Goal: Transaction & Acquisition: Purchase product/service

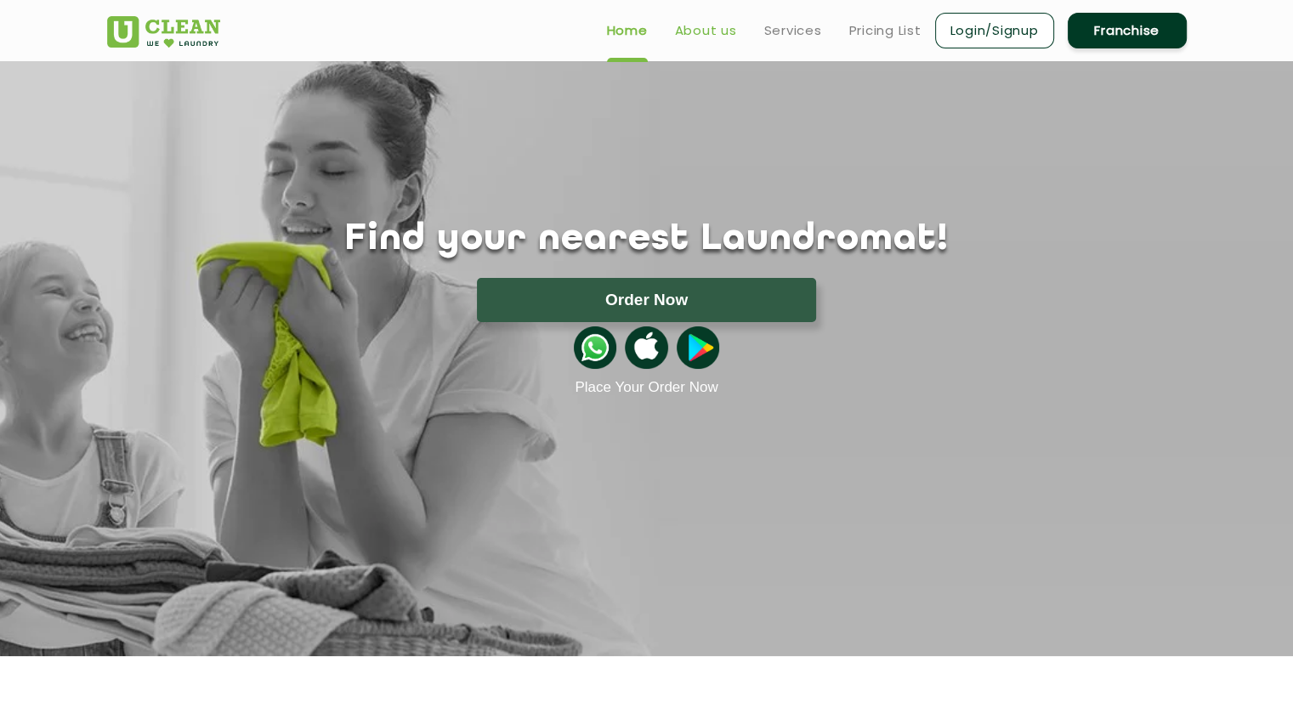
click at [710, 25] on link "About us" at bounding box center [706, 30] width 62 height 20
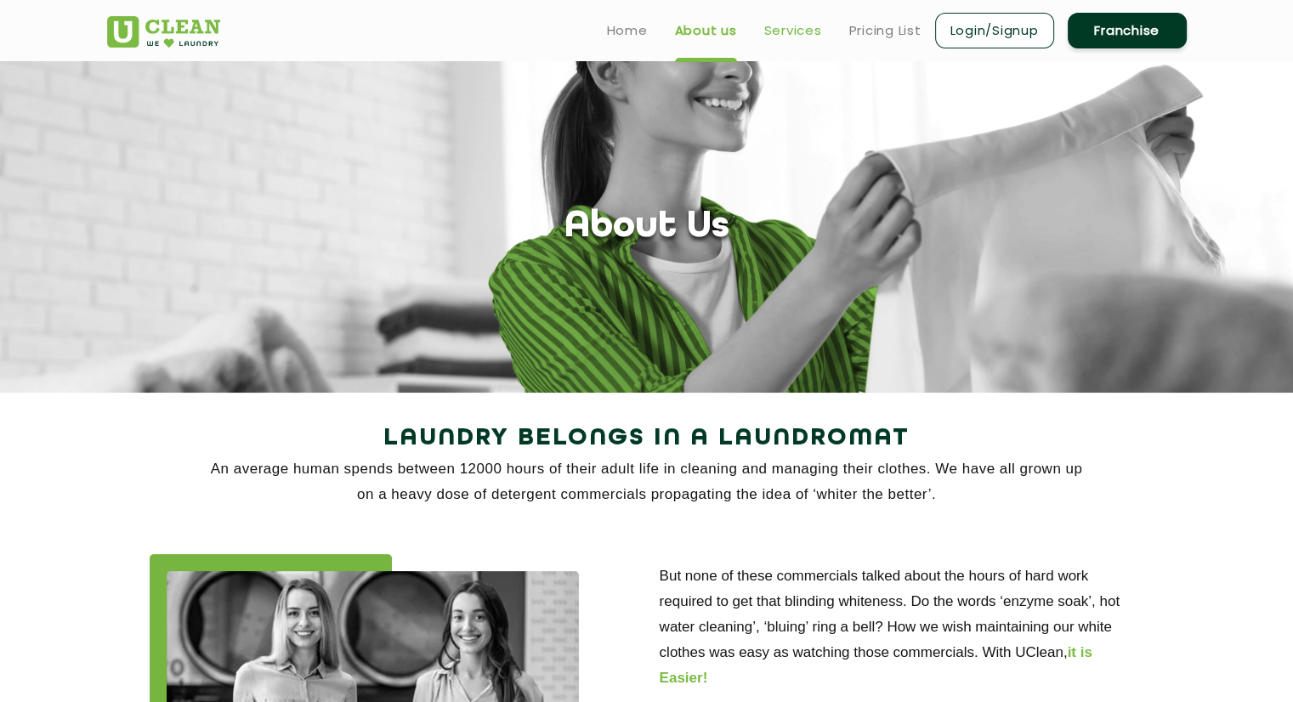
click at [782, 26] on link "Services" at bounding box center [793, 30] width 58 height 20
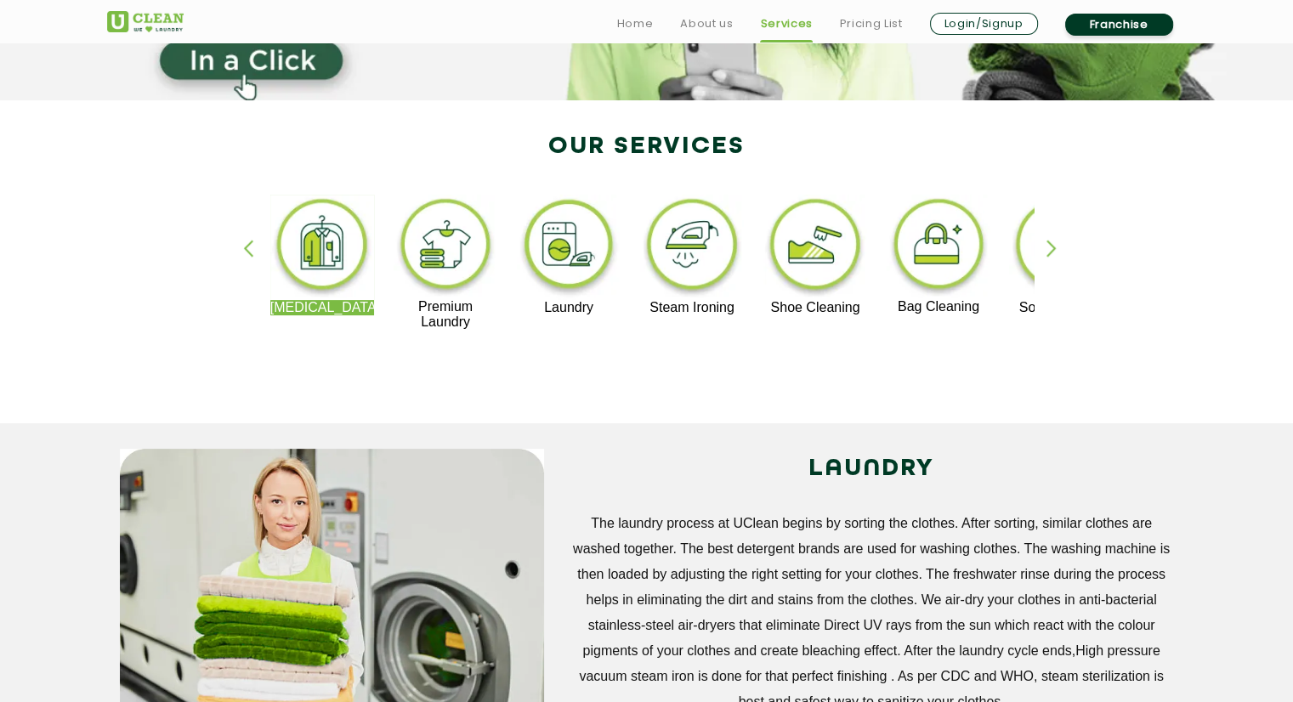
scroll to position [292, 0]
click at [1051, 251] on div "button" at bounding box center [1058, 263] width 25 height 47
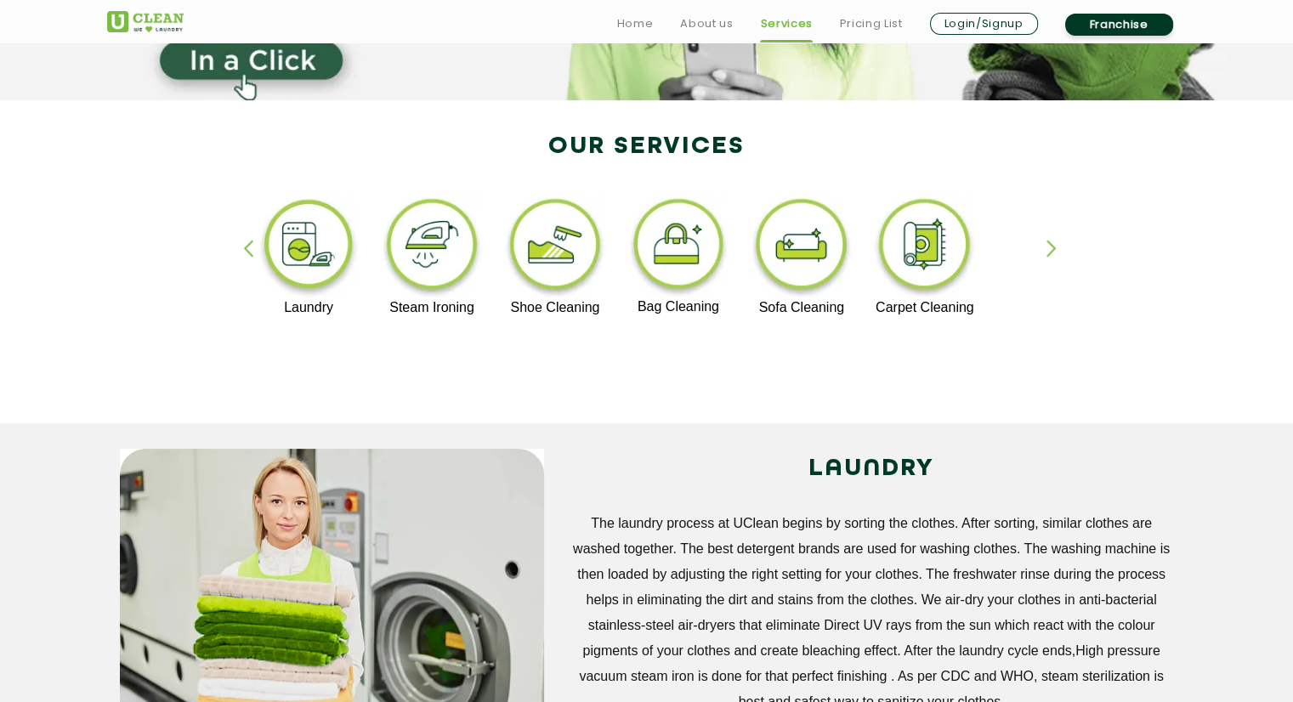
click at [1051, 251] on div "button" at bounding box center [1058, 263] width 25 height 47
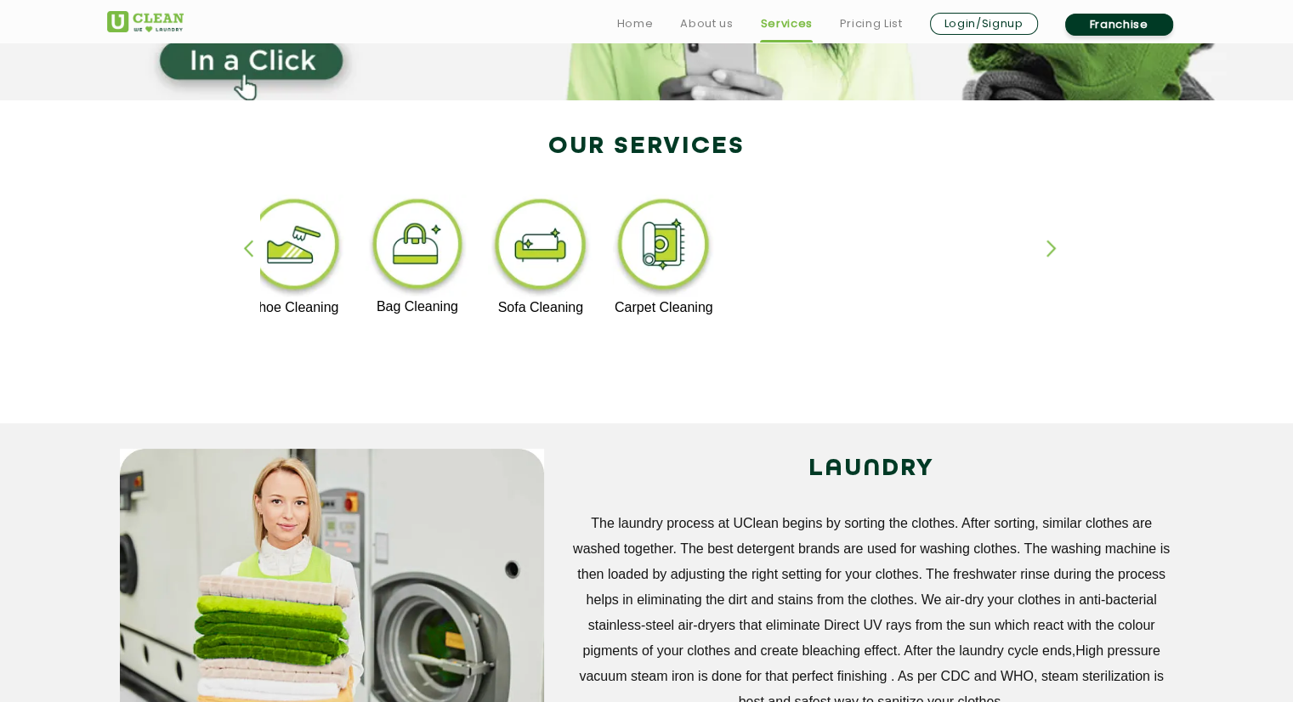
click at [1051, 251] on div "button" at bounding box center [1058, 263] width 25 height 47
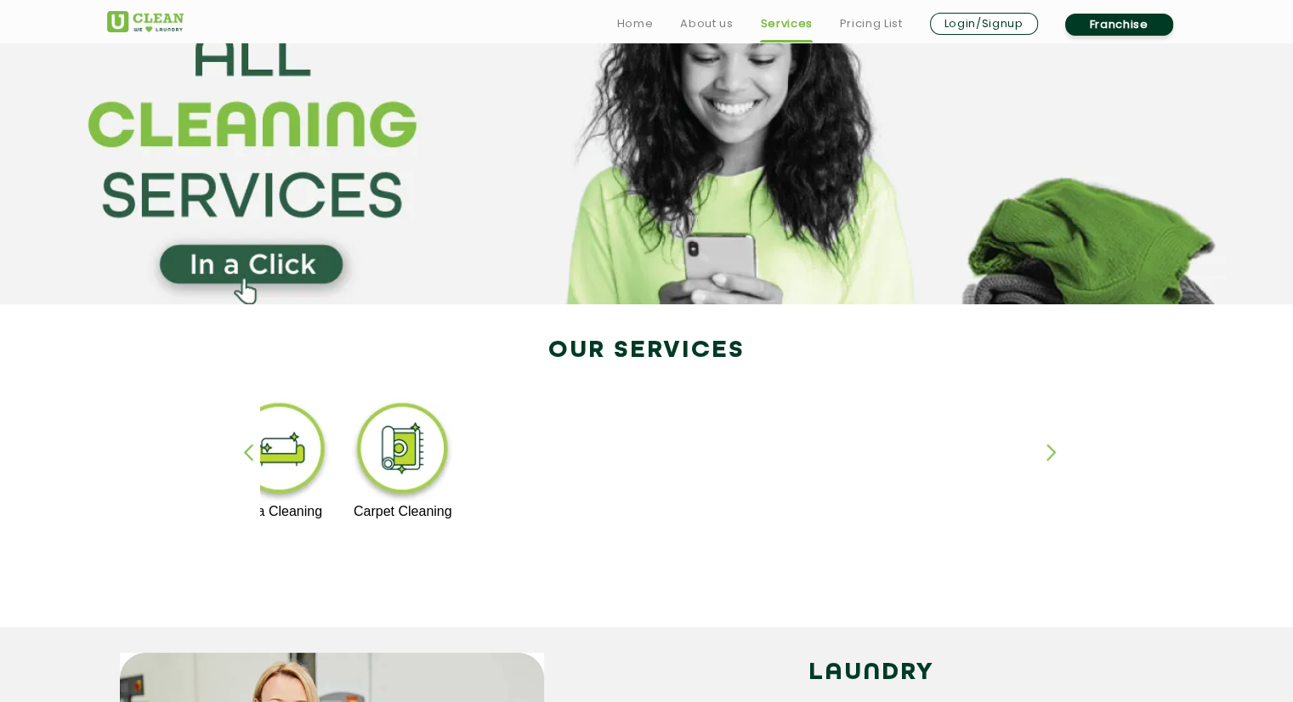
scroll to position [97, 0]
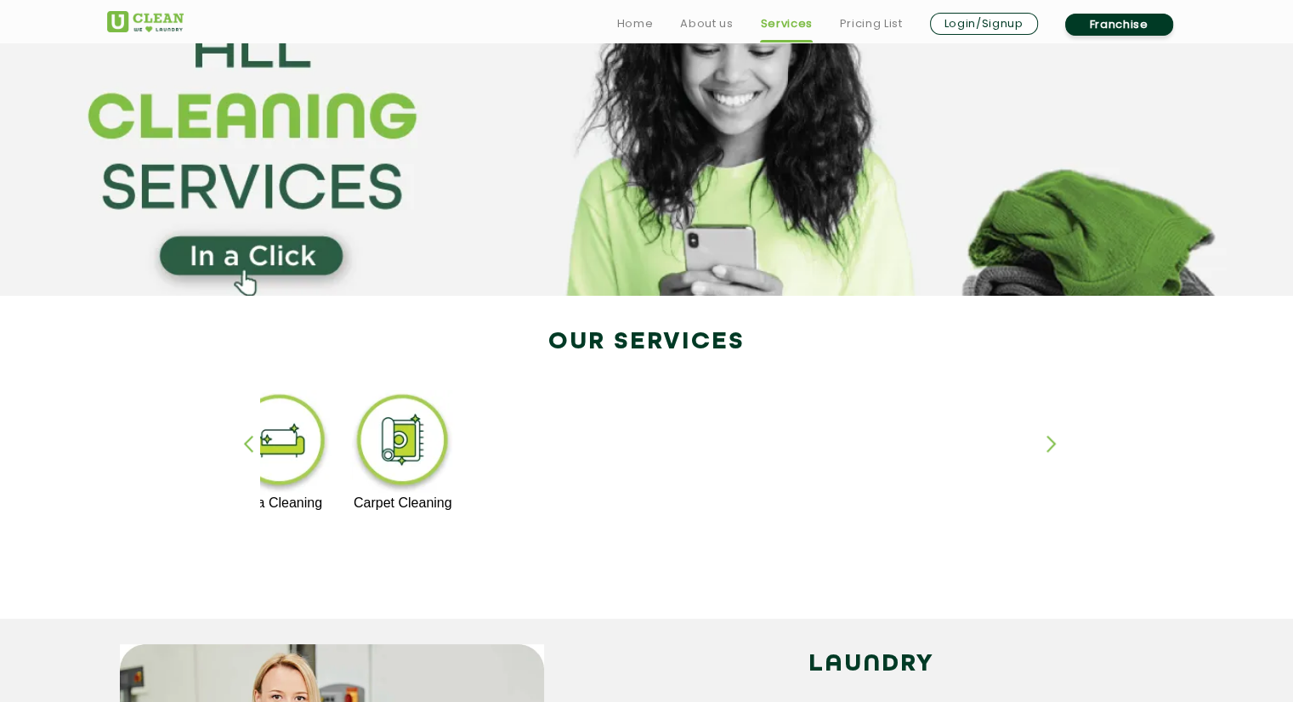
click at [248, 443] on div "button" at bounding box center [255, 458] width 25 height 47
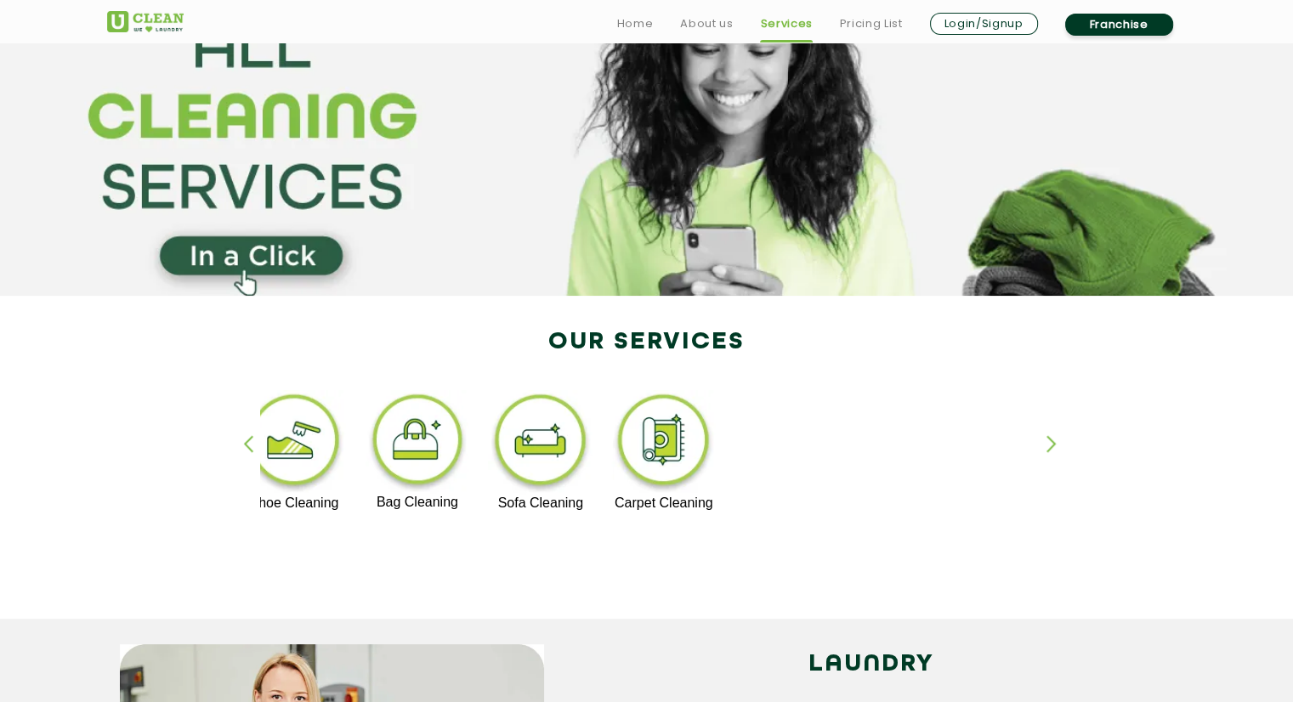
click at [248, 443] on div "button" at bounding box center [255, 458] width 25 height 47
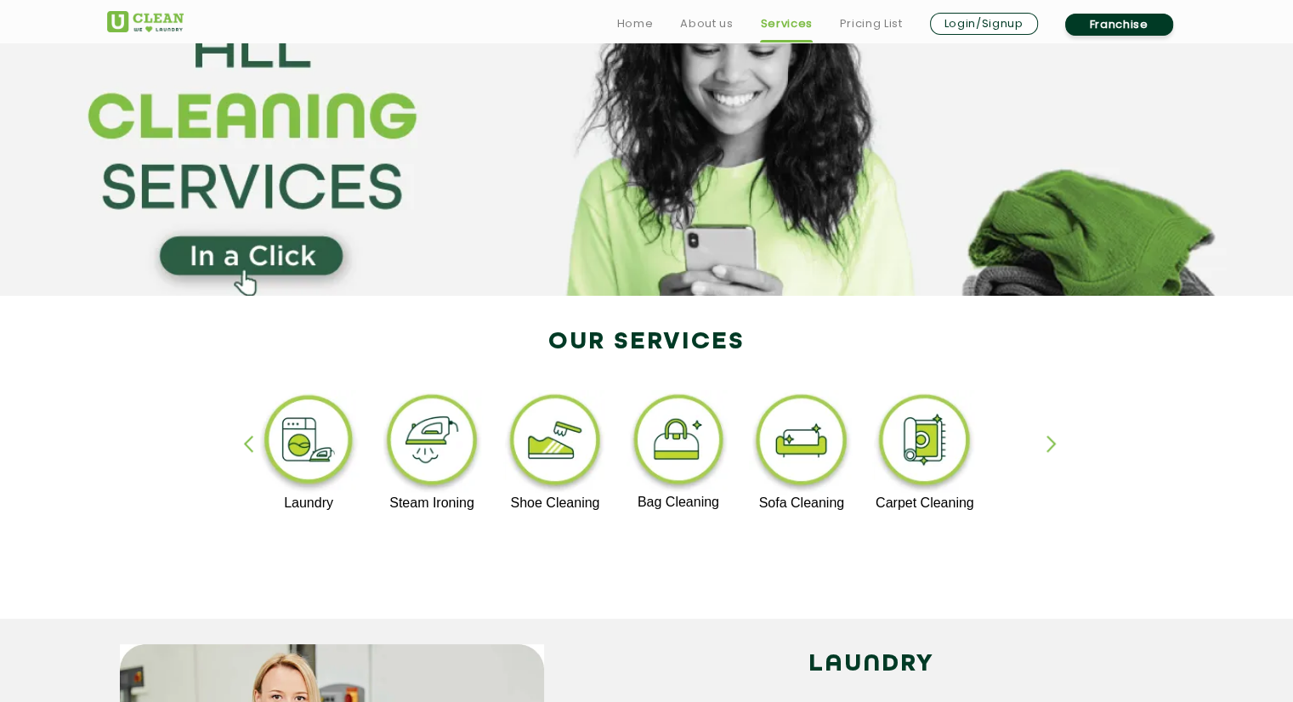
click at [248, 443] on div "button" at bounding box center [255, 458] width 25 height 47
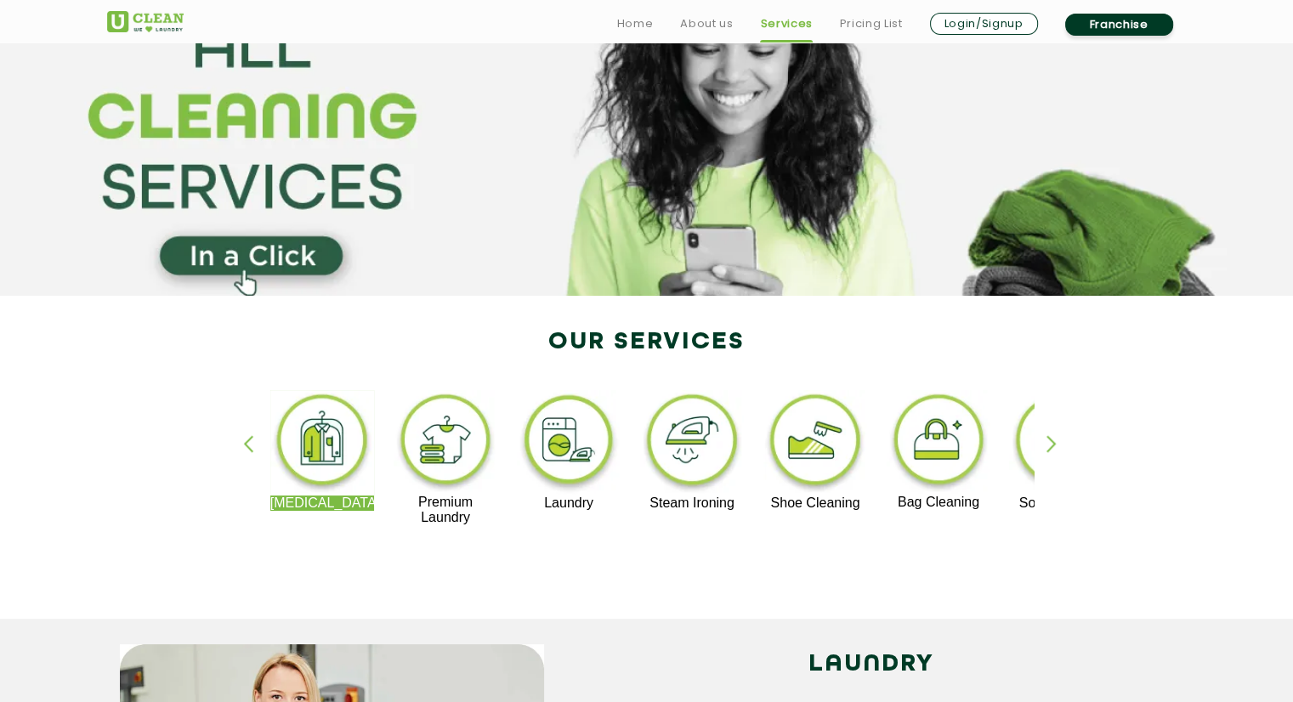
click at [333, 443] on img at bounding box center [322, 442] width 105 height 105
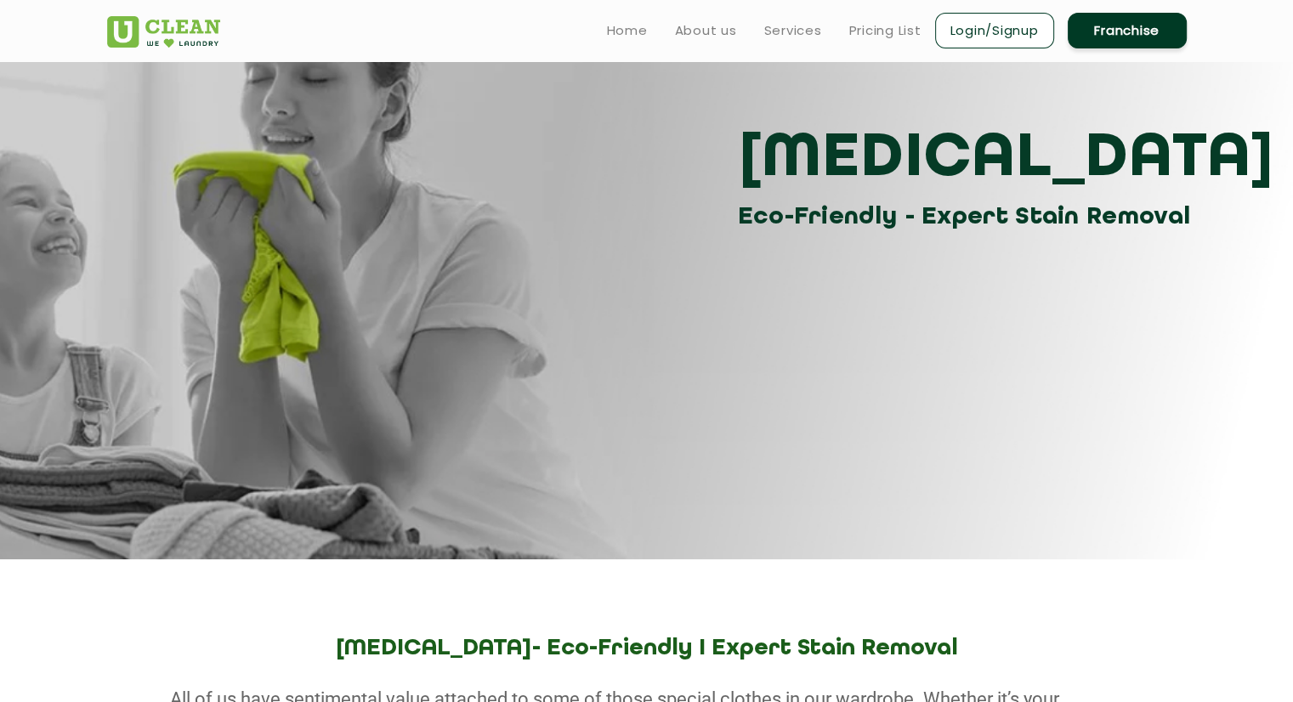
click at [333, 443] on section "Dry Cleaning Eco-Friendly - Expert Stain Removal" at bounding box center [646, 261] width 1293 height 595
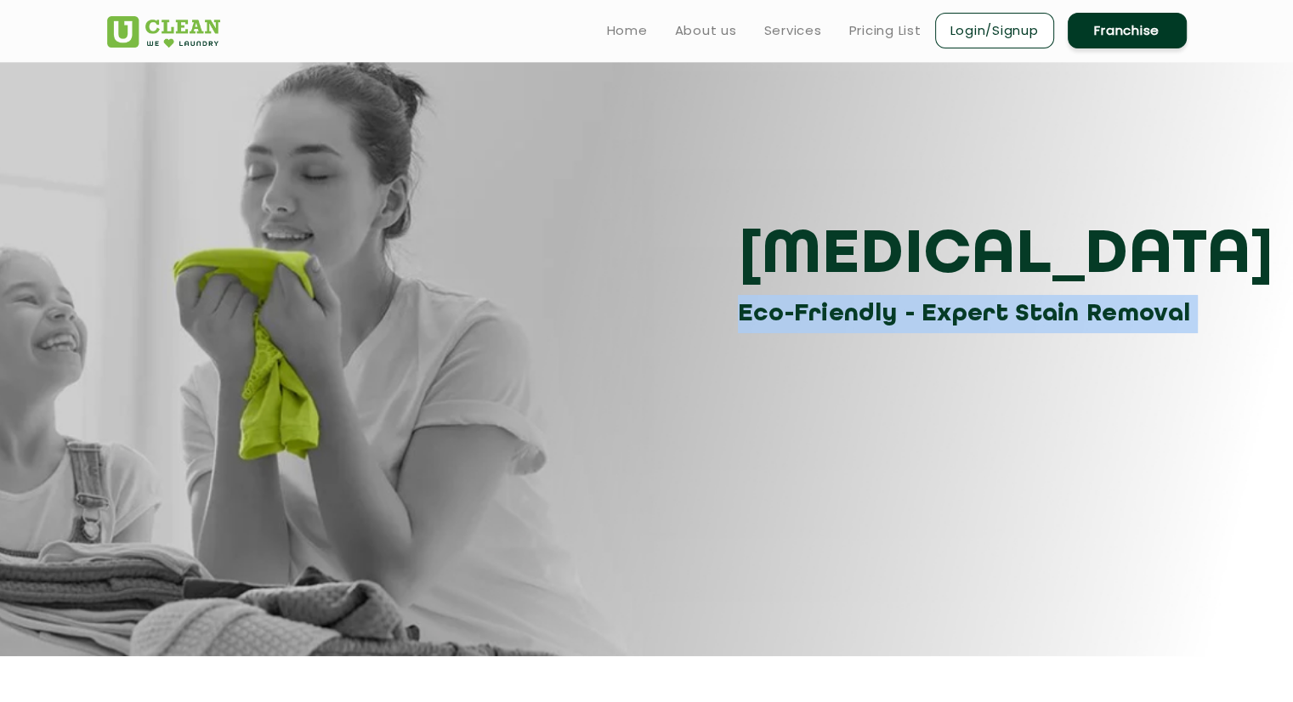
click at [333, 443] on section "Dry Cleaning Eco-Friendly - Expert Stain Removal" at bounding box center [646, 358] width 1293 height 595
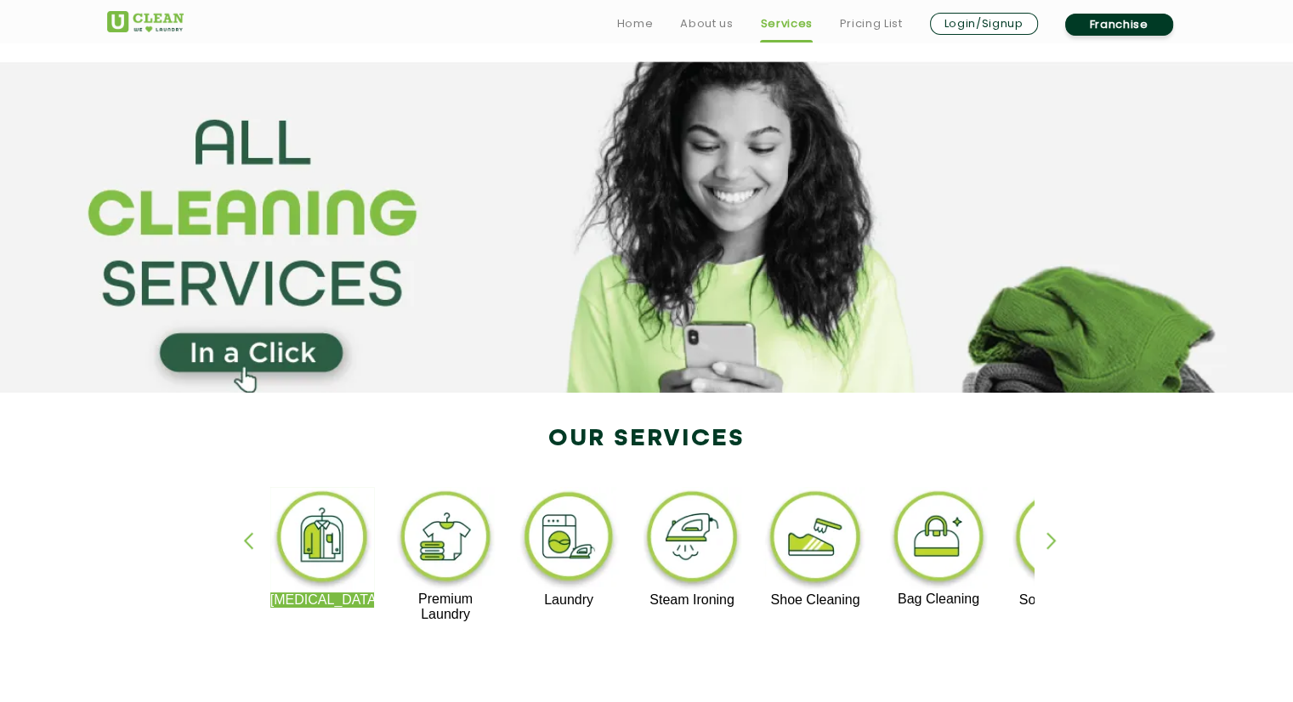
scroll to position [97, 0]
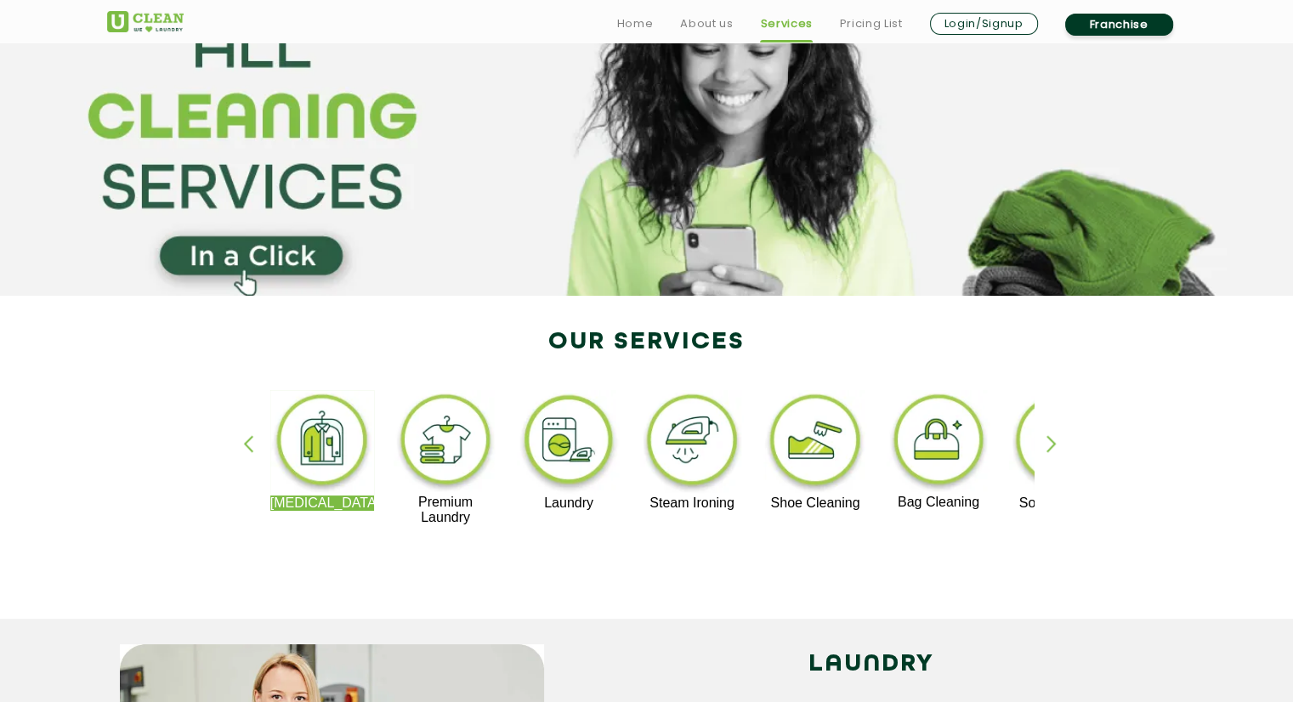
click at [246, 444] on div "button" at bounding box center [255, 458] width 25 height 47
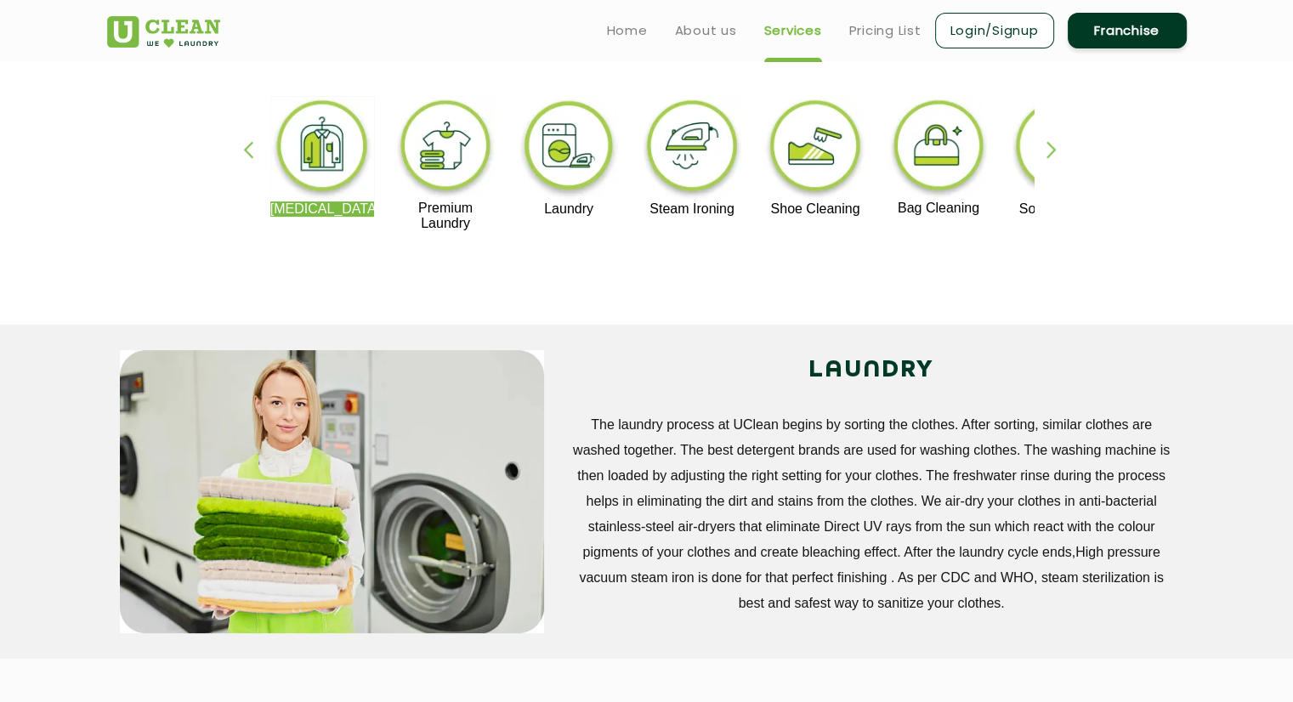
scroll to position [0, 0]
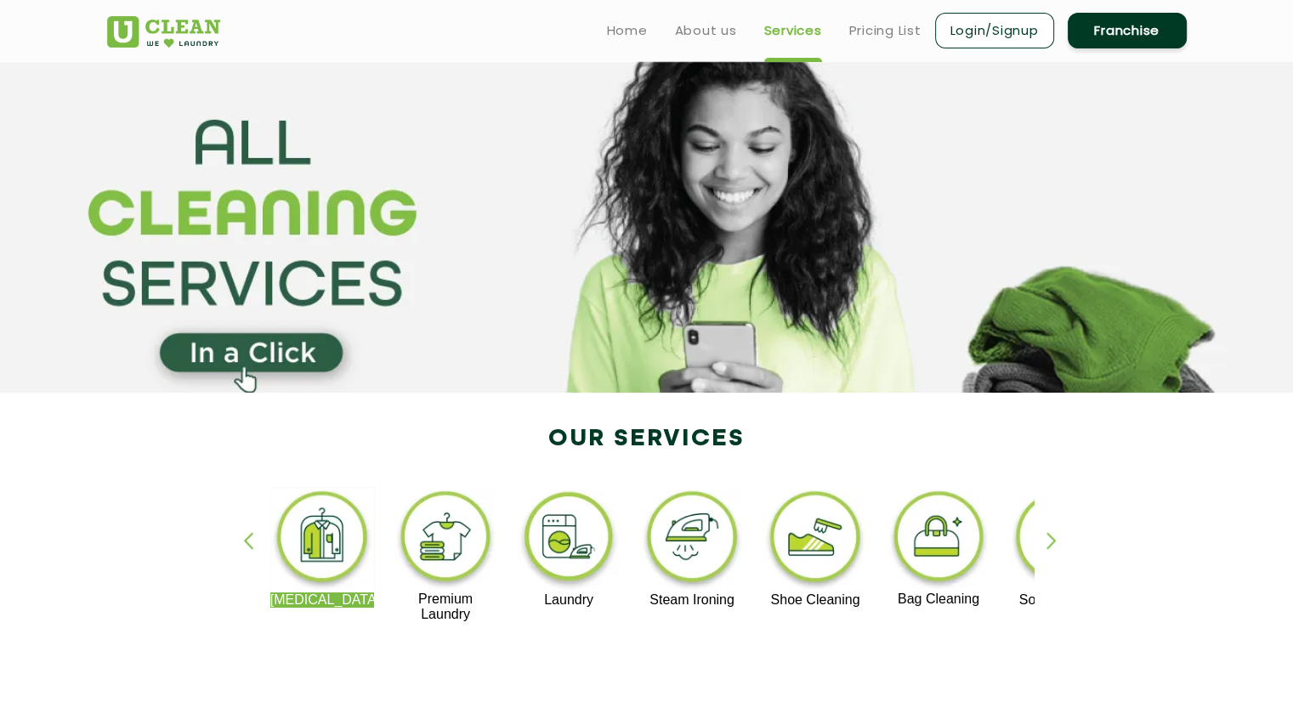
click at [252, 348] on section at bounding box center [646, 226] width 1293 height 331
click at [851, 236] on section at bounding box center [646, 226] width 1293 height 331
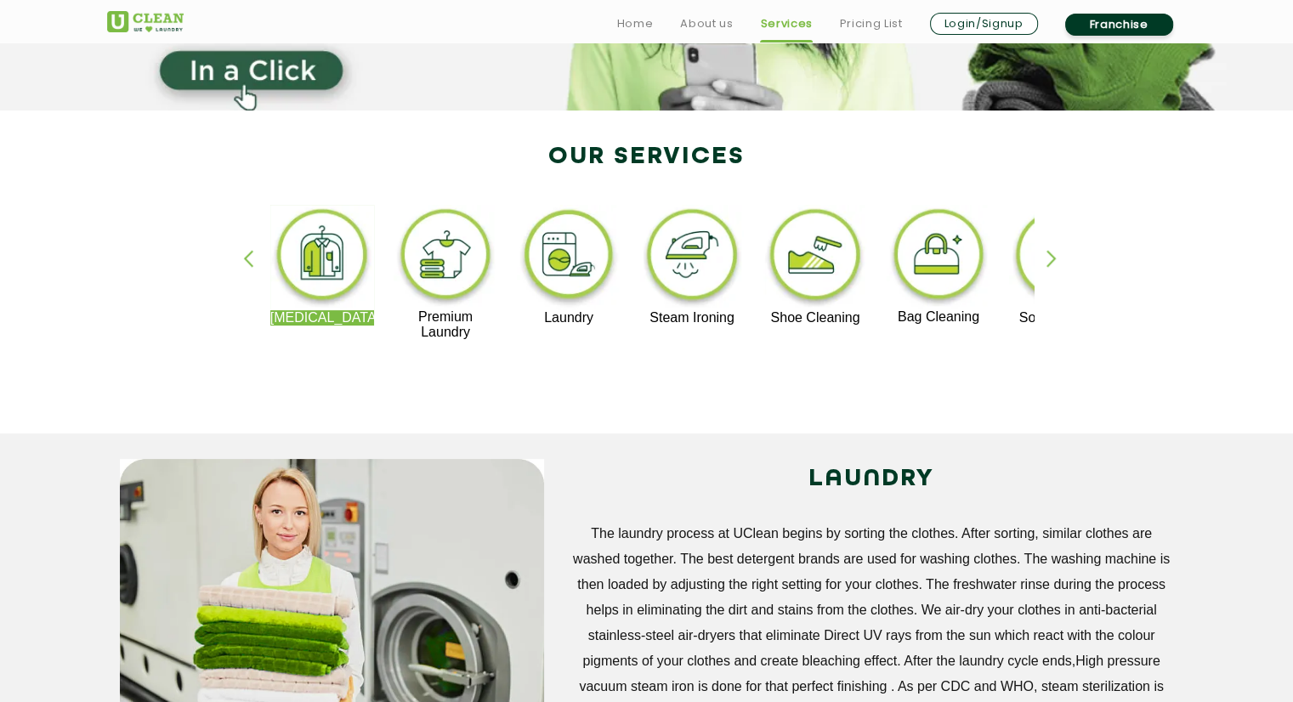
scroll to position [285, 0]
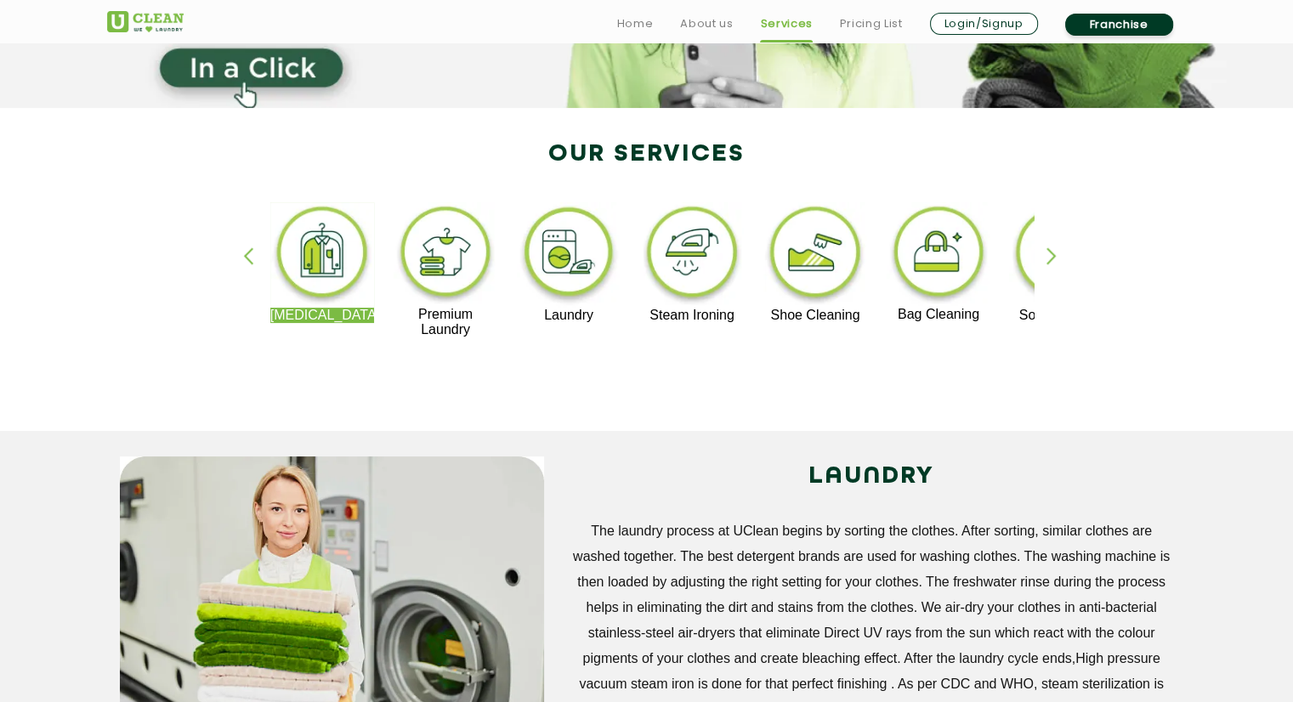
click at [801, 267] on img at bounding box center [815, 254] width 105 height 105
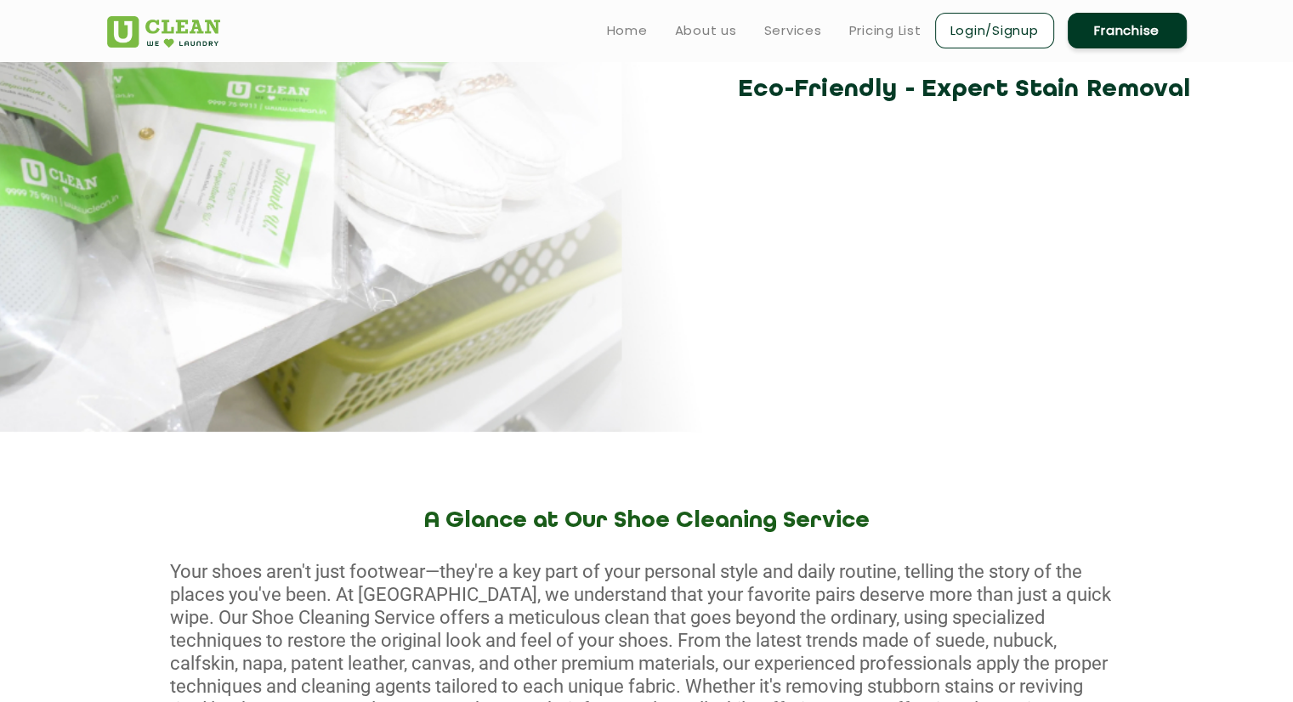
scroll to position [224, 0]
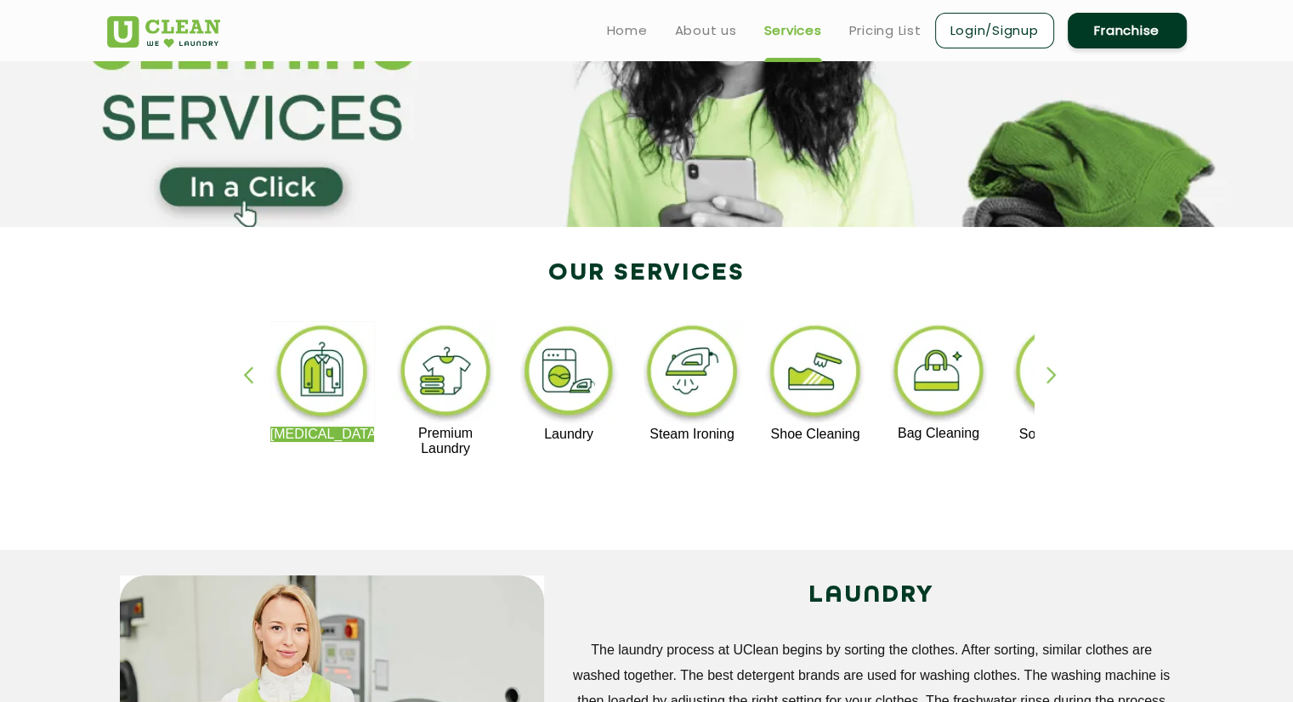
scroll to position [164, 0]
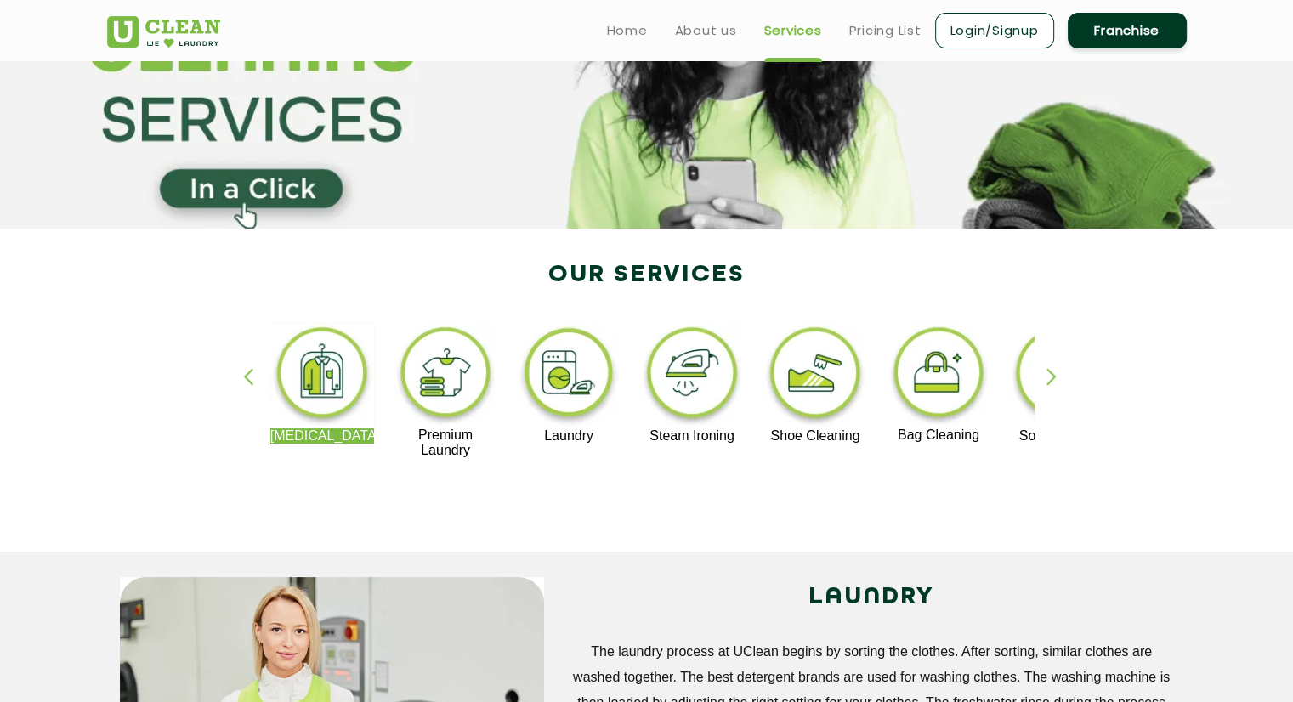
click at [1064, 370] on div "button" at bounding box center [1058, 391] width 25 height 47
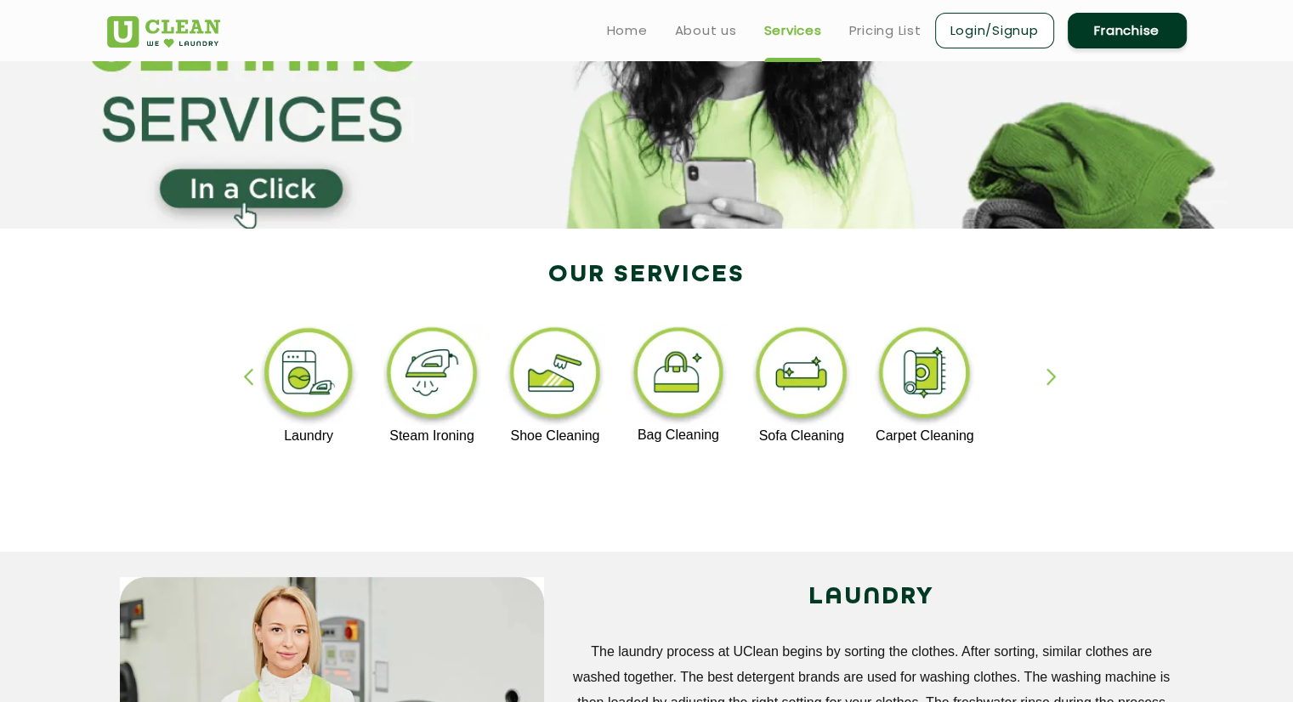
click at [1064, 370] on div "button" at bounding box center [1058, 391] width 25 height 47
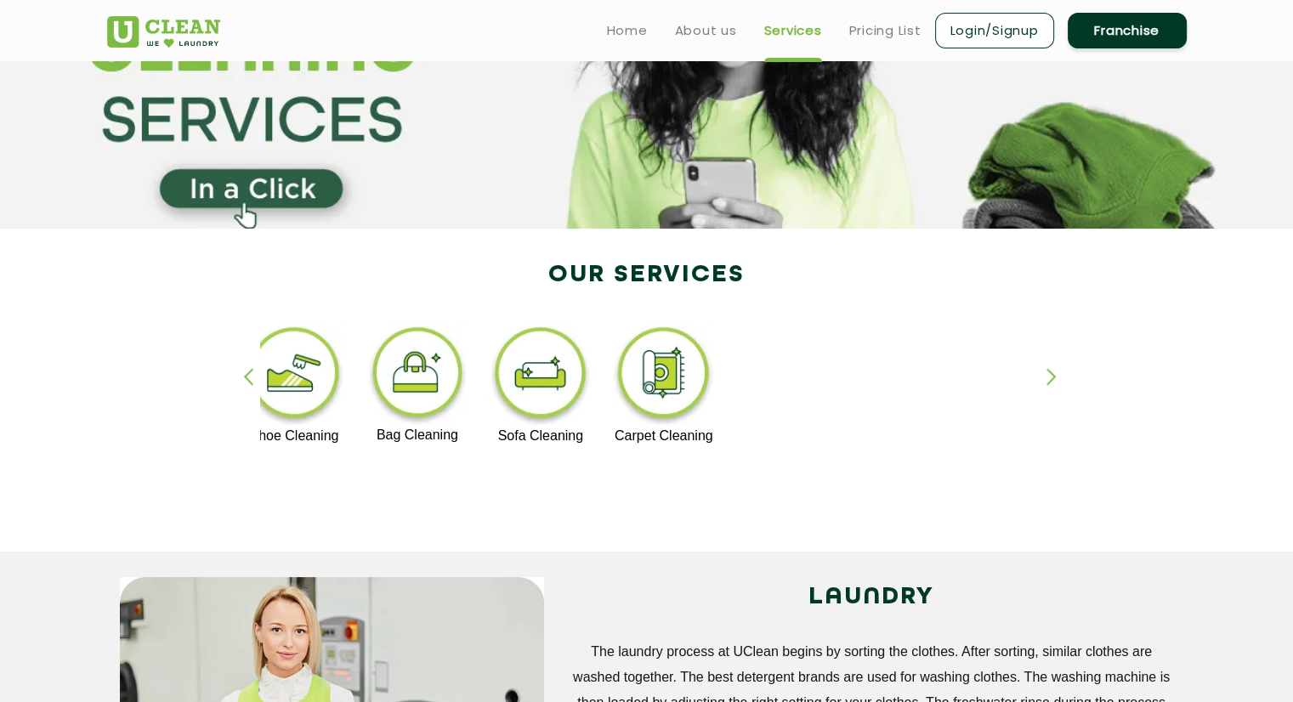
click at [243, 371] on div "button" at bounding box center [255, 391] width 25 height 47
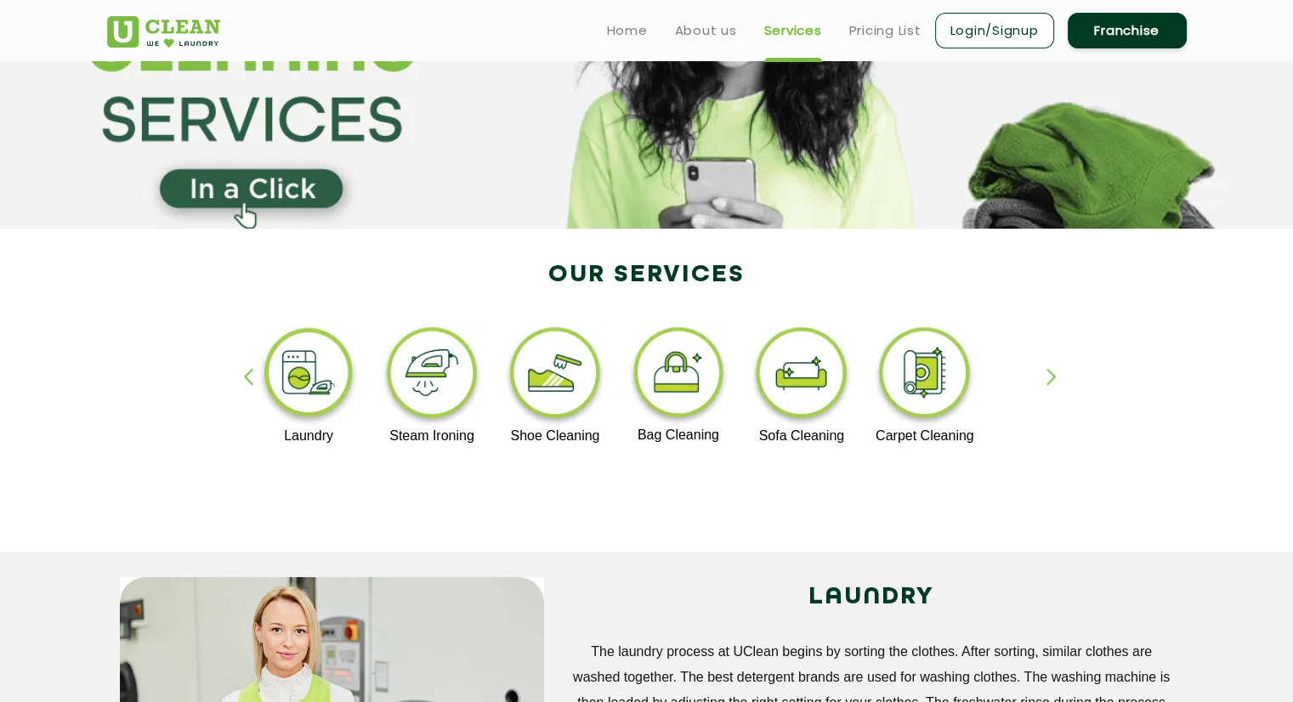
scroll to position [0, 0]
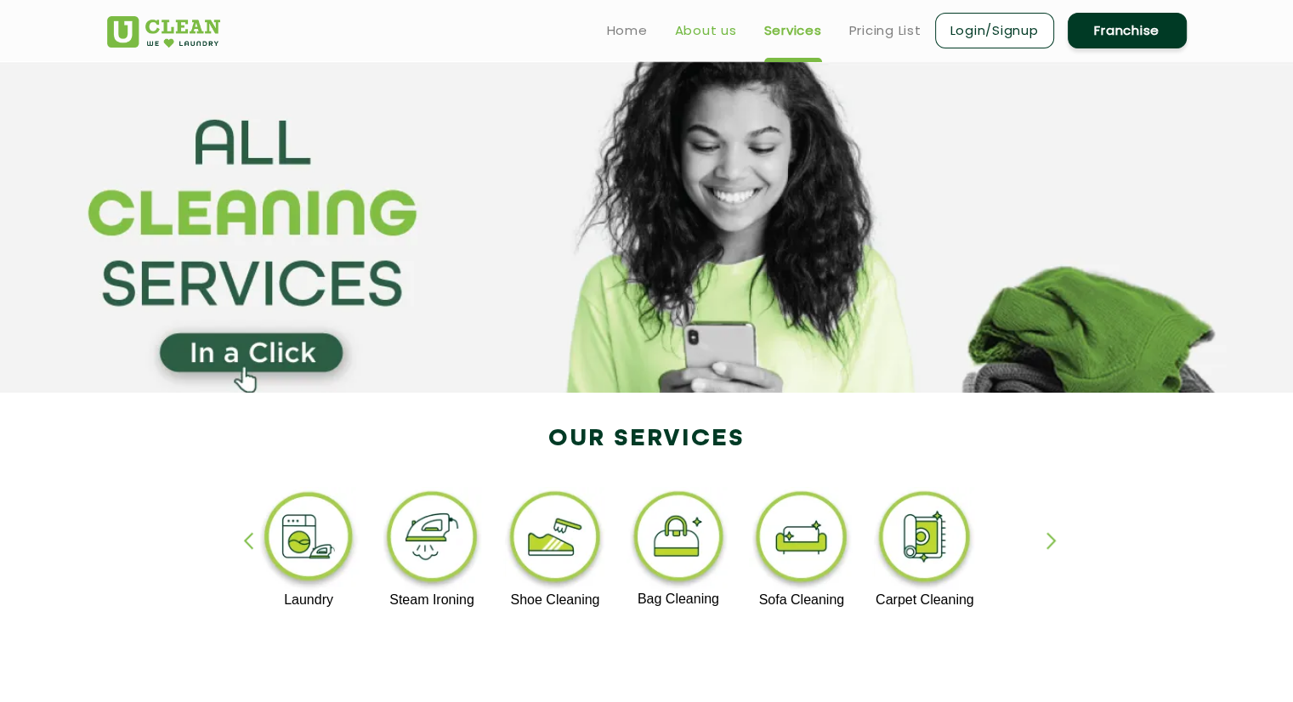
click at [695, 34] on link "About us" at bounding box center [706, 30] width 62 height 20
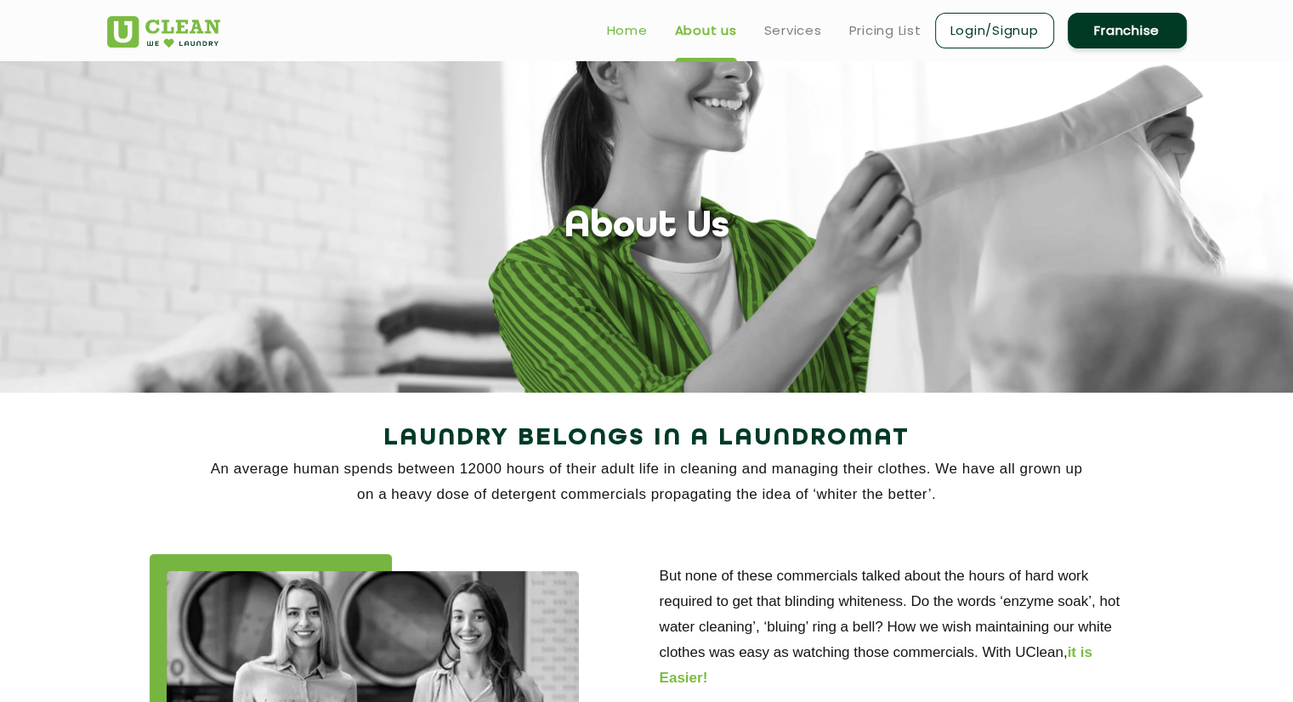
click at [632, 28] on link "Home" at bounding box center [627, 30] width 41 height 20
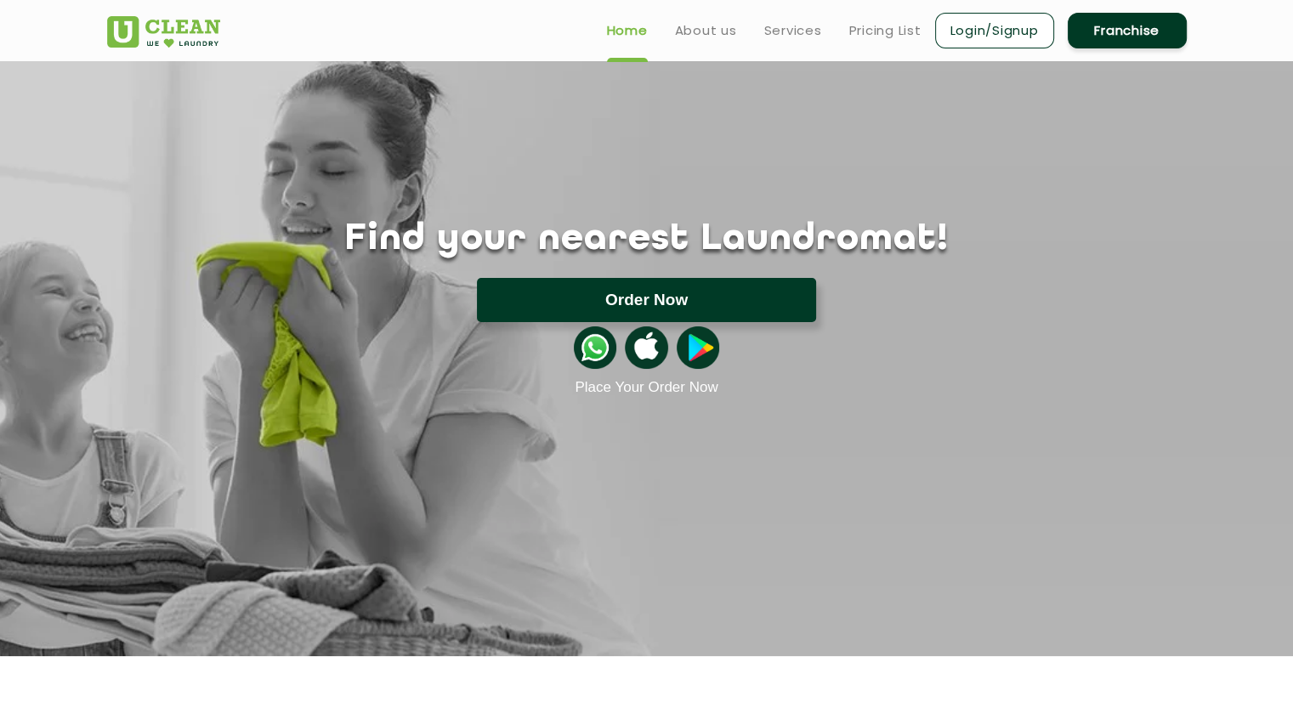
click at [658, 301] on button "Order Now" at bounding box center [646, 300] width 339 height 44
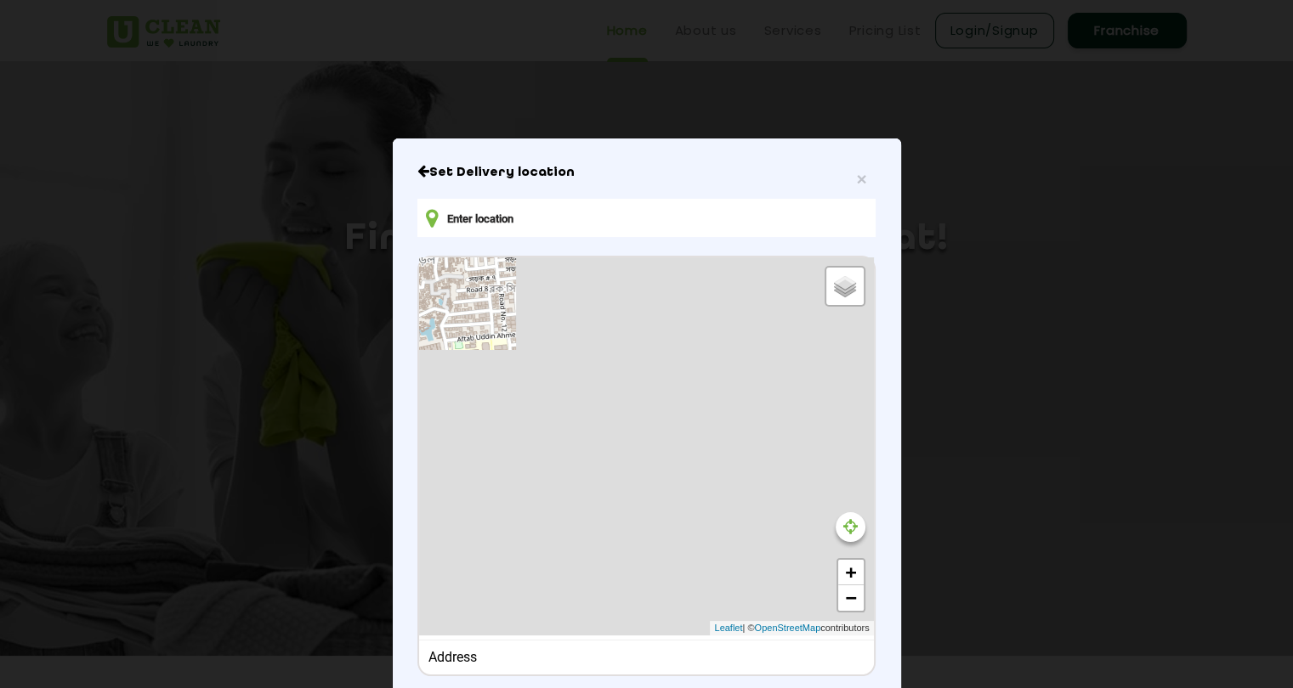
type input "RC9F+V9X, Kuratoli Rd, Dhaka 1229, Bangladesh"
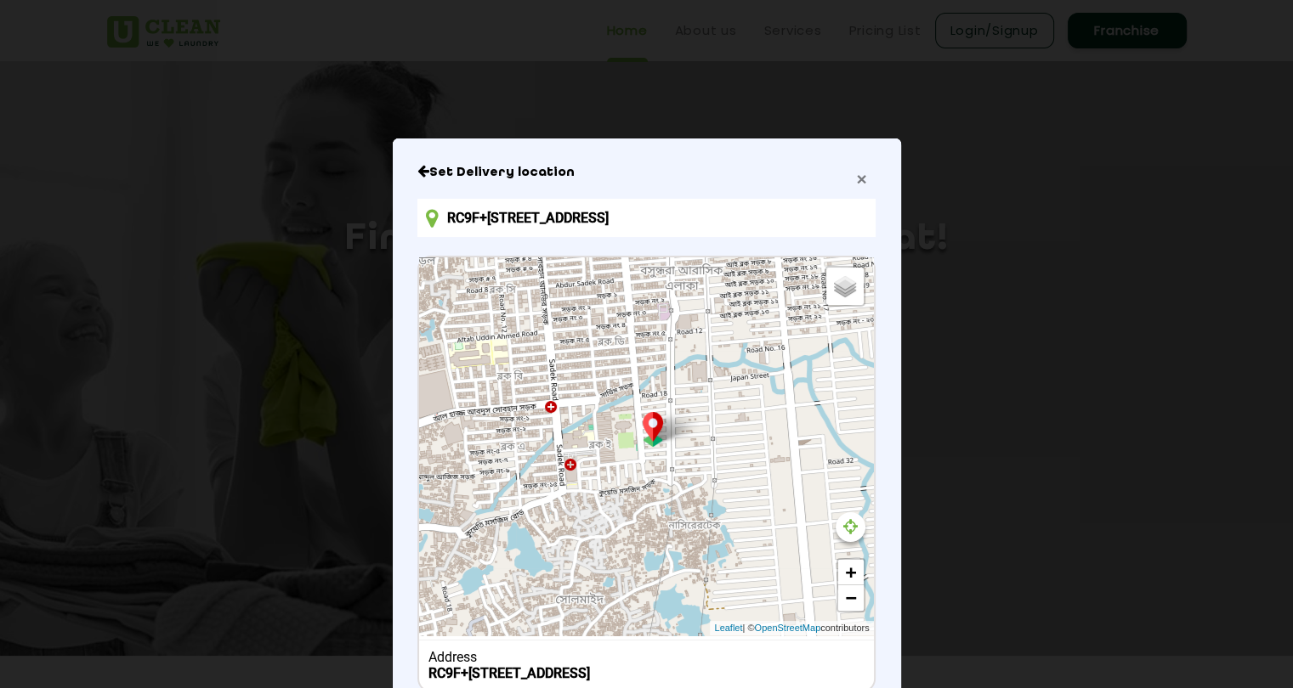
click at [856, 178] on span "×" at bounding box center [861, 179] width 10 height 20
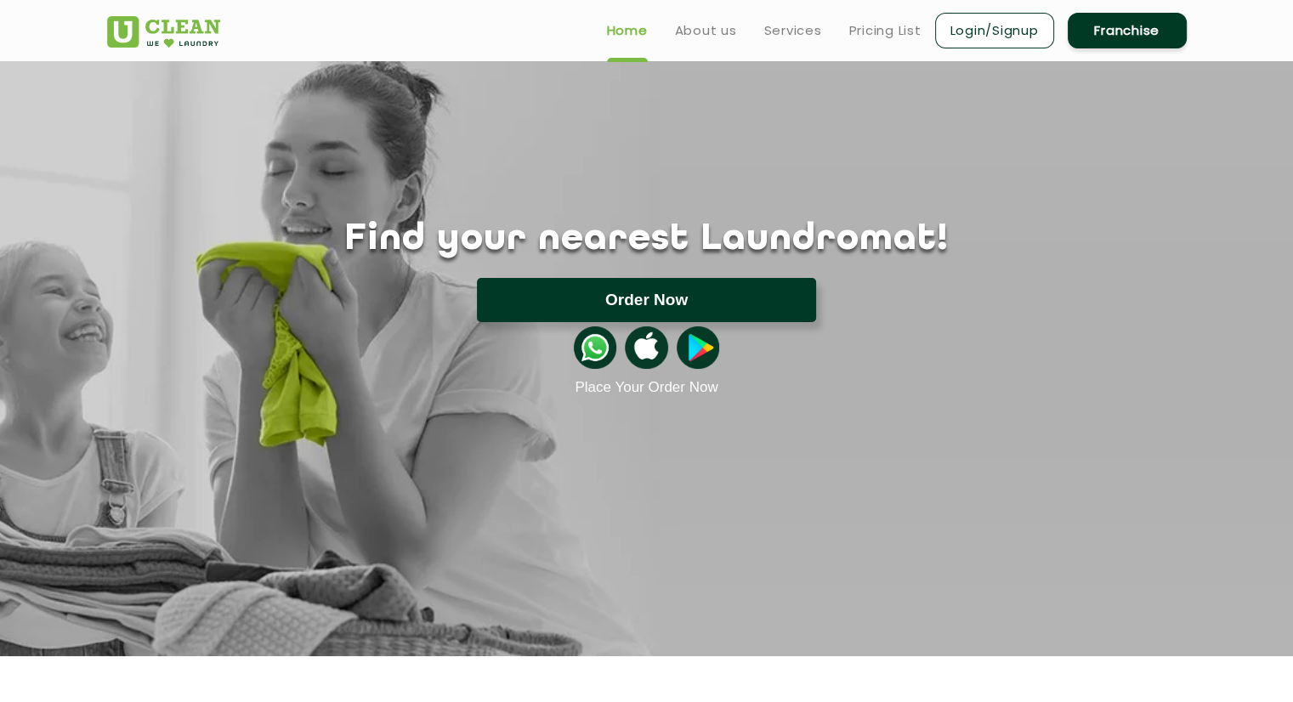
click at [661, 297] on button "Order Now" at bounding box center [646, 300] width 339 height 44
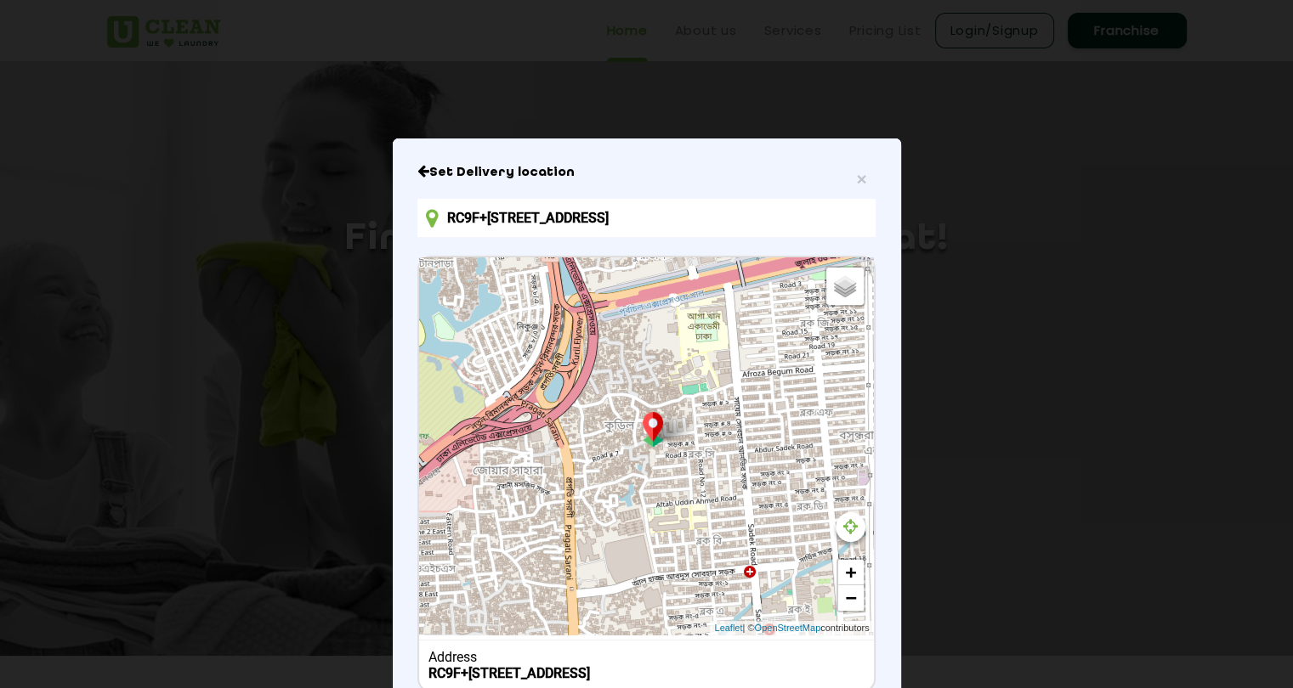
scroll to position [116, 0]
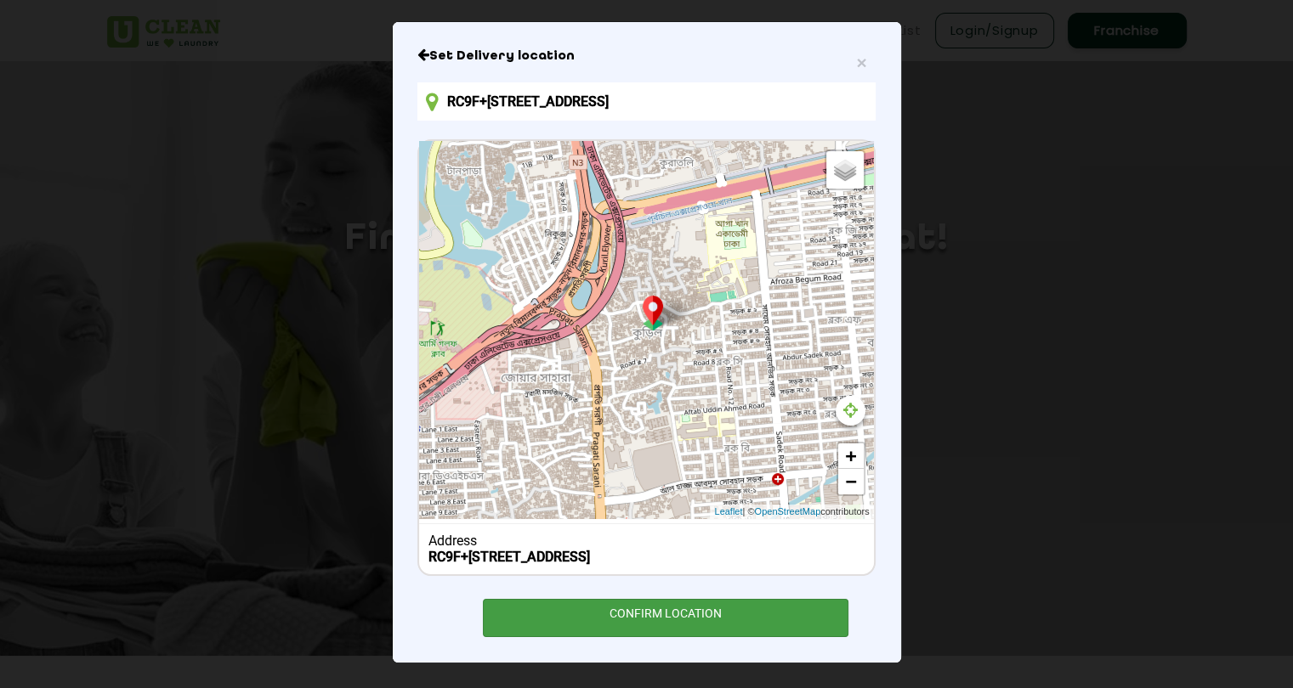
click at [697, 609] on div "CONFIRM LOCATION" at bounding box center [666, 618] width 366 height 38
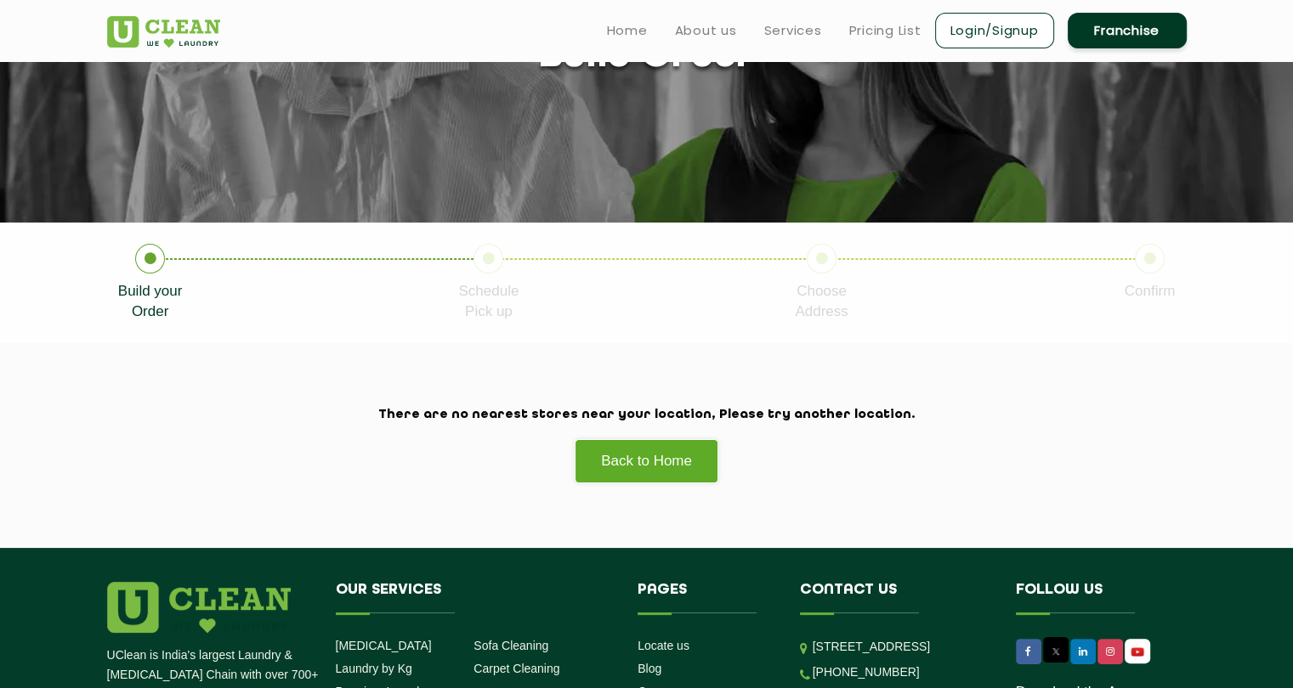
scroll to position [177, 0]
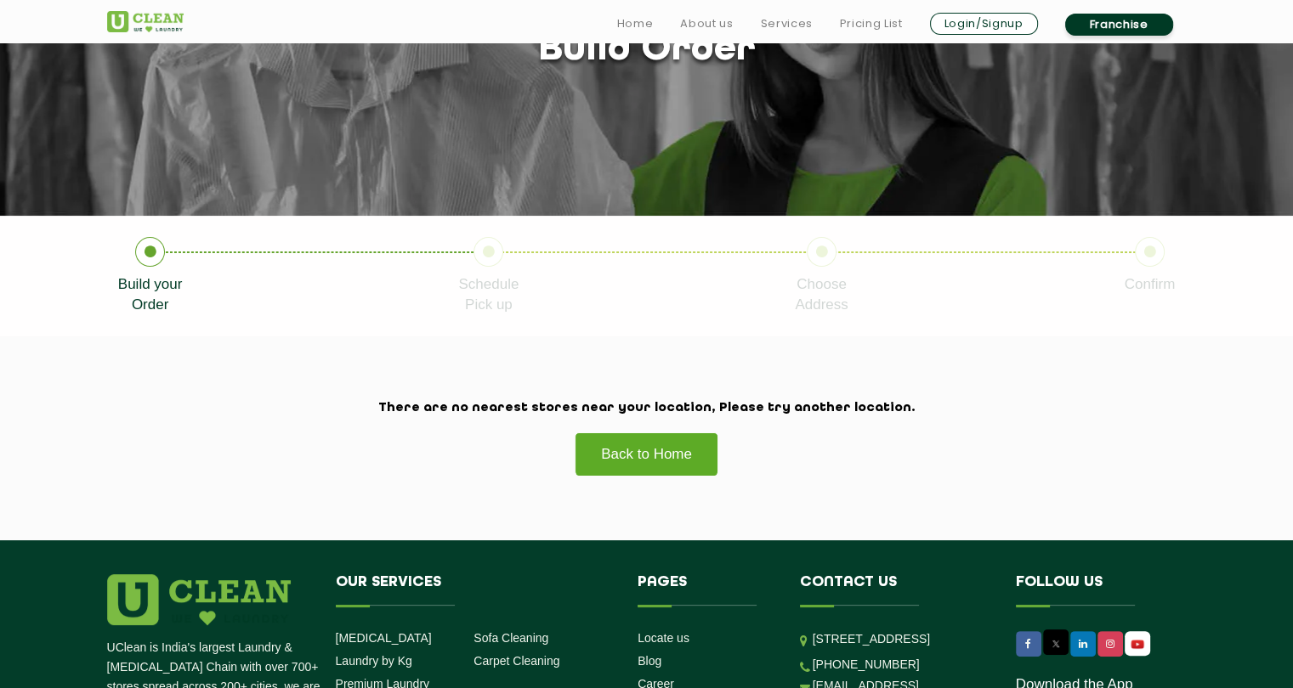
click at [662, 454] on link "Back to Home" at bounding box center [647, 454] width 144 height 43
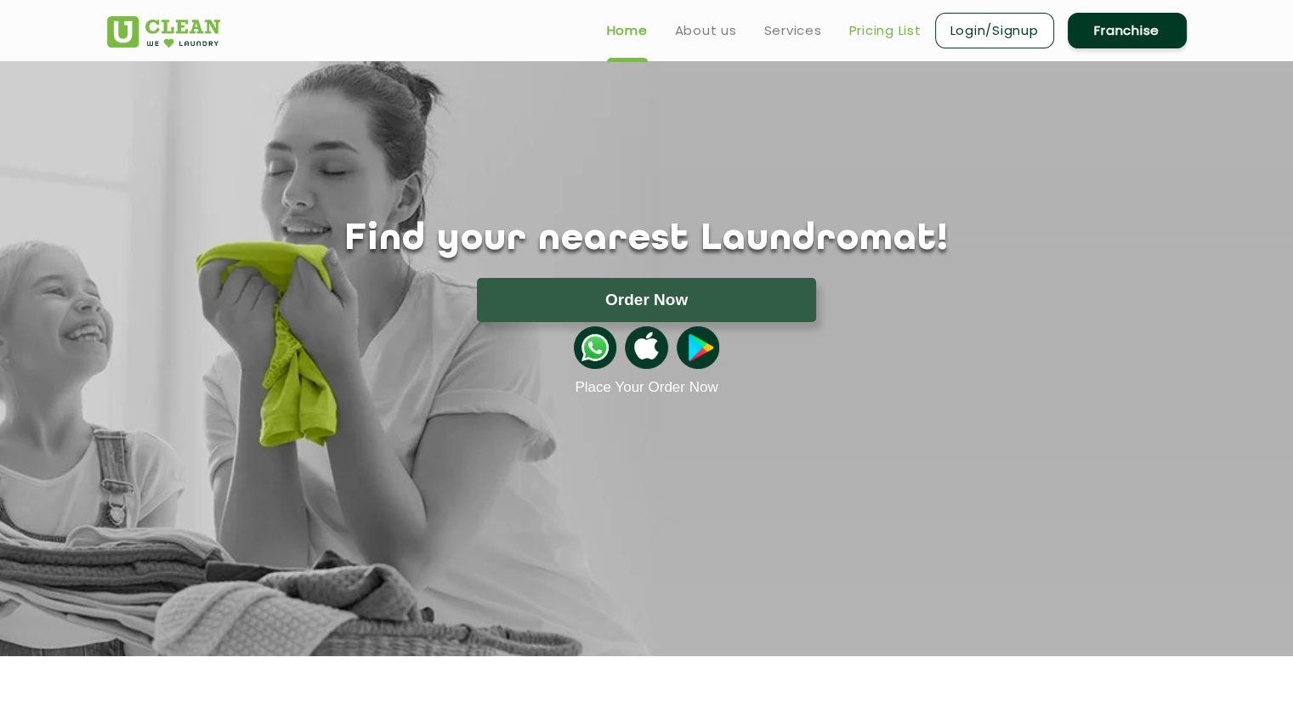
click at [897, 31] on link "Pricing List" at bounding box center [885, 30] width 72 height 20
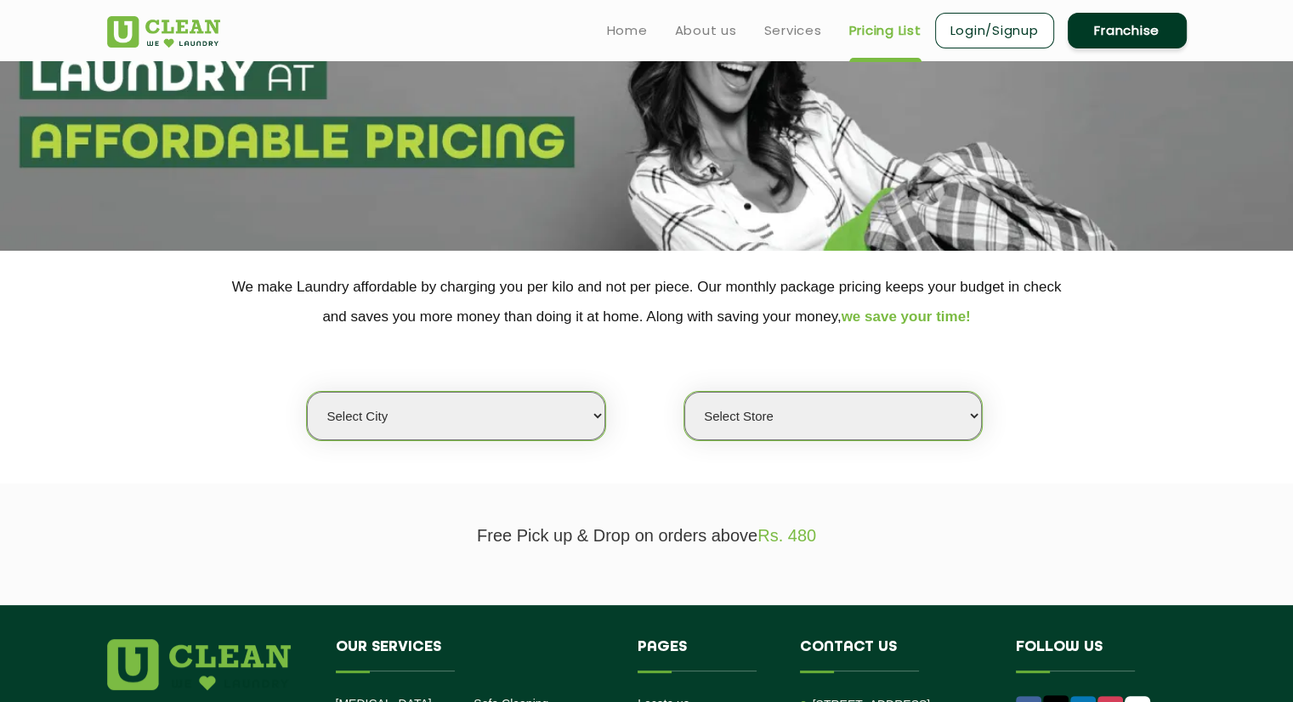
scroll to position [125, 0]
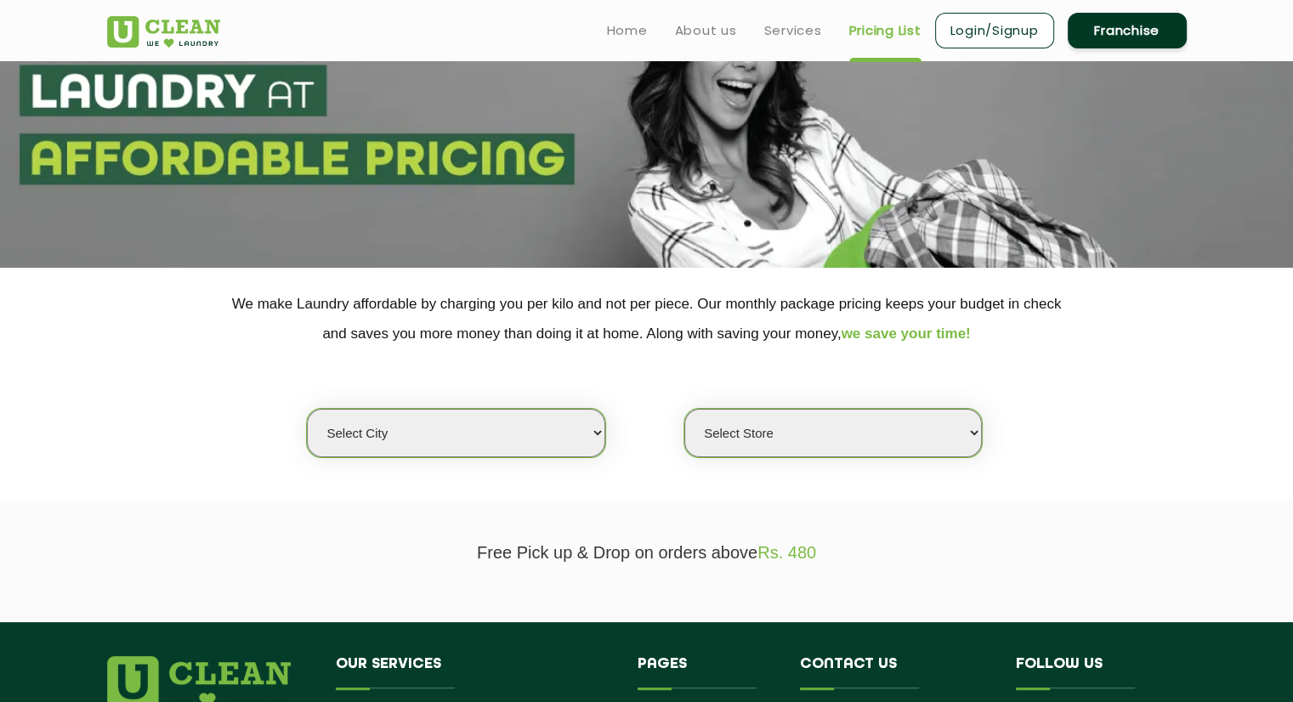
click at [512, 417] on select "Select city Aalo Agartala Agra Ahmedabad Akola Aligarh Alwar - UClean Select Am…" at bounding box center [455, 433] width 297 height 48
select select "47"
click at [307, 409] on select "Select city Aalo Agartala Agra Ahmedabad Akola Aligarh Alwar - UClean Select Am…" at bounding box center [455, 433] width 297 height 48
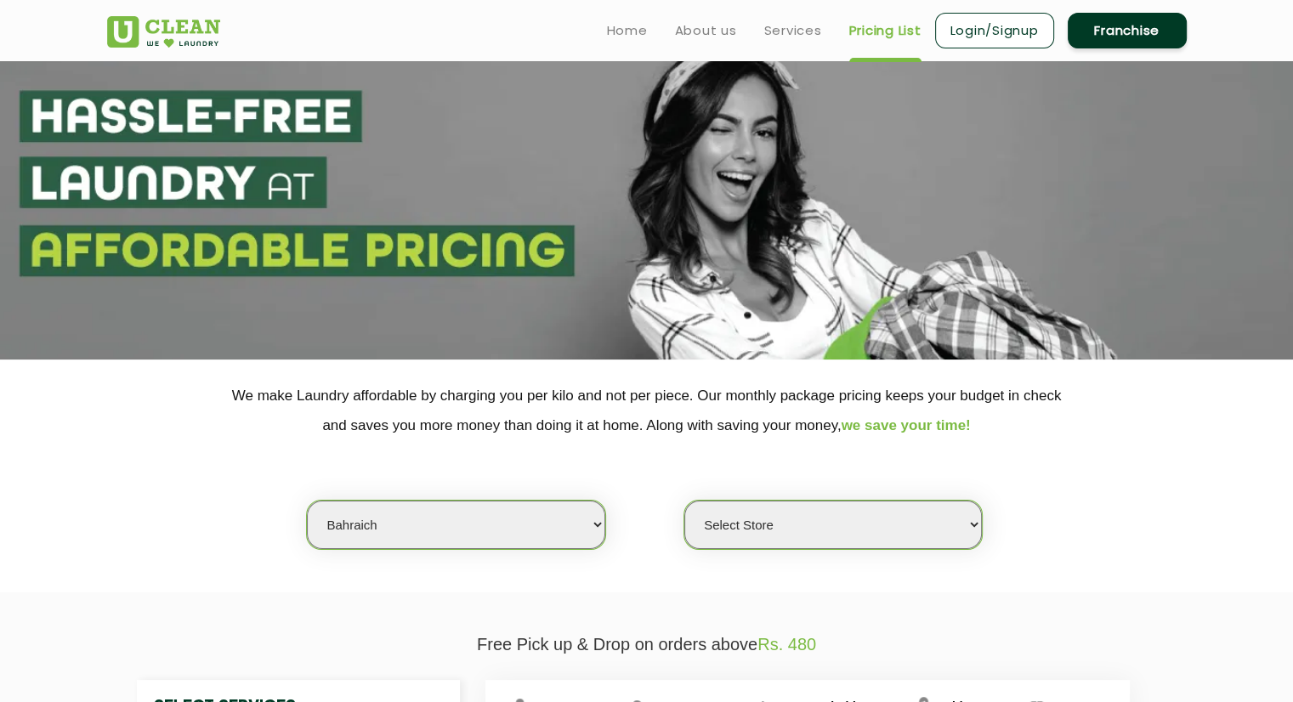
scroll to position [0, 0]
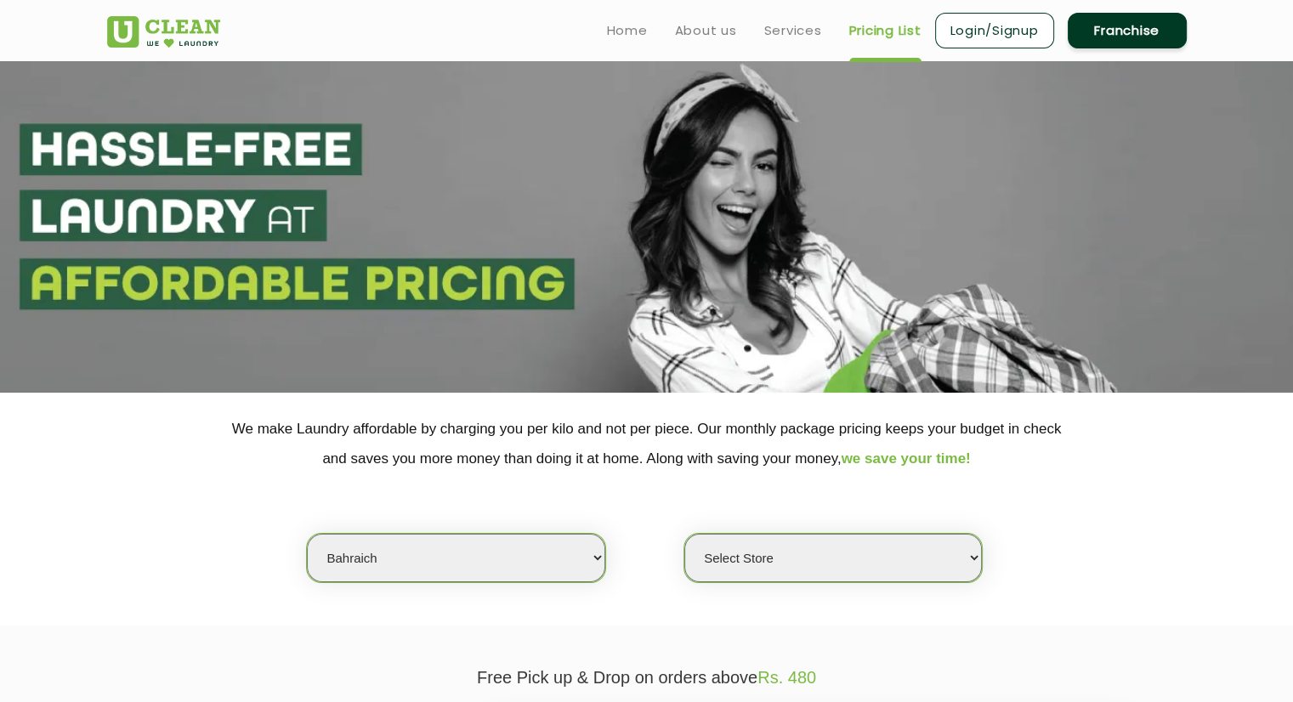
click at [812, 535] on select "Select Store UClean Bahraich" at bounding box center [832, 558] width 297 height 48
select select "161"
click at [684, 534] on select "Select Store UClean Bahraich" at bounding box center [832, 558] width 297 height 48
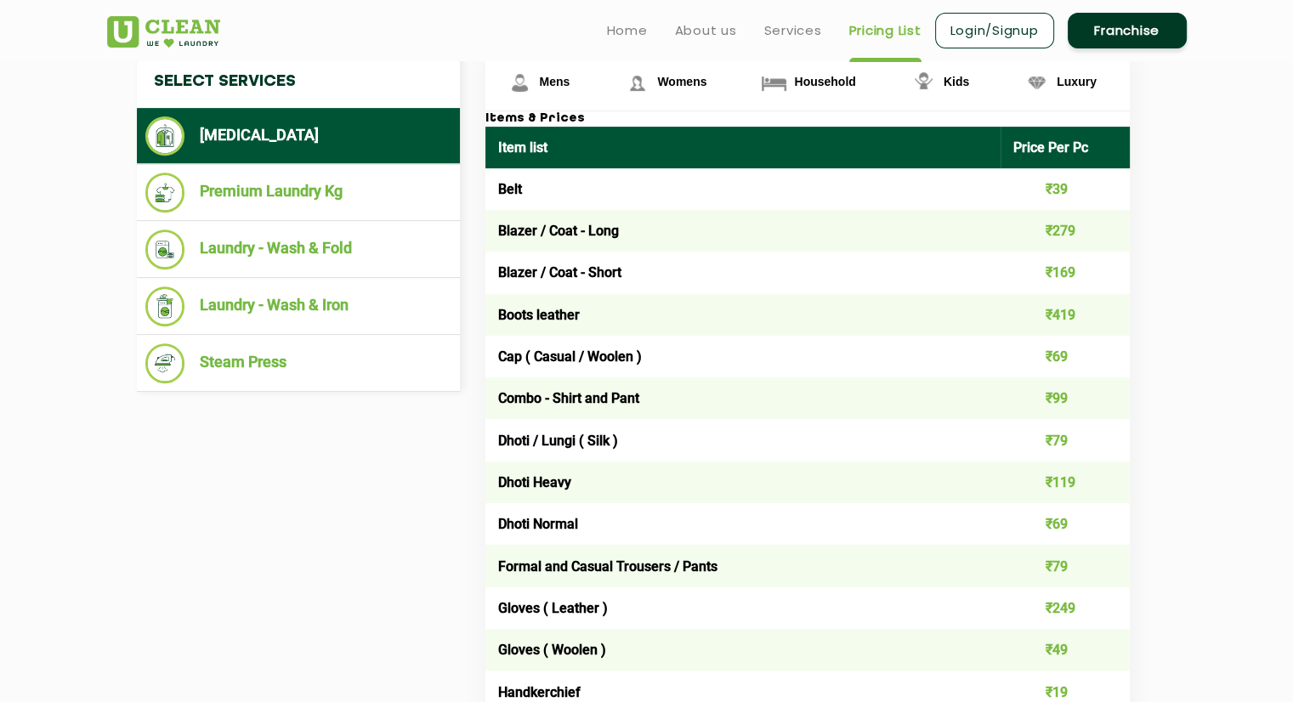
scroll to position [649, 0]
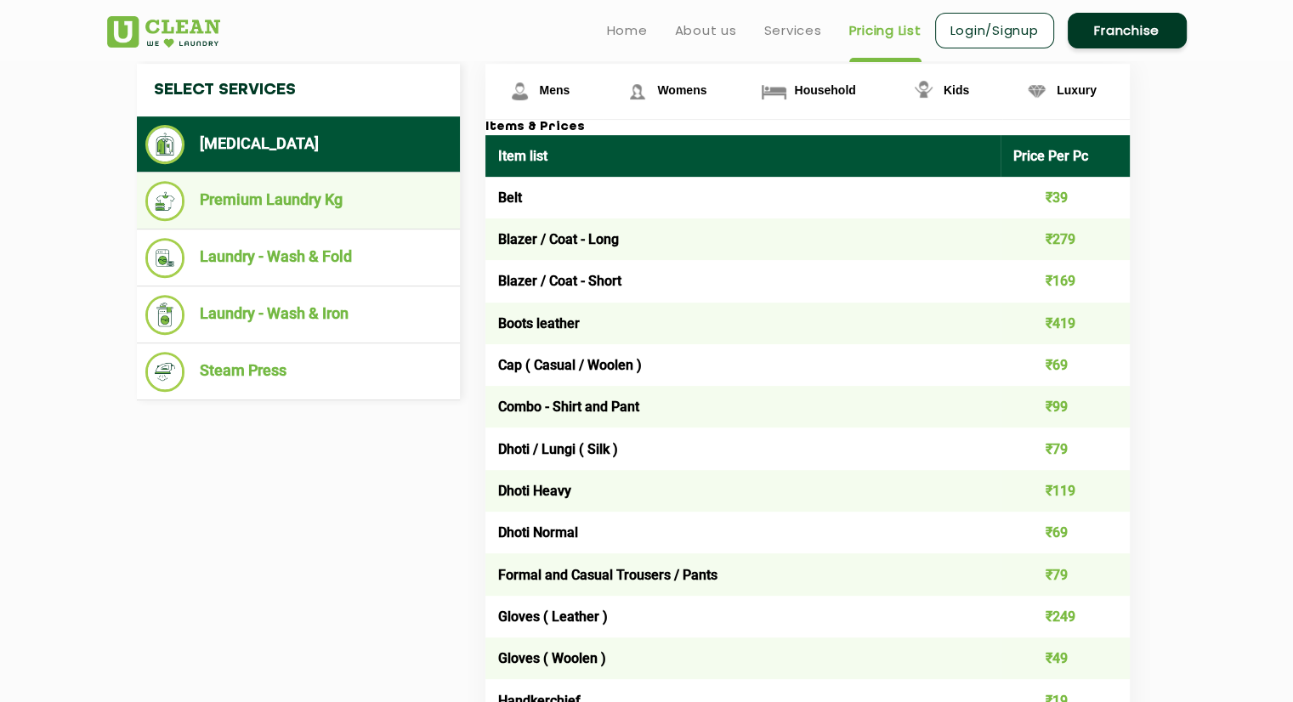
click at [292, 190] on li "Premium Laundry Kg" at bounding box center [298, 201] width 306 height 40
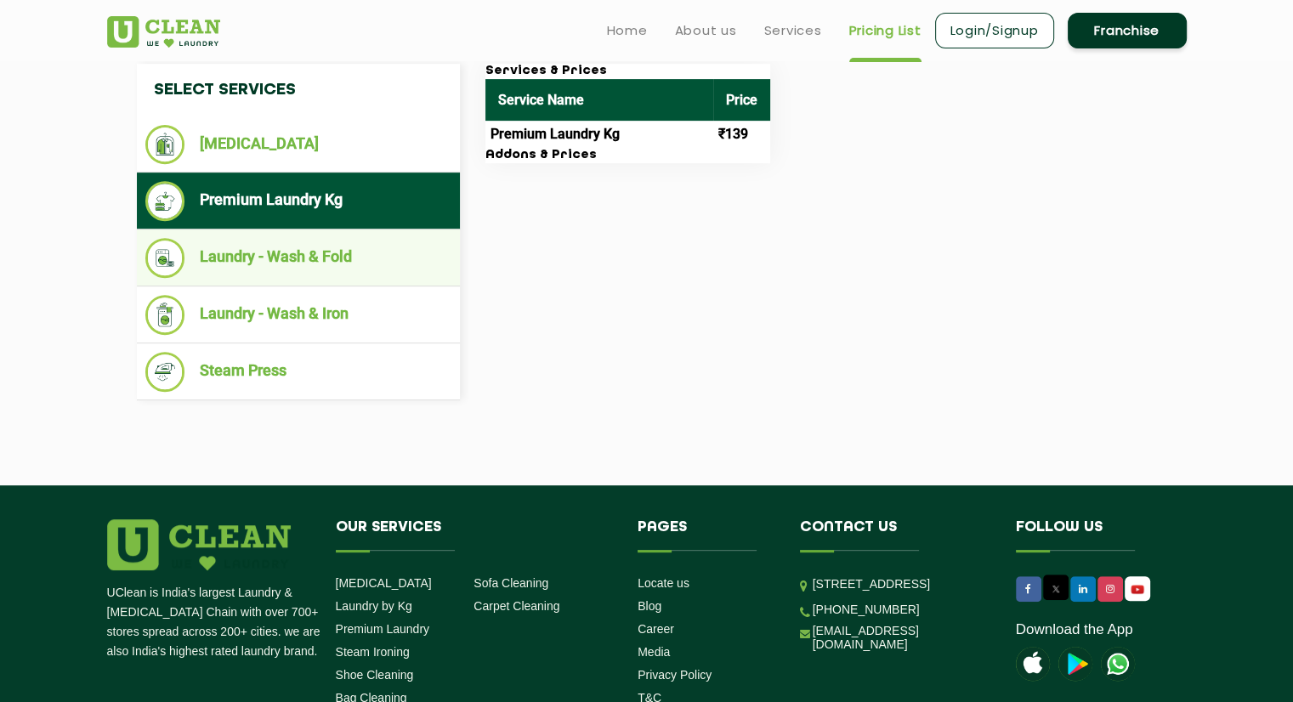
click at [278, 248] on li "Laundry - Wash & Fold" at bounding box center [298, 258] width 306 height 40
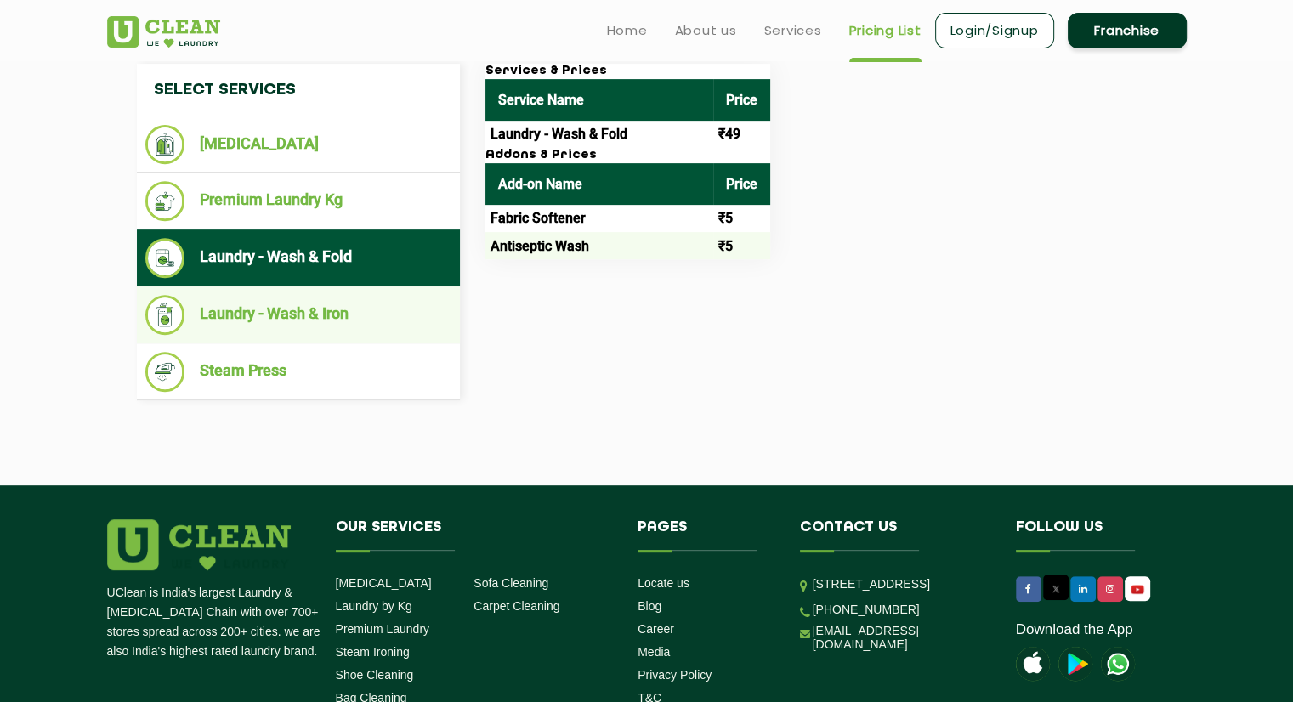
click at [252, 303] on li "Laundry - Wash & Iron" at bounding box center [298, 315] width 306 height 40
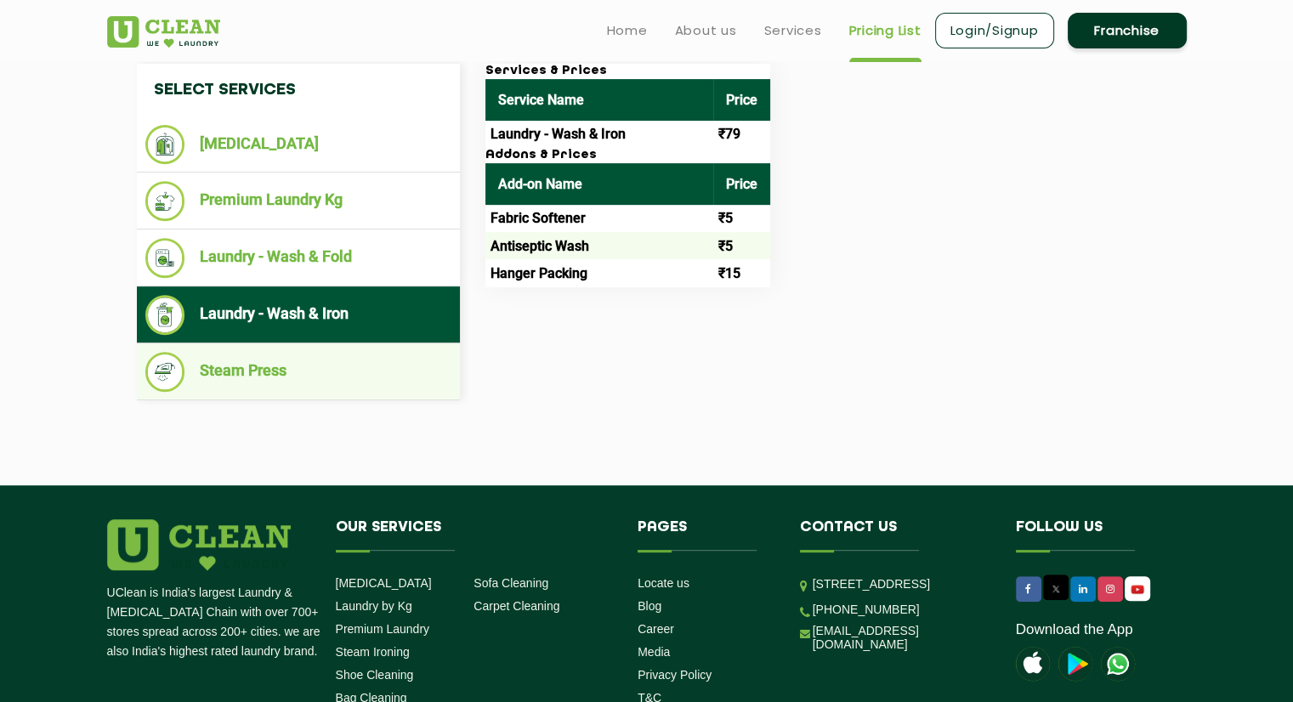
click at [267, 365] on li "Steam Press" at bounding box center [298, 372] width 306 height 40
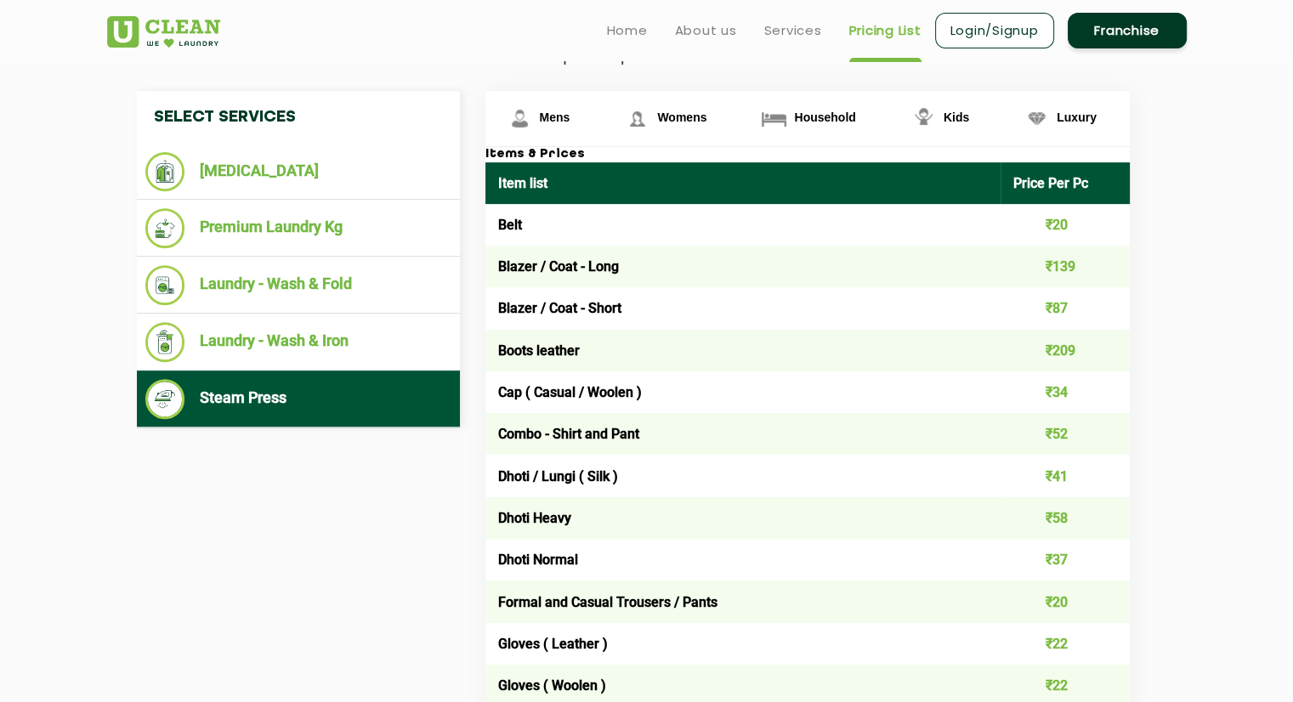
scroll to position [562, 0]
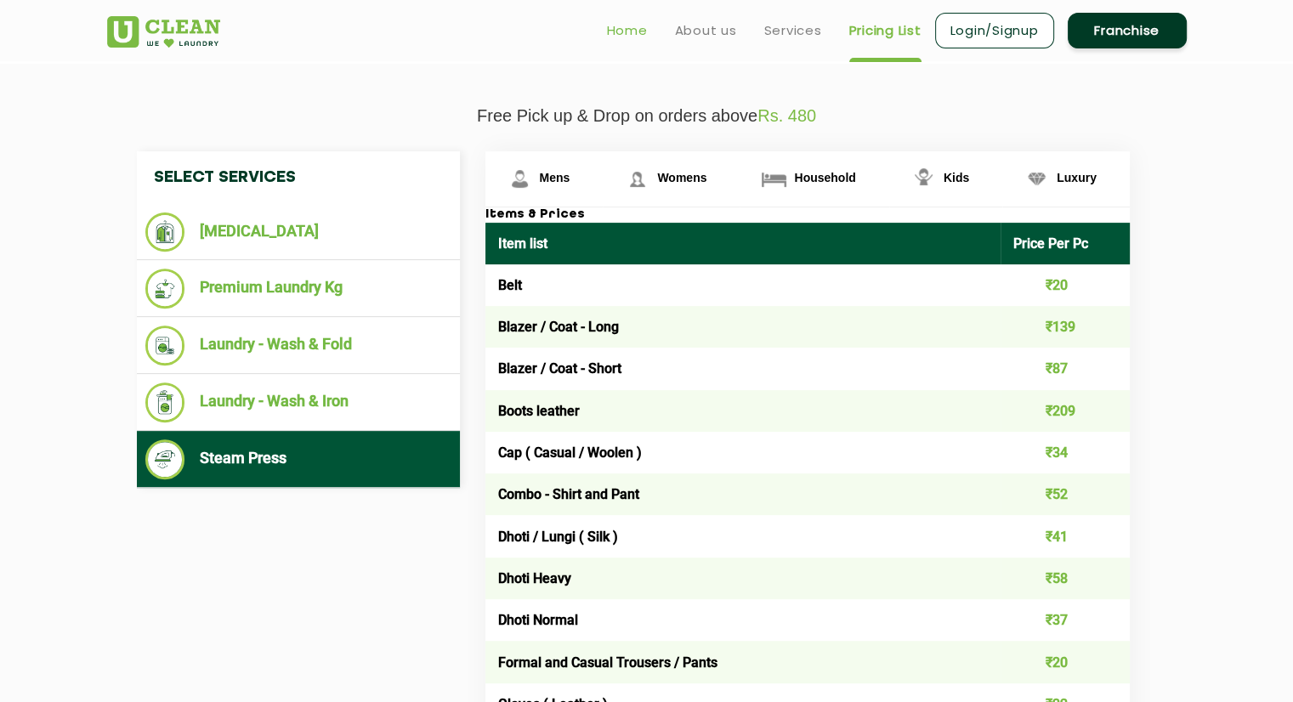
click at [626, 23] on link "Home" at bounding box center [627, 30] width 41 height 20
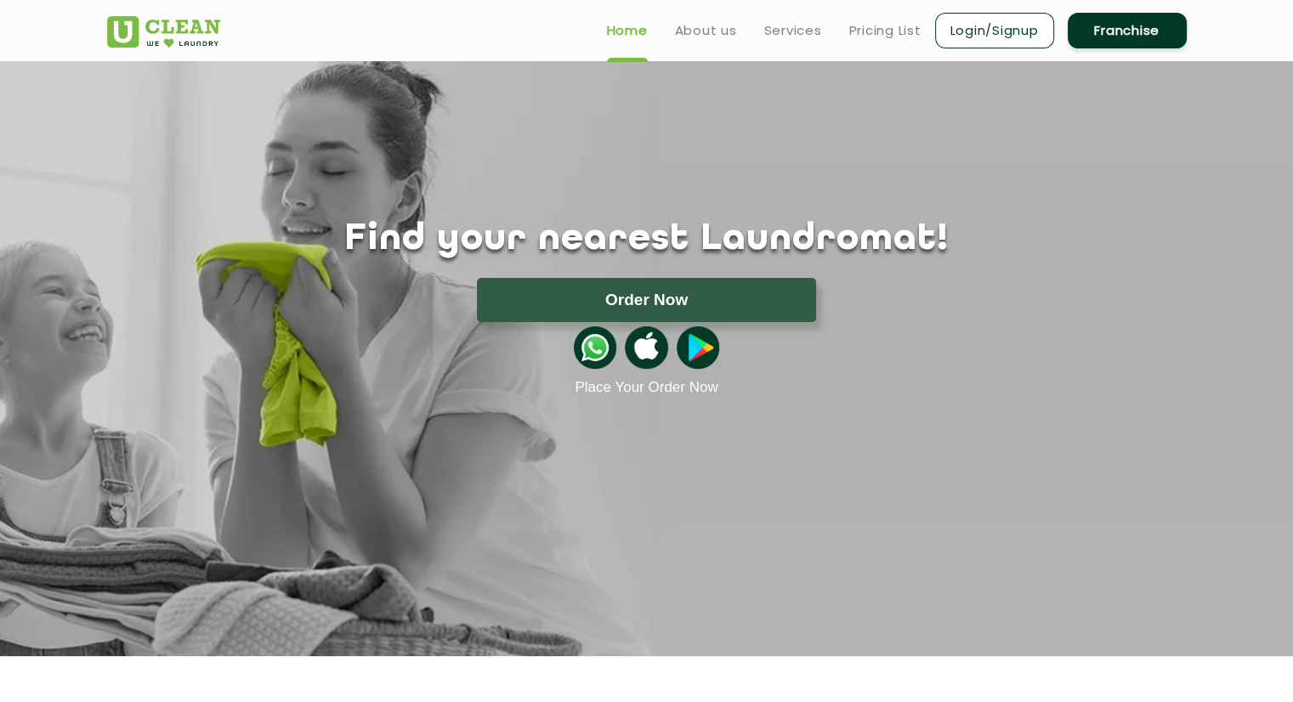
click at [626, 23] on link "Home" at bounding box center [627, 30] width 41 height 20
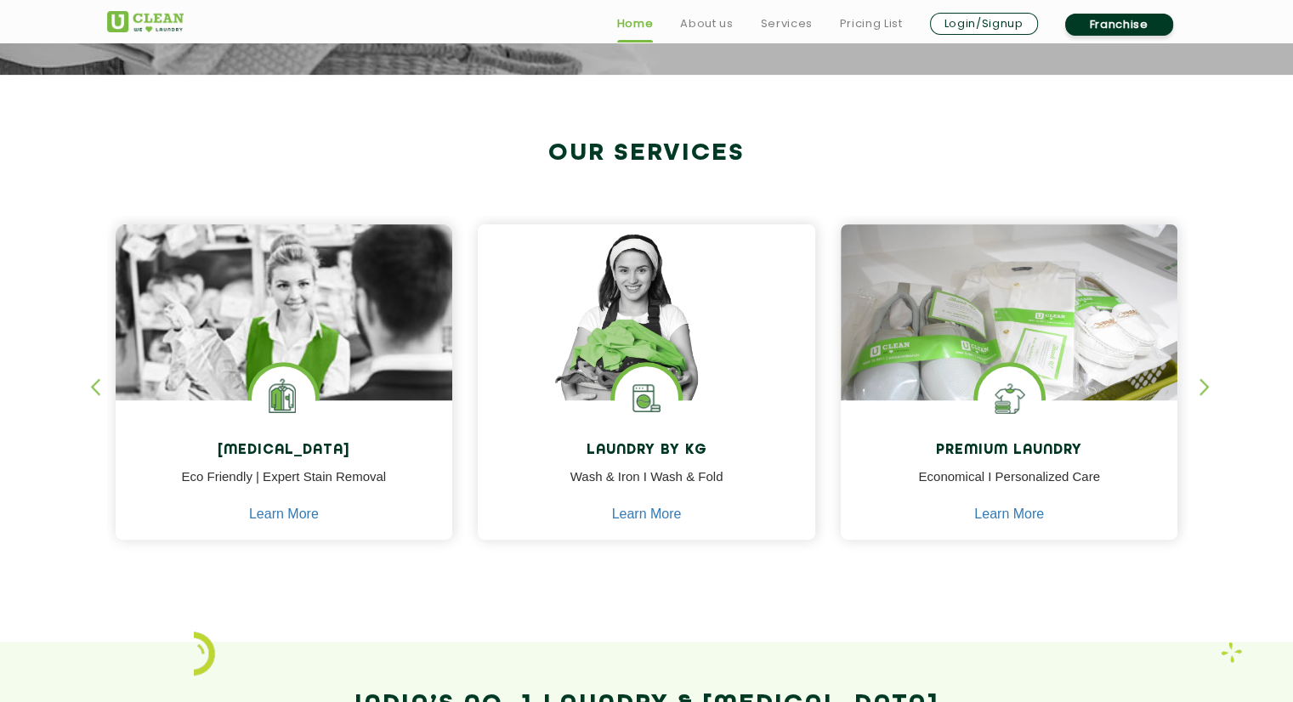
scroll to position [583, 0]
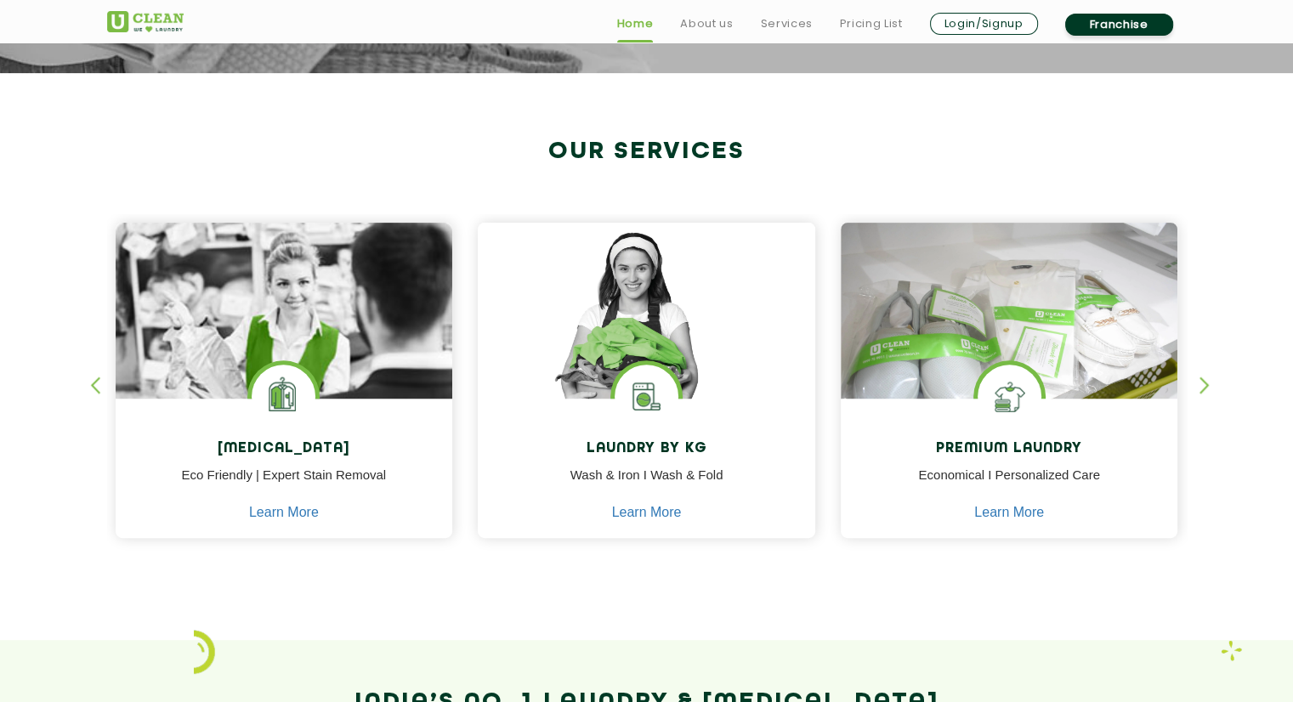
click at [1203, 386] on div "button" at bounding box center [1211, 399] width 25 height 47
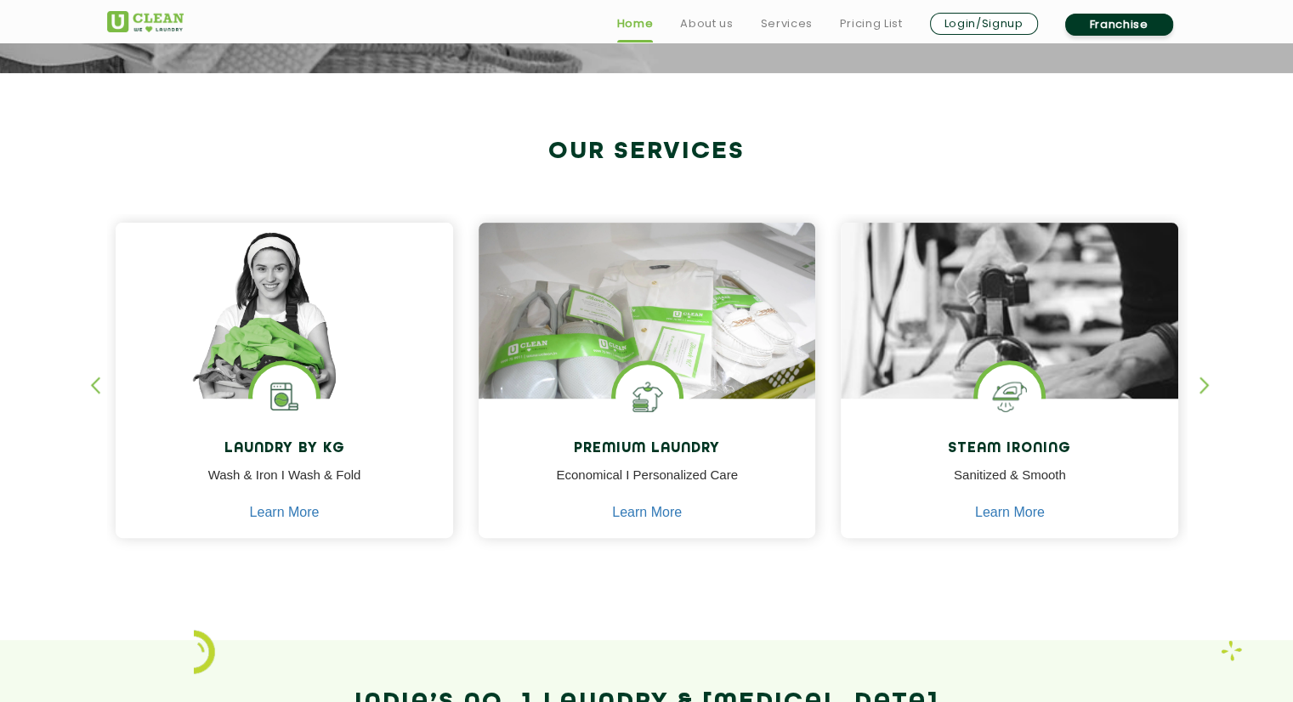
click at [1203, 386] on div "button" at bounding box center [1211, 399] width 25 height 47
click at [95, 380] on div "button" at bounding box center [102, 399] width 25 height 47
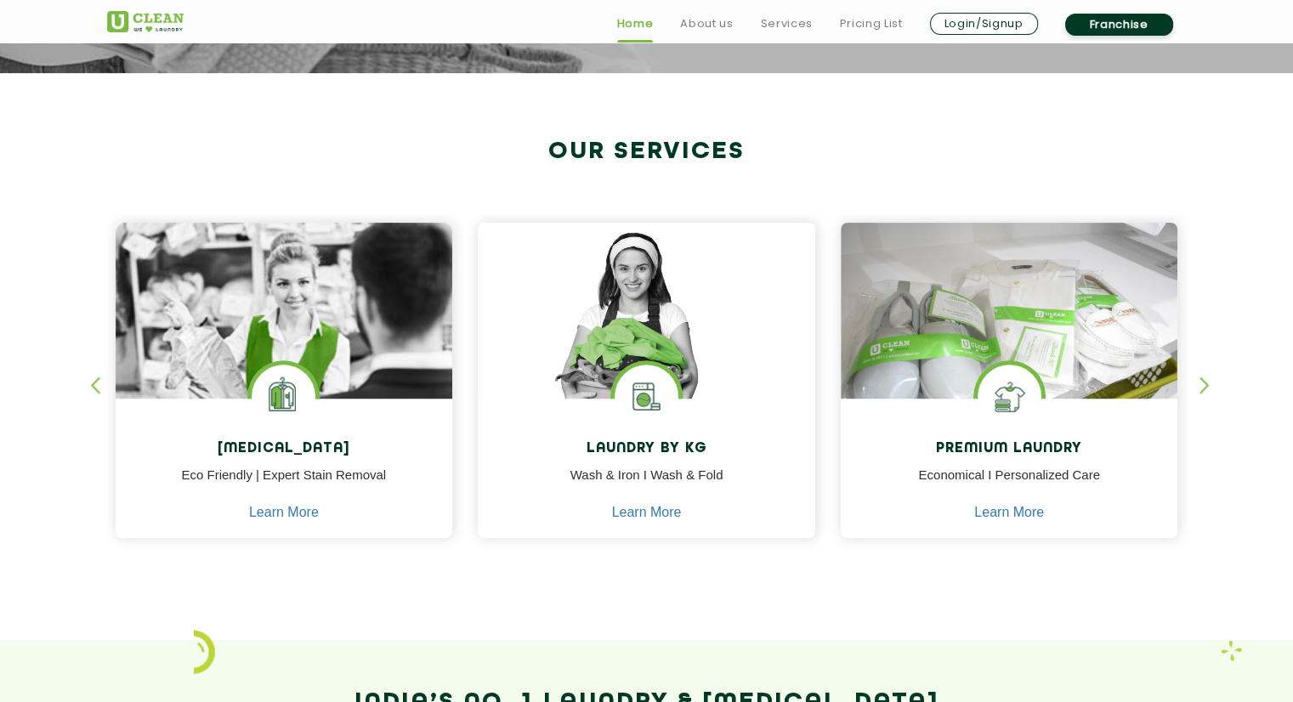
click at [95, 380] on div "button" at bounding box center [102, 399] width 25 height 47
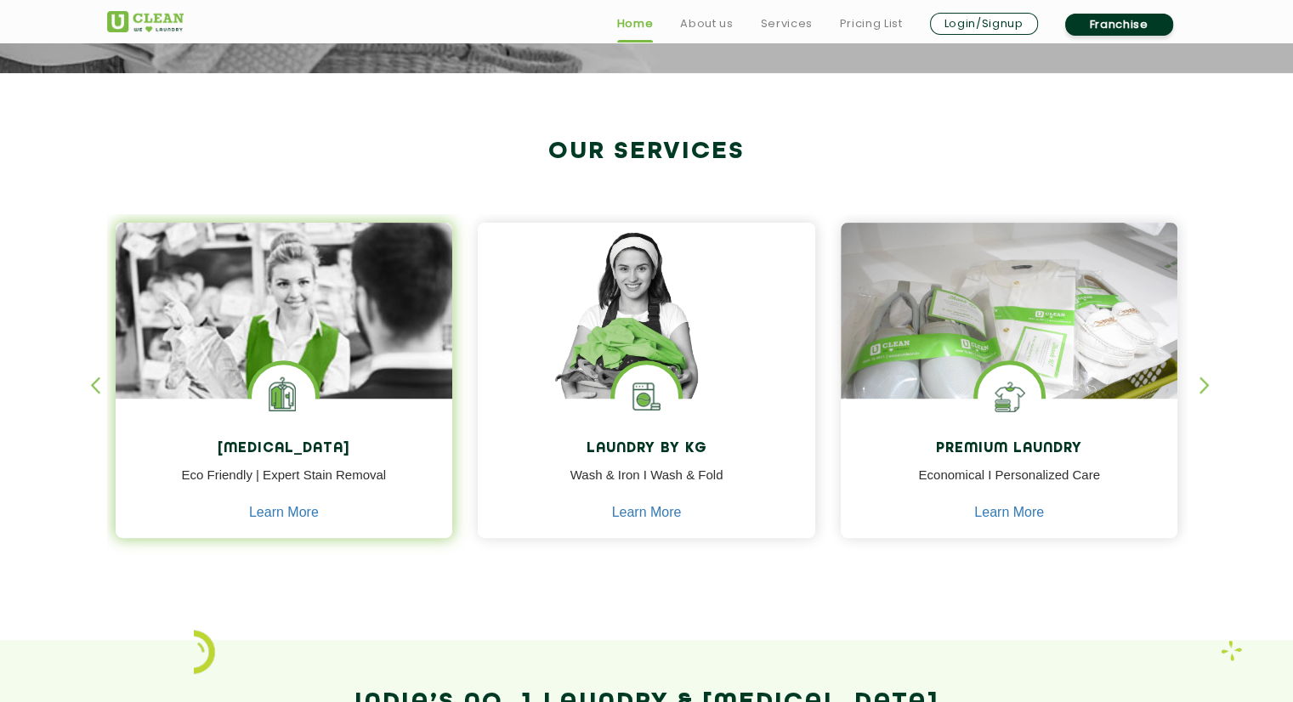
click at [273, 382] on img at bounding box center [284, 397] width 64 height 64
click at [326, 295] on img at bounding box center [284, 358] width 337 height 271
click at [362, 331] on img at bounding box center [284, 358] width 337 height 271
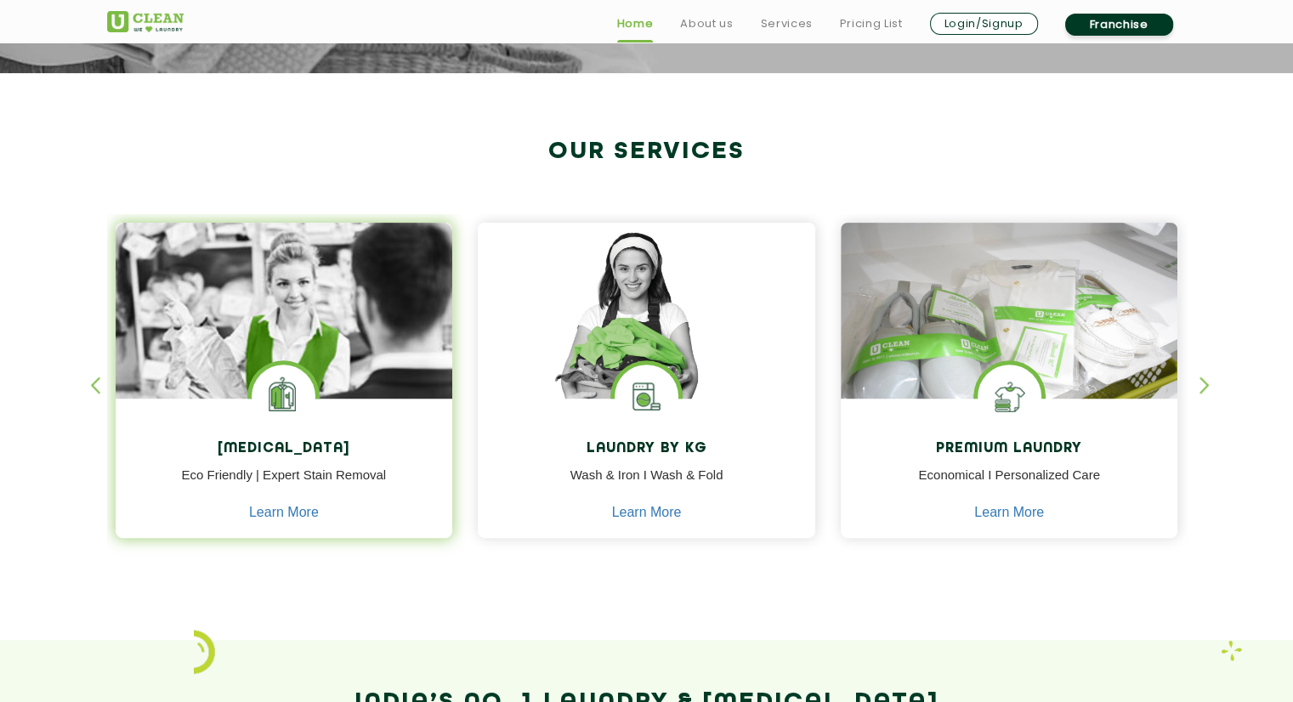
click at [362, 331] on img at bounding box center [284, 358] width 337 height 271
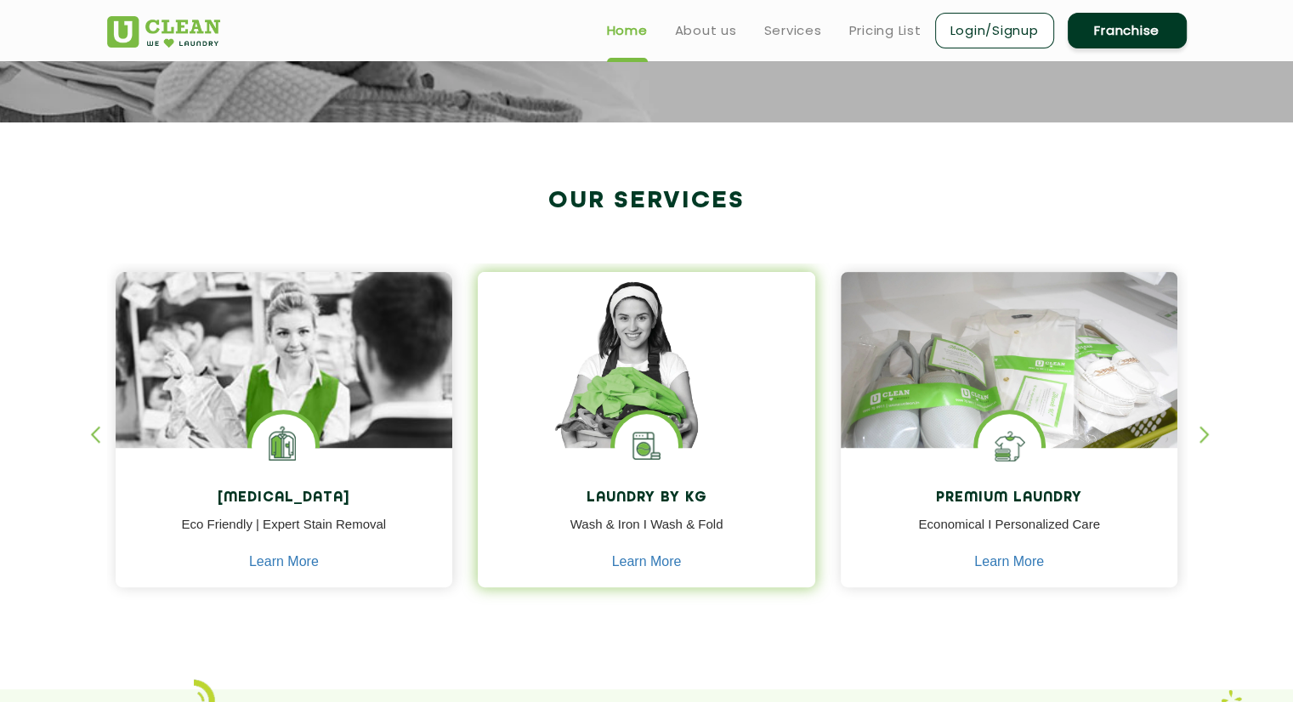
scroll to position [525, 0]
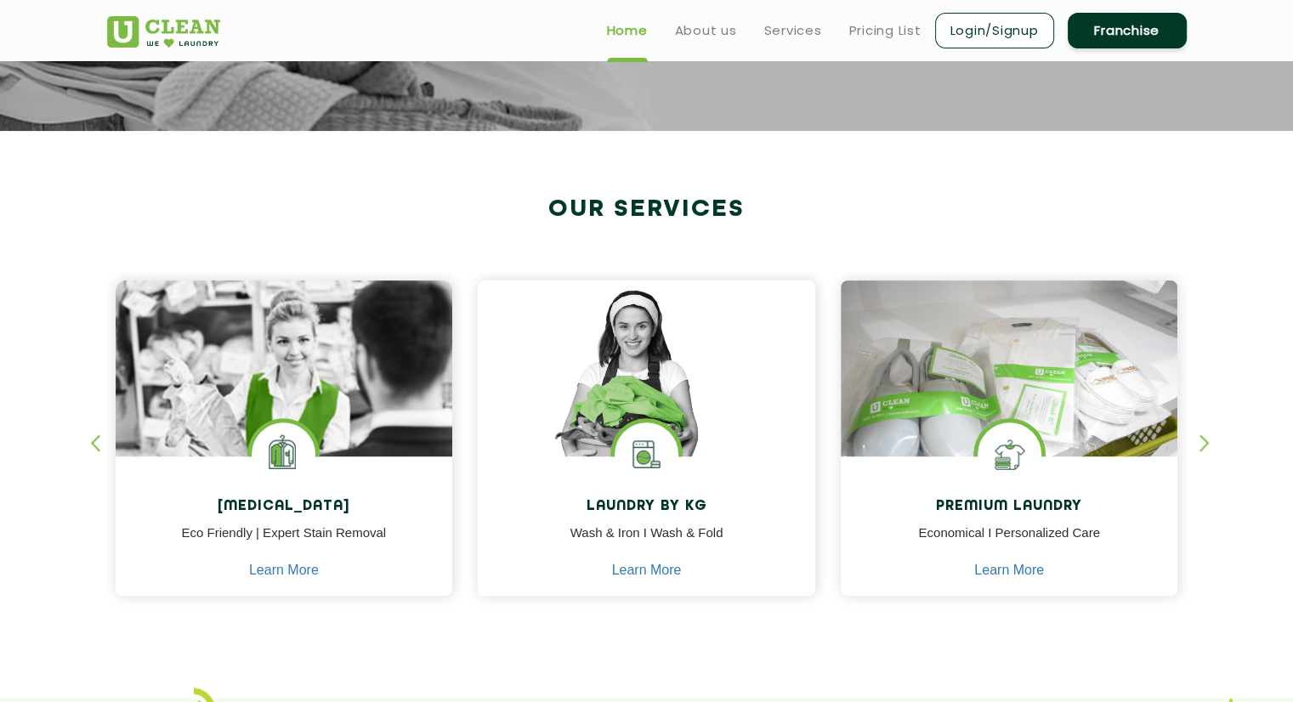
click at [1202, 444] on div "button" at bounding box center [1211, 457] width 25 height 47
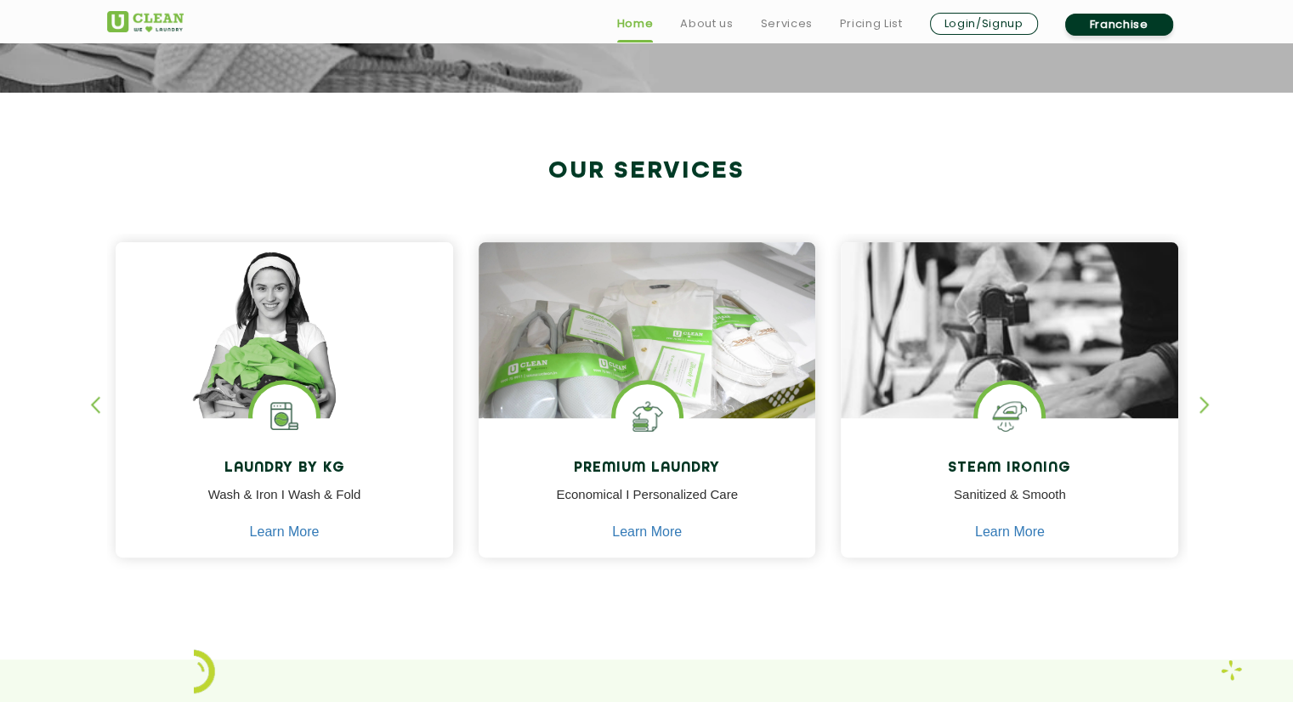
scroll to position [564, 0]
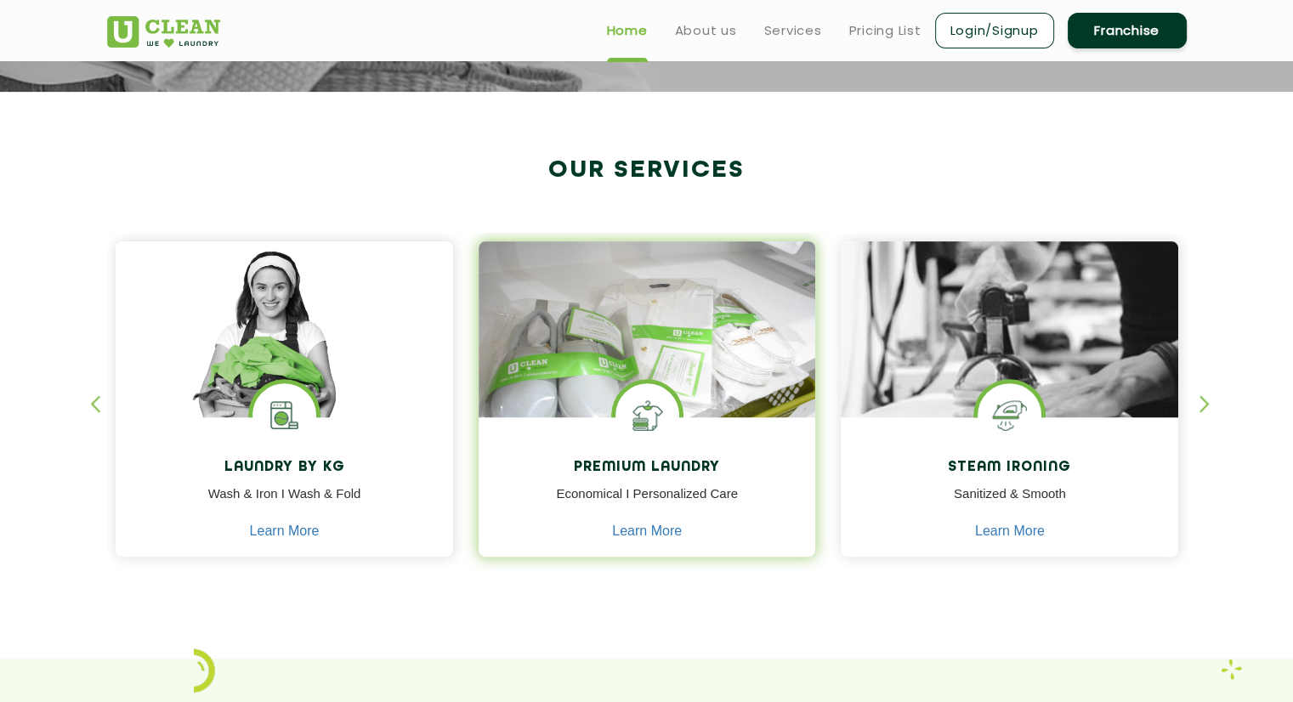
click at [688, 344] on img at bounding box center [646, 353] width 337 height 224
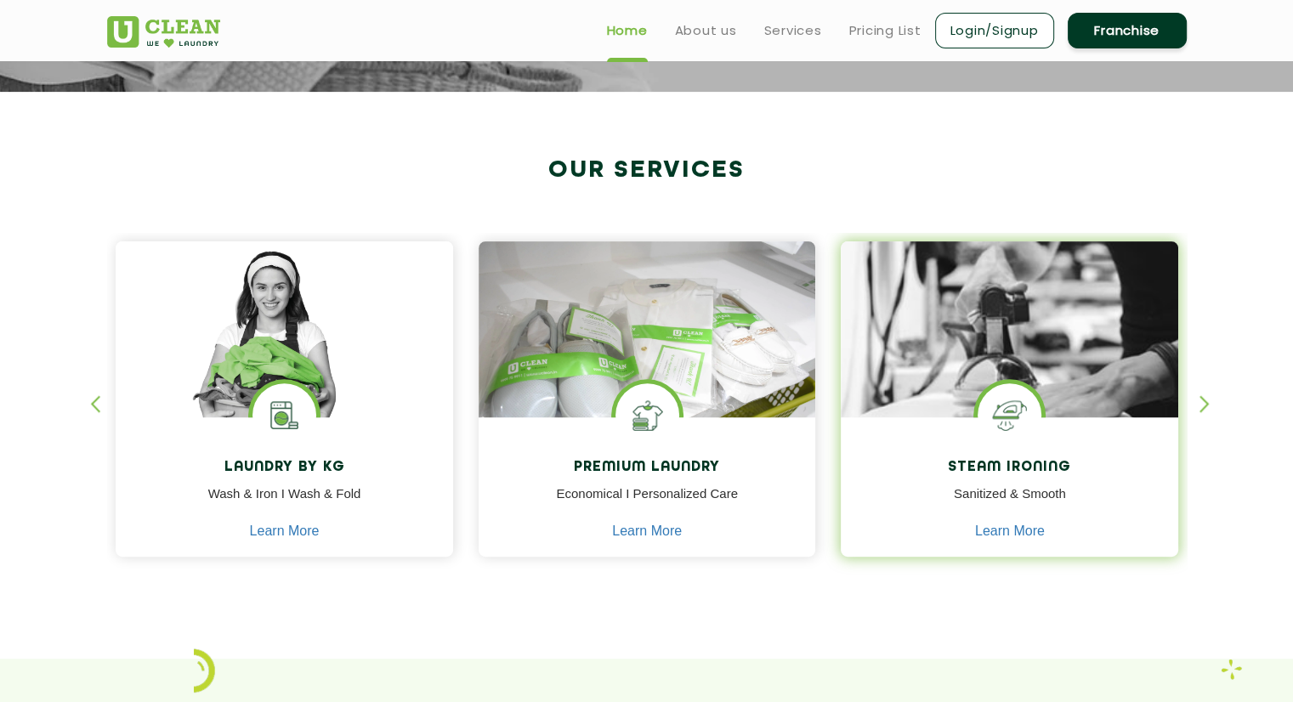
click at [1030, 337] on img at bounding box center [1009, 376] width 337 height 271
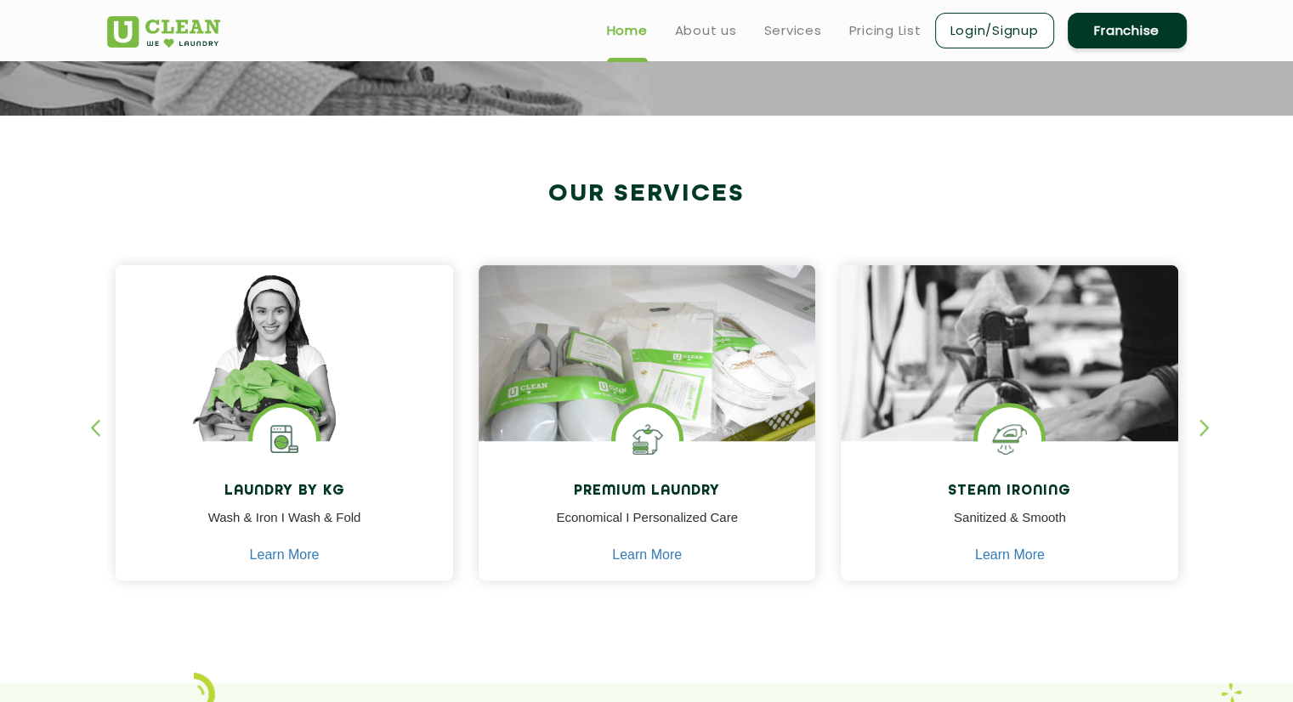
scroll to position [526, 0]
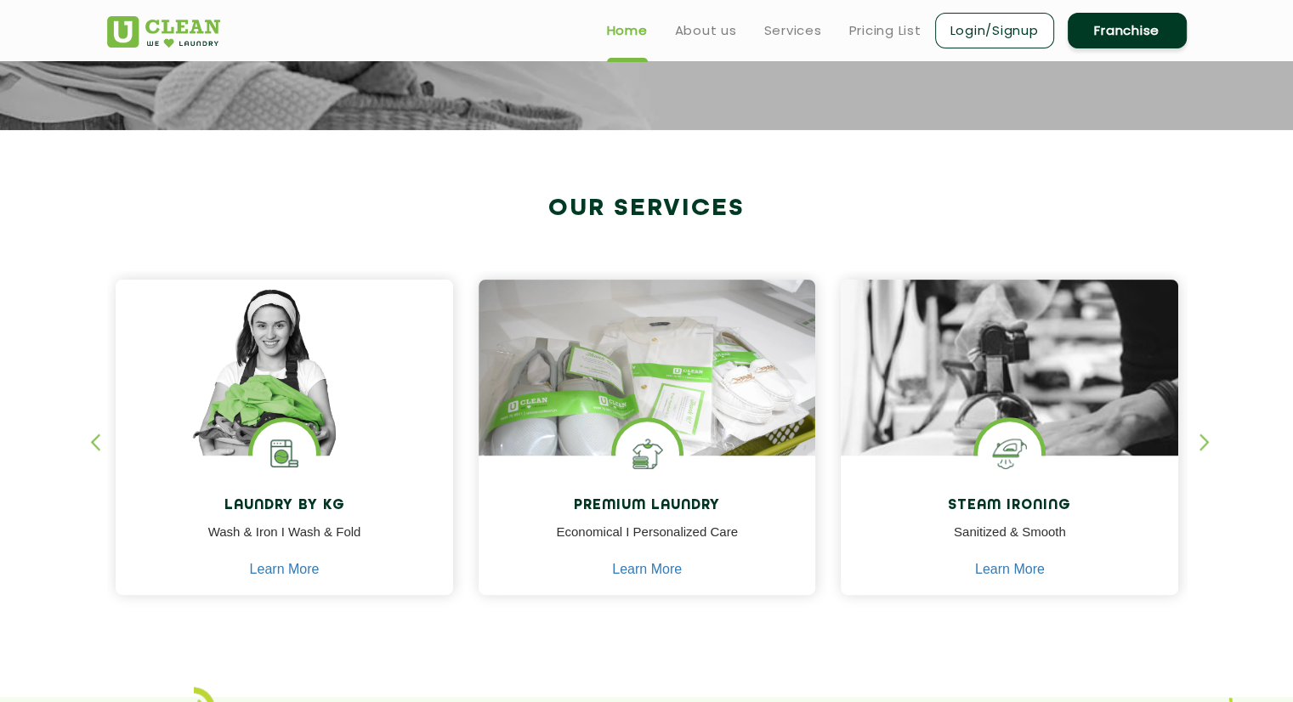
click at [1205, 439] on div "button" at bounding box center [1211, 456] width 25 height 47
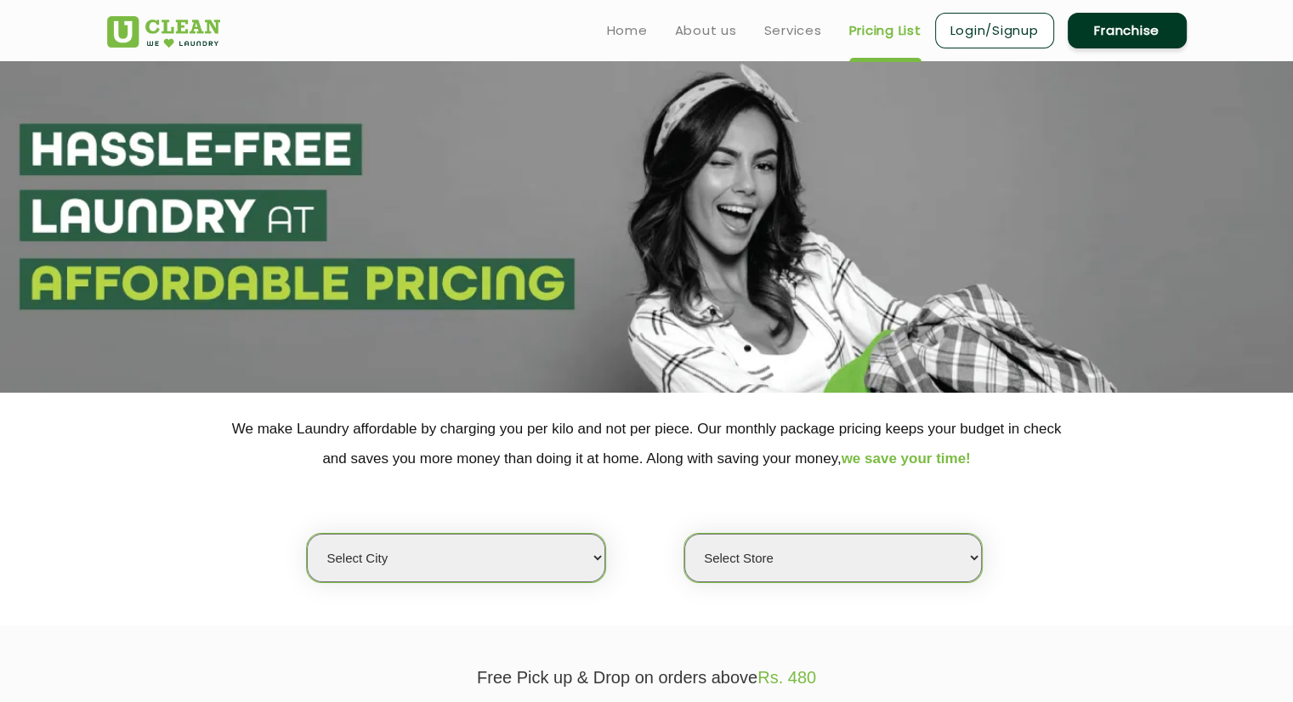
select select "0"
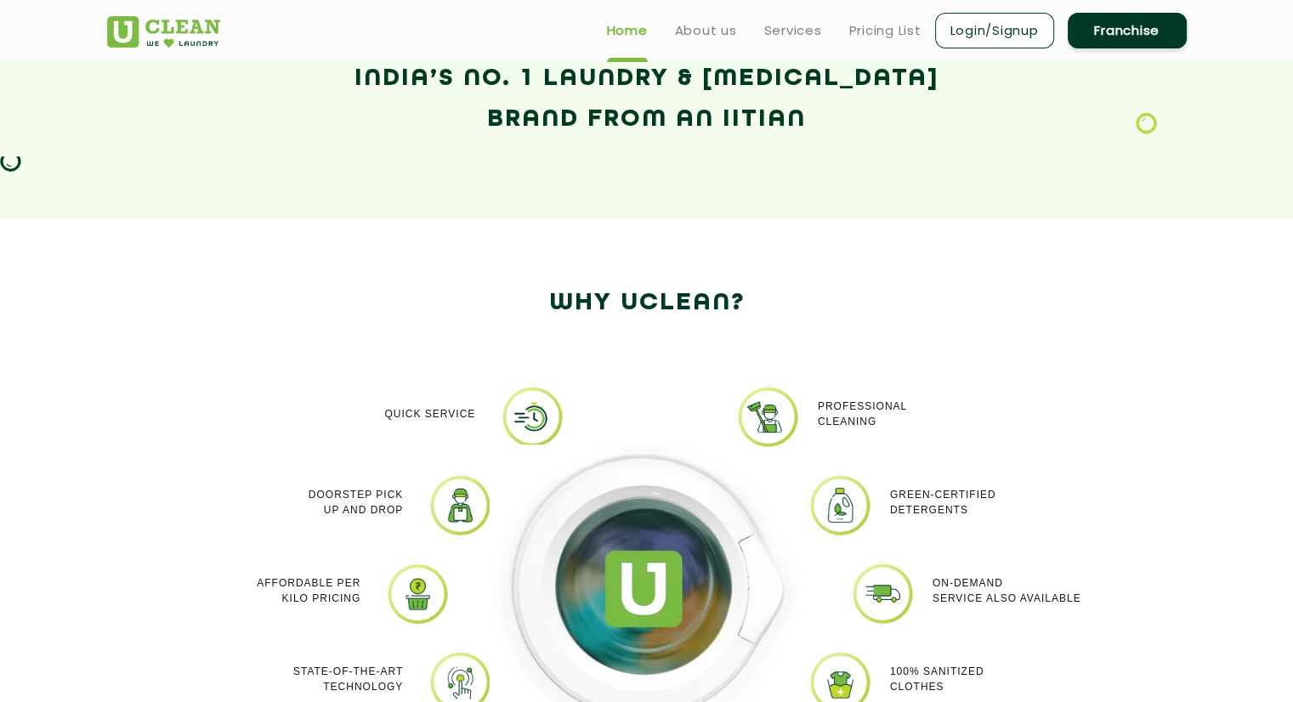
scroll to position [1426, 0]
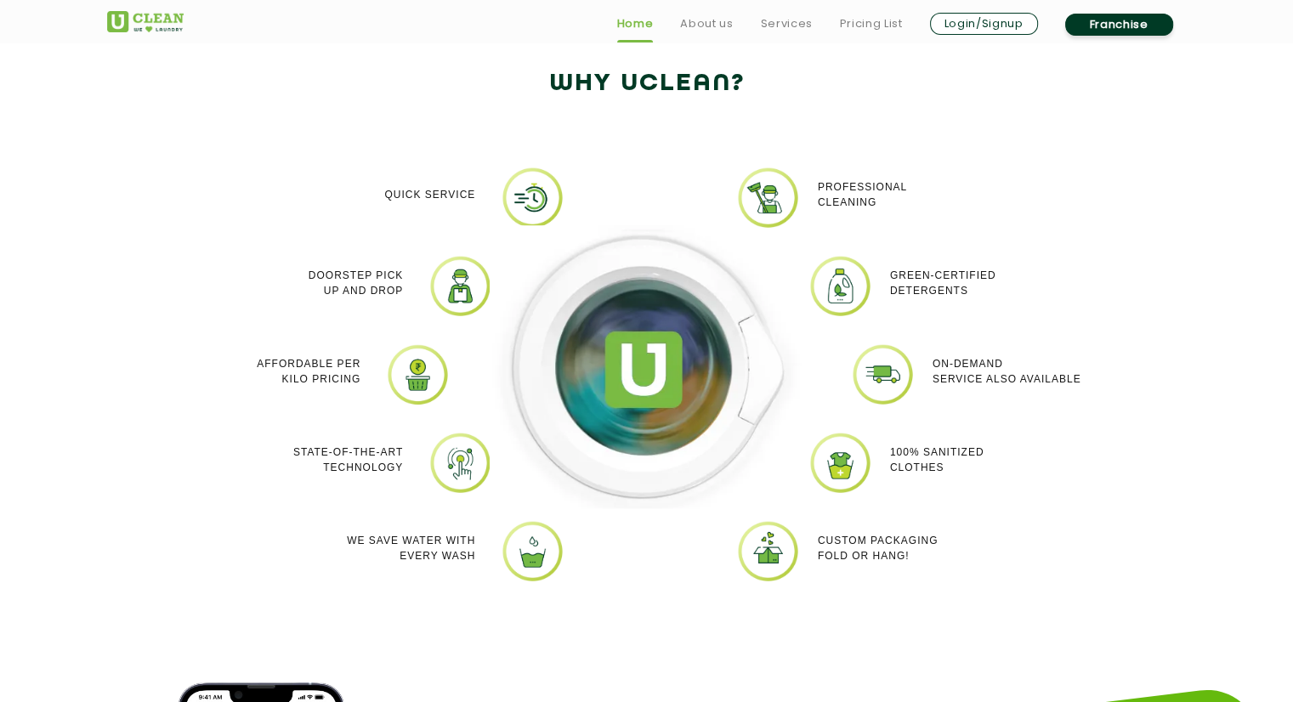
click at [531, 196] on div at bounding box center [647, 387] width 340 height 442
click at [449, 290] on img at bounding box center [460, 286] width 64 height 64
click at [424, 368] on img at bounding box center [418, 374] width 64 height 64
click at [461, 472] on img at bounding box center [460, 463] width 64 height 64
click at [531, 550] on div at bounding box center [647, 387] width 340 height 442
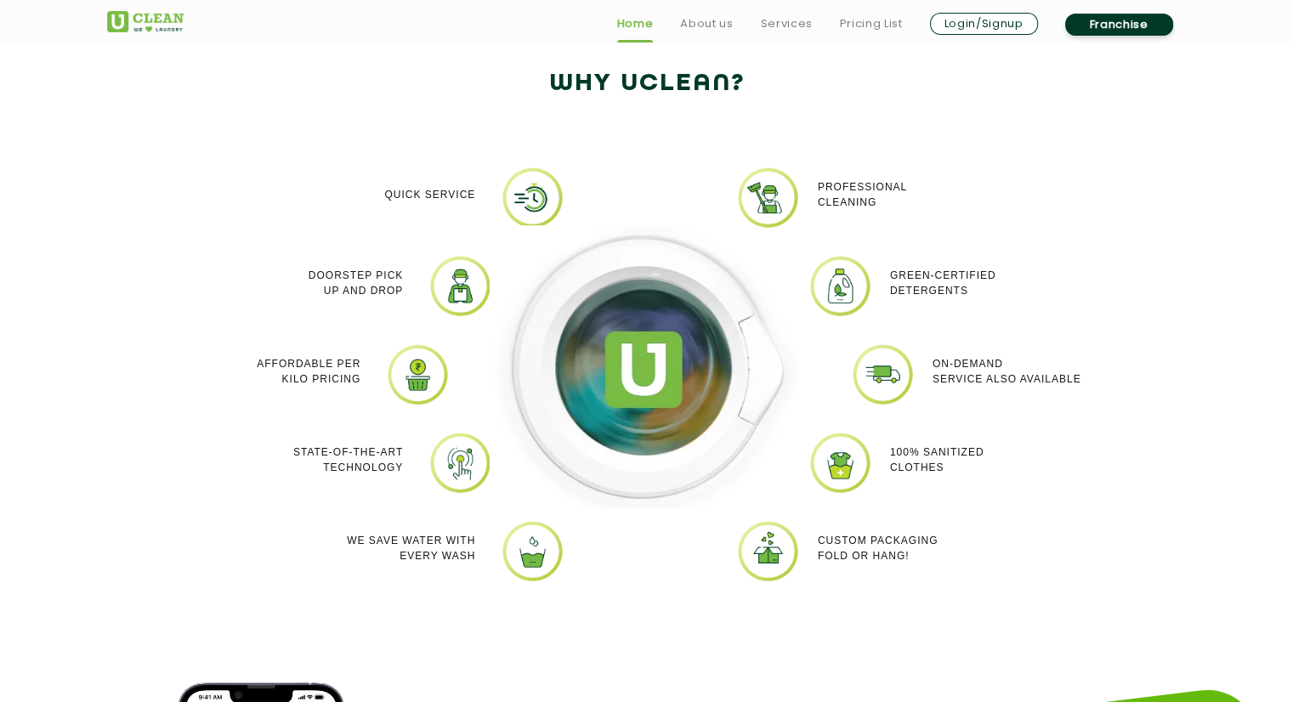
click at [764, 542] on img at bounding box center [768, 551] width 64 height 64
click at [843, 439] on img at bounding box center [840, 463] width 64 height 64
click at [884, 368] on img at bounding box center [883, 374] width 64 height 64
click at [809, 251] on div at bounding box center [647, 387] width 340 height 442
click at [772, 209] on img at bounding box center [768, 198] width 64 height 64
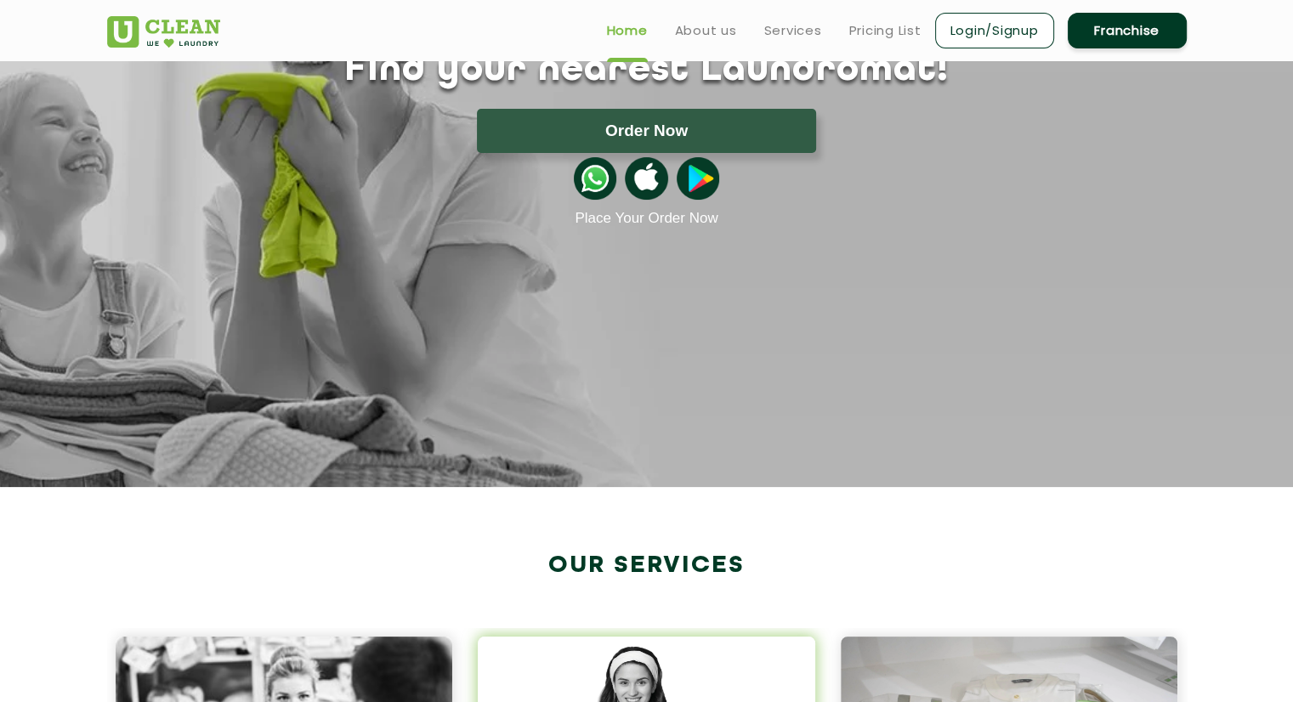
scroll to position [0, 0]
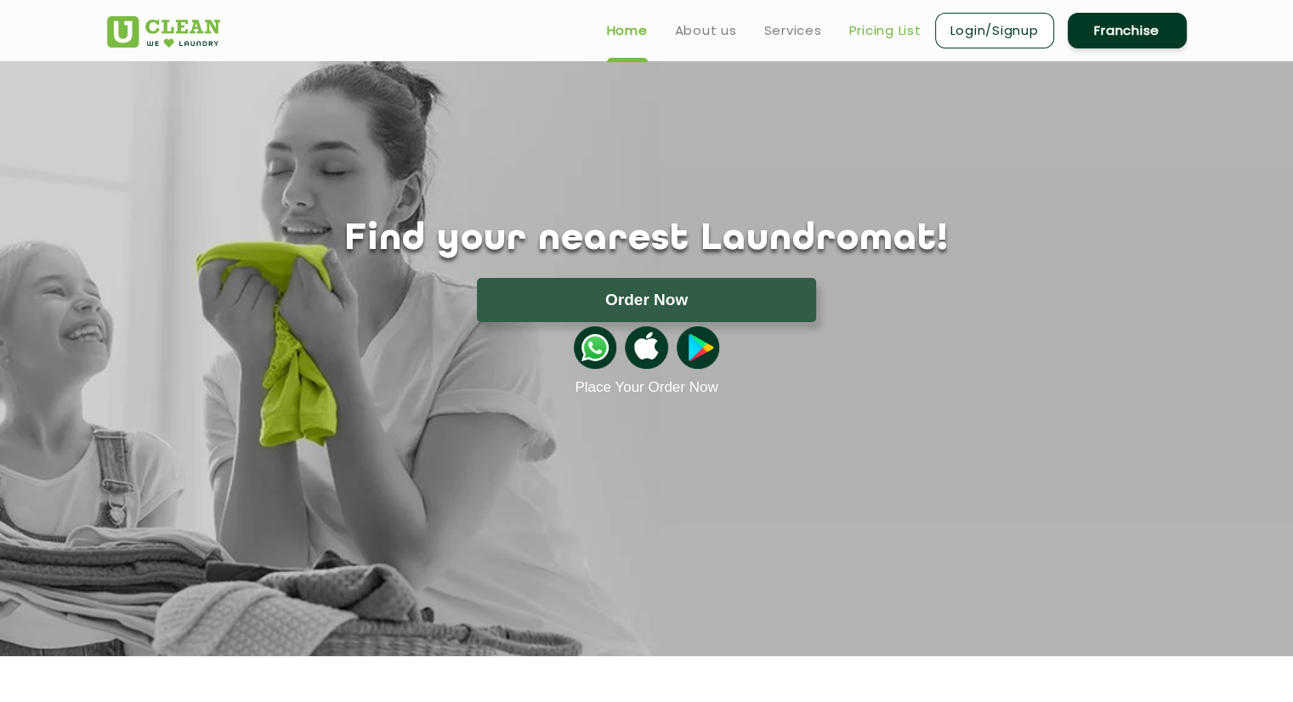
click at [880, 32] on link "Pricing List" at bounding box center [885, 30] width 72 height 20
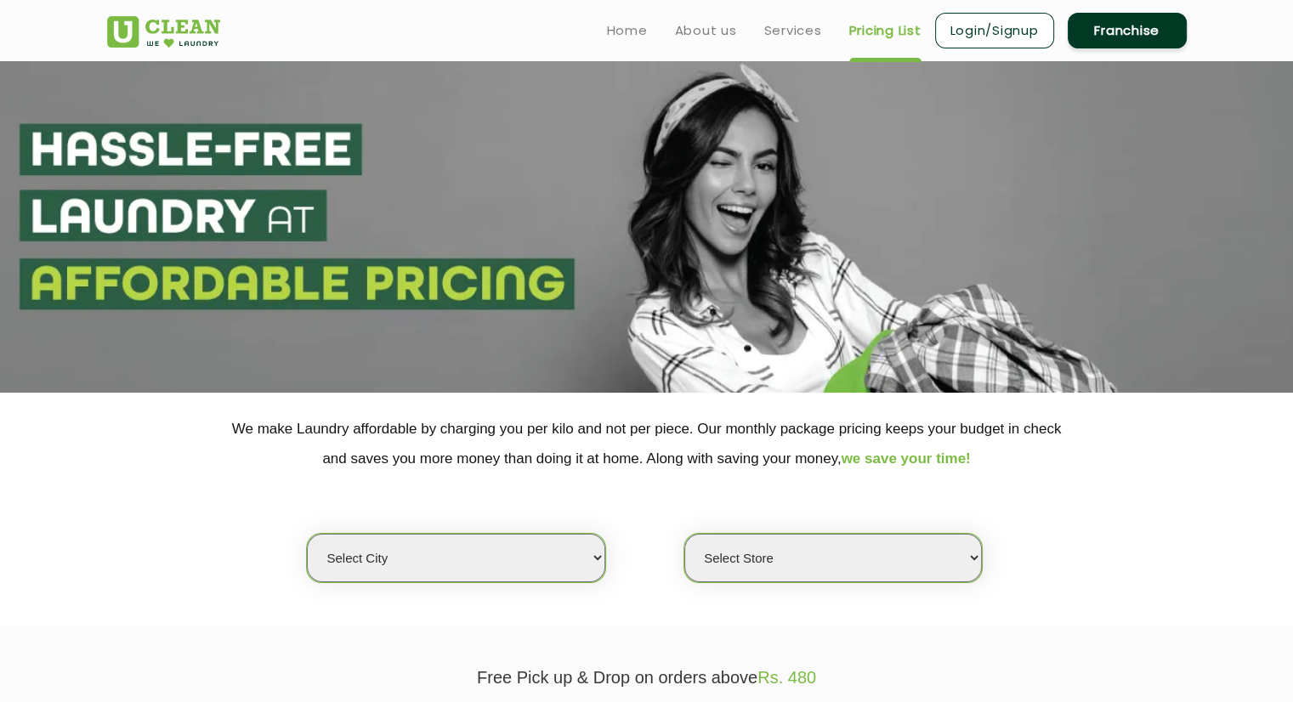
select select "0"
click at [786, 33] on link "Services" at bounding box center [793, 30] width 58 height 20
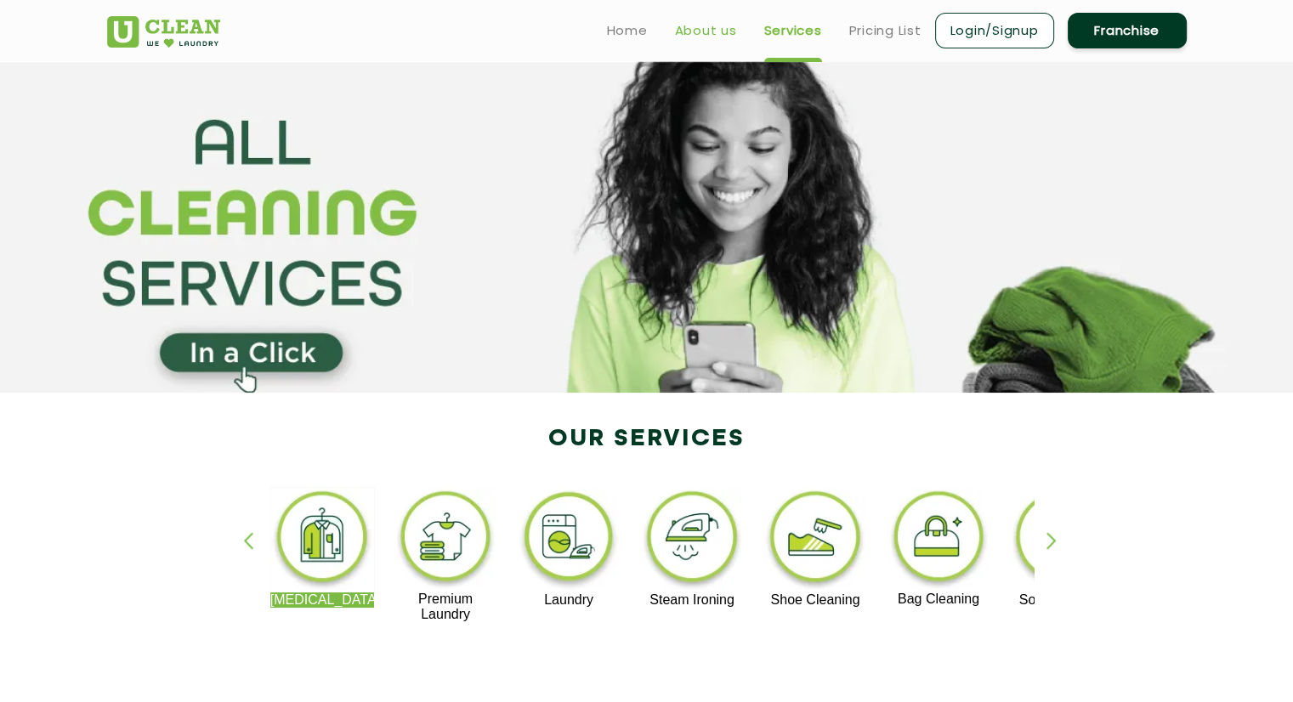
click at [692, 31] on link "About us" at bounding box center [706, 30] width 62 height 20
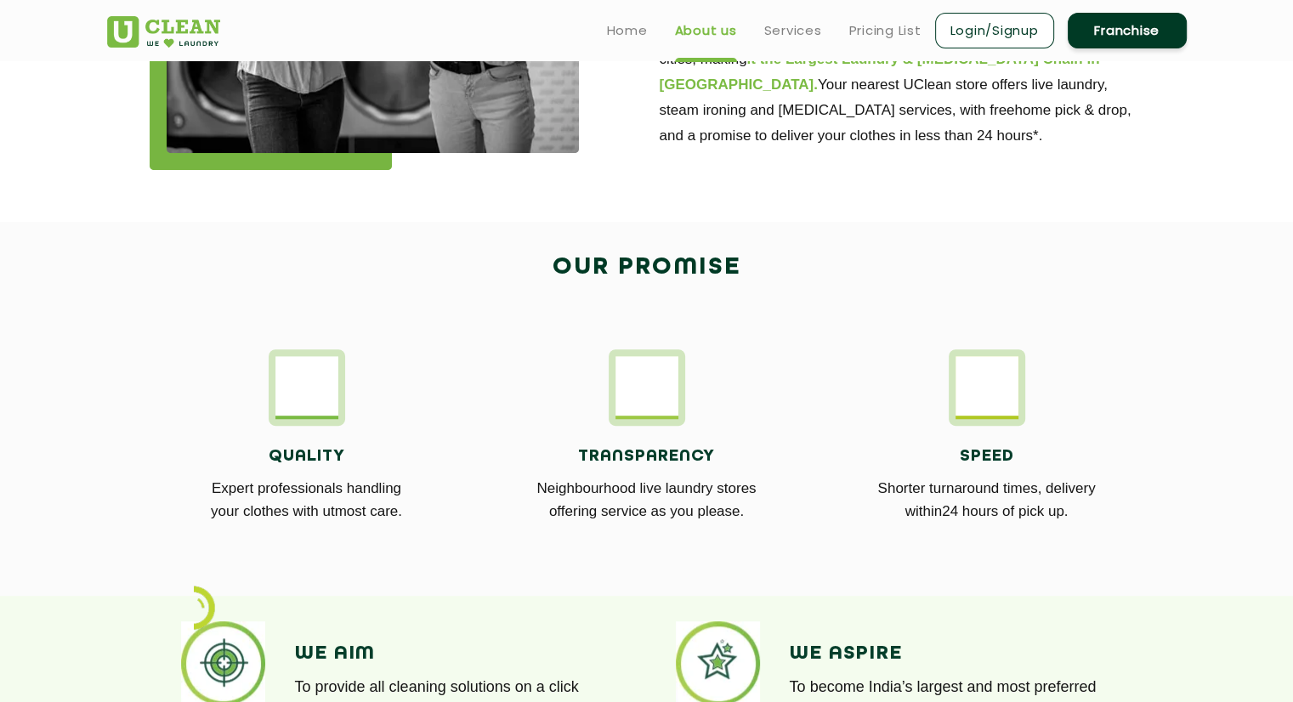
scroll to position [745, 0]
click at [1004, 398] on img at bounding box center [986, 386] width 63 height 59
click at [982, 502] on p "Shorter turnaround times, delivery within24 hours of pick up." at bounding box center [986, 501] width 314 height 46
click at [642, 405] on img at bounding box center [646, 386] width 63 height 59
click at [331, 393] on img at bounding box center [306, 386] width 63 height 59
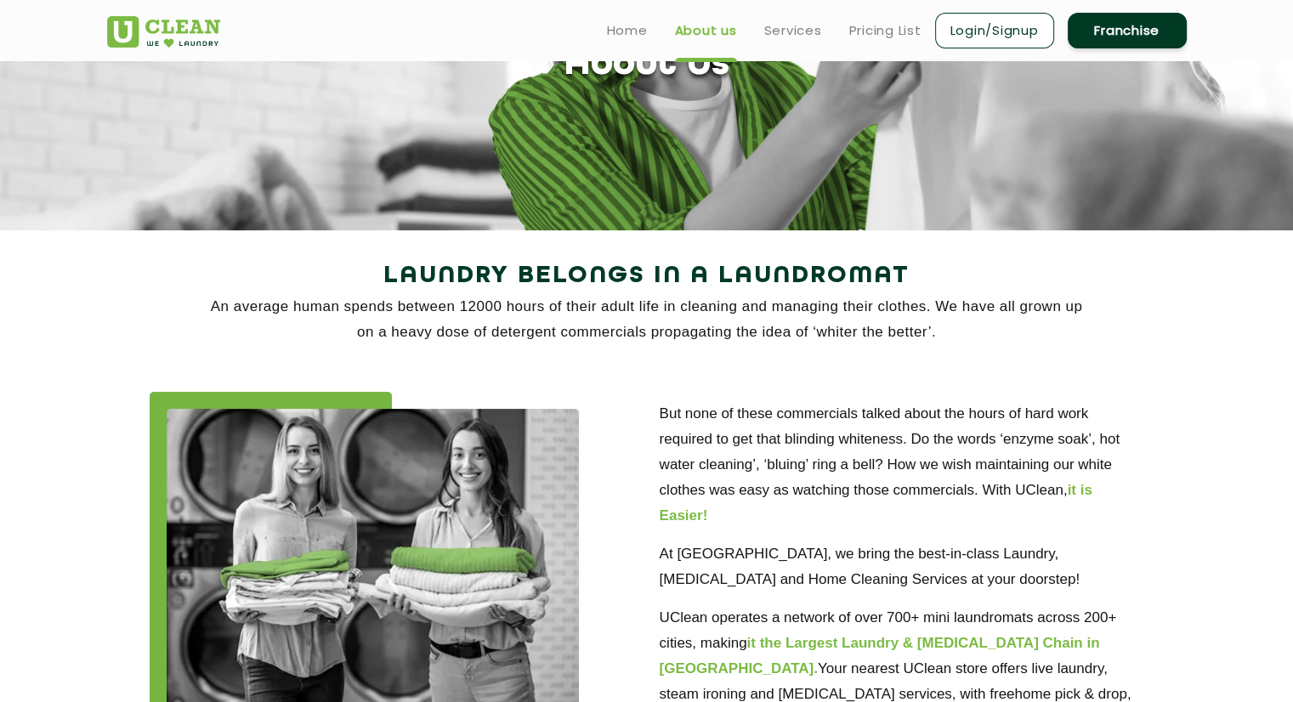
scroll to position [0, 0]
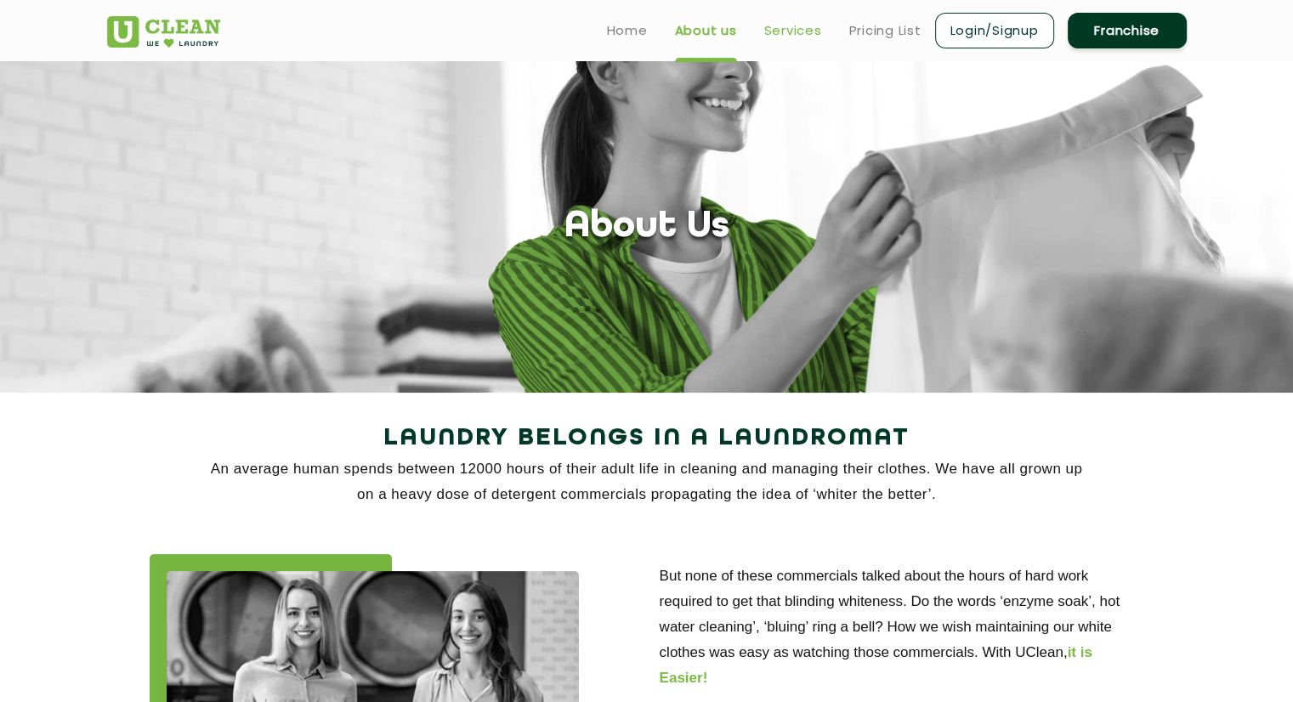
click at [795, 28] on link "Services" at bounding box center [793, 30] width 58 height 20
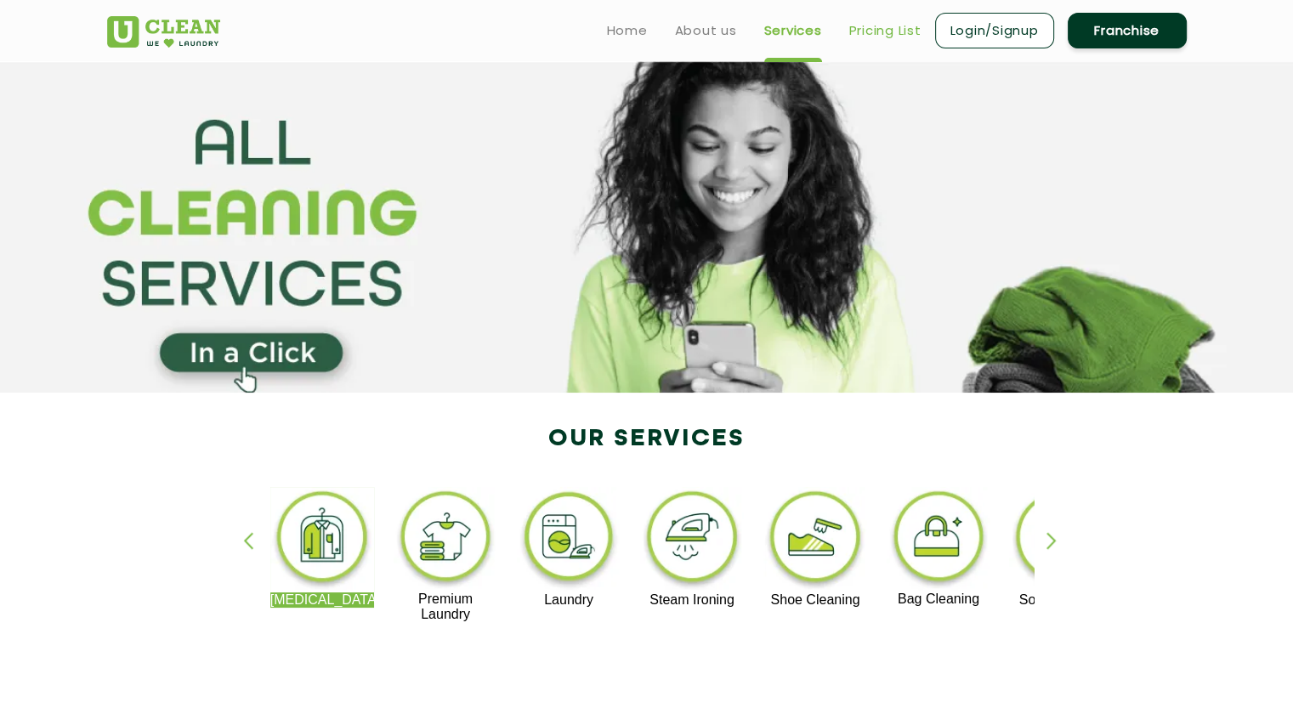
click at [862, 31] on link "Pricing List" at bounding box center [885, 30] width 72 height 20
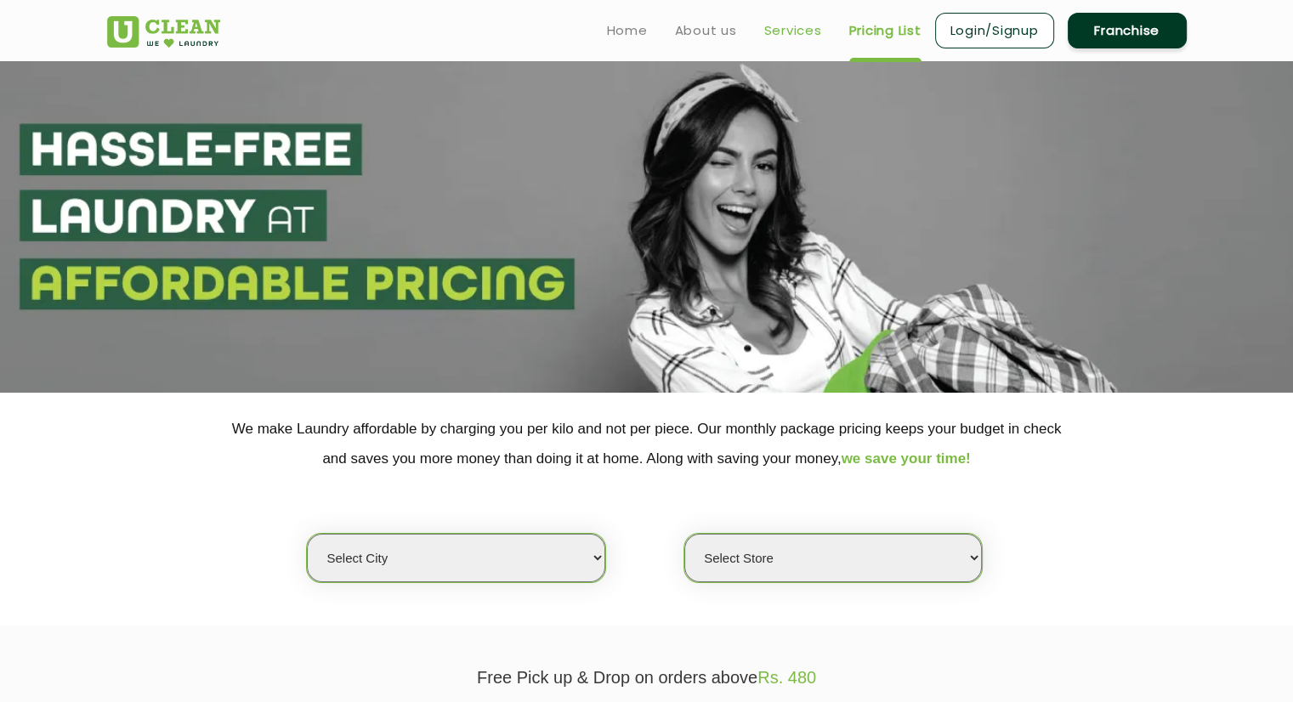
click at [778, 31] on link "Services" at bounding box center [793, 30] width 58 height 20
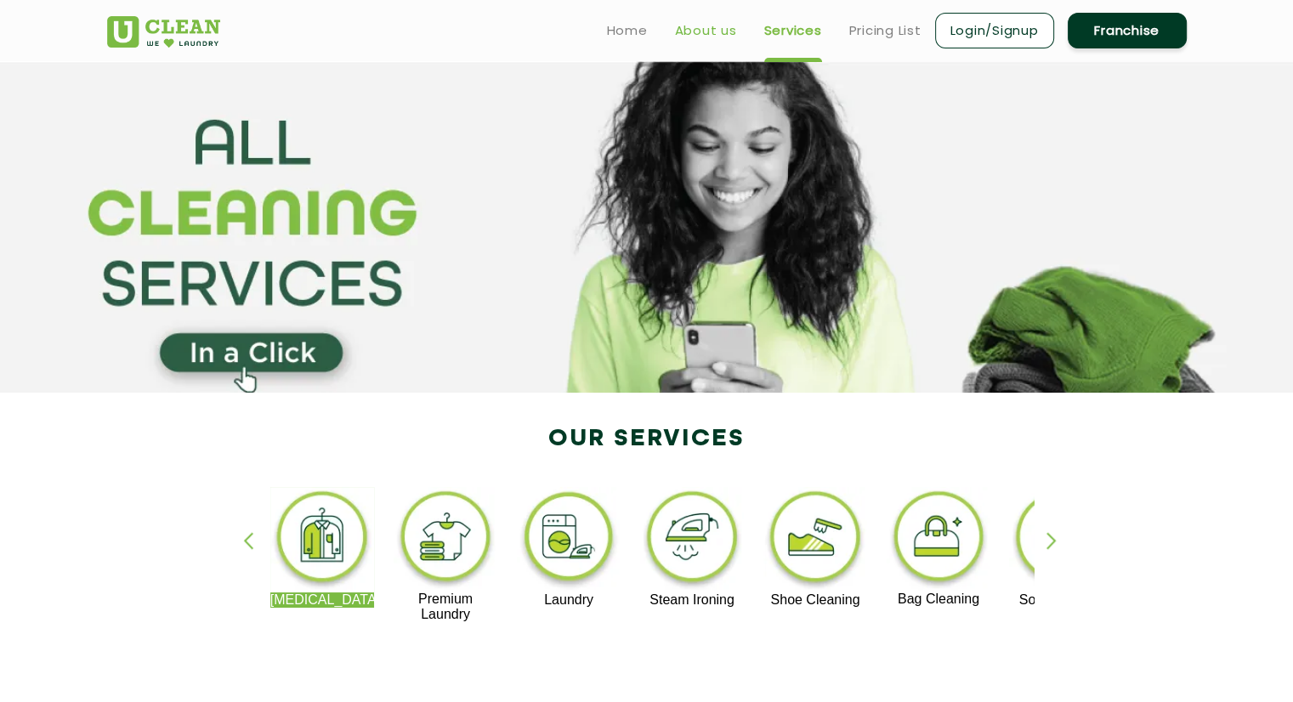
click at [707, 25] on link "About us" at bounding box center [706, 30] width 62 height 20
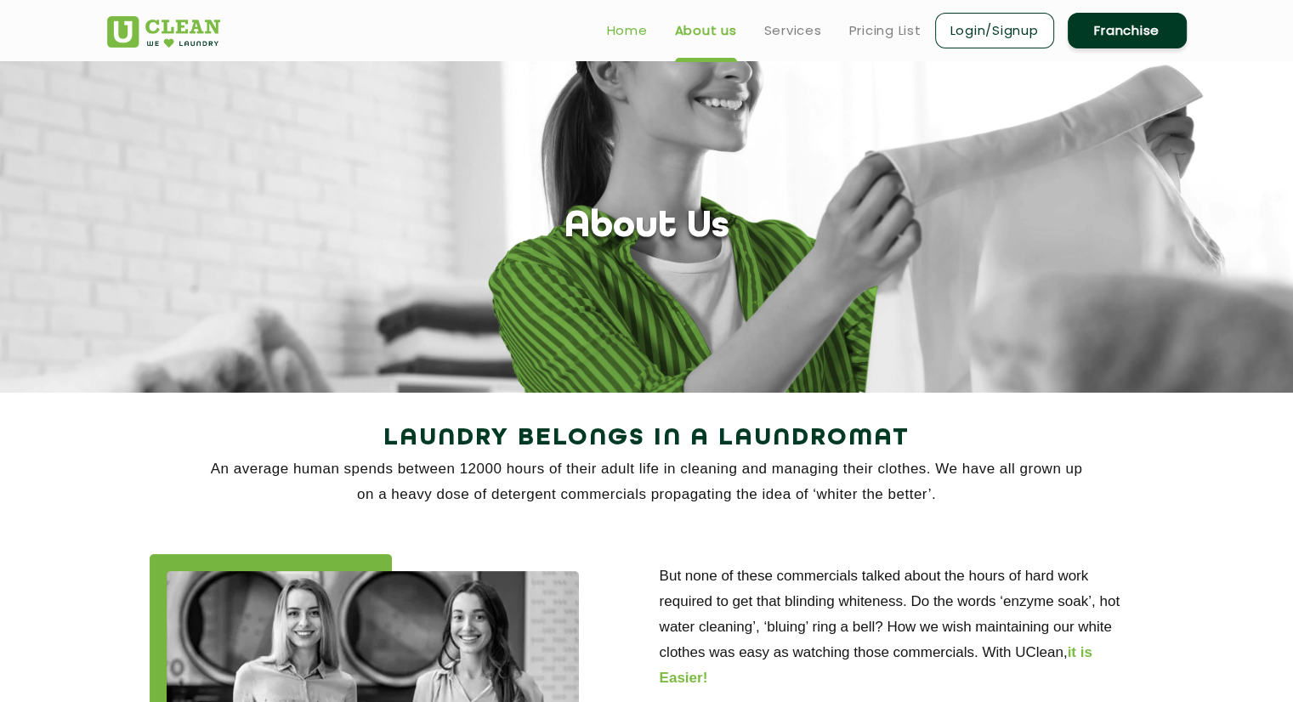
click at [631, 20] on link "Home" at bounding box center [627, 30] width 41 height 20
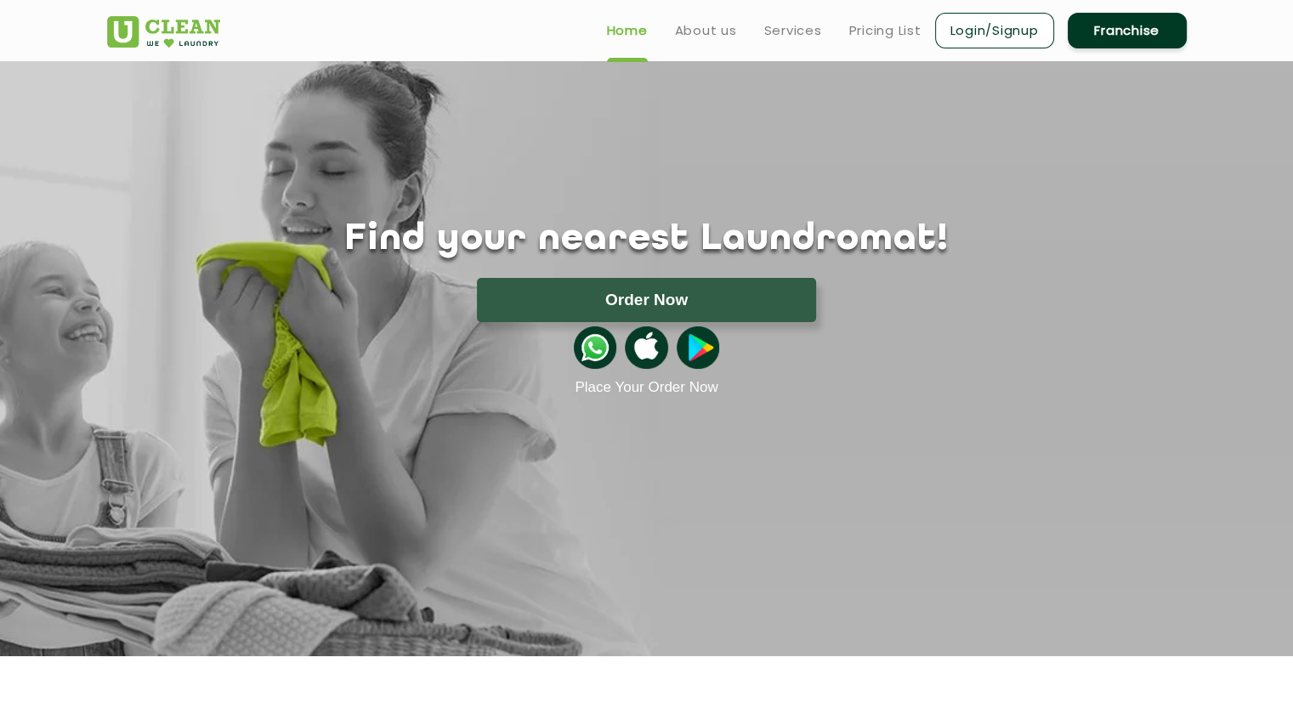
click at [633, 31] on link "Home" at bounding box center [627, 30] width 41 height 20
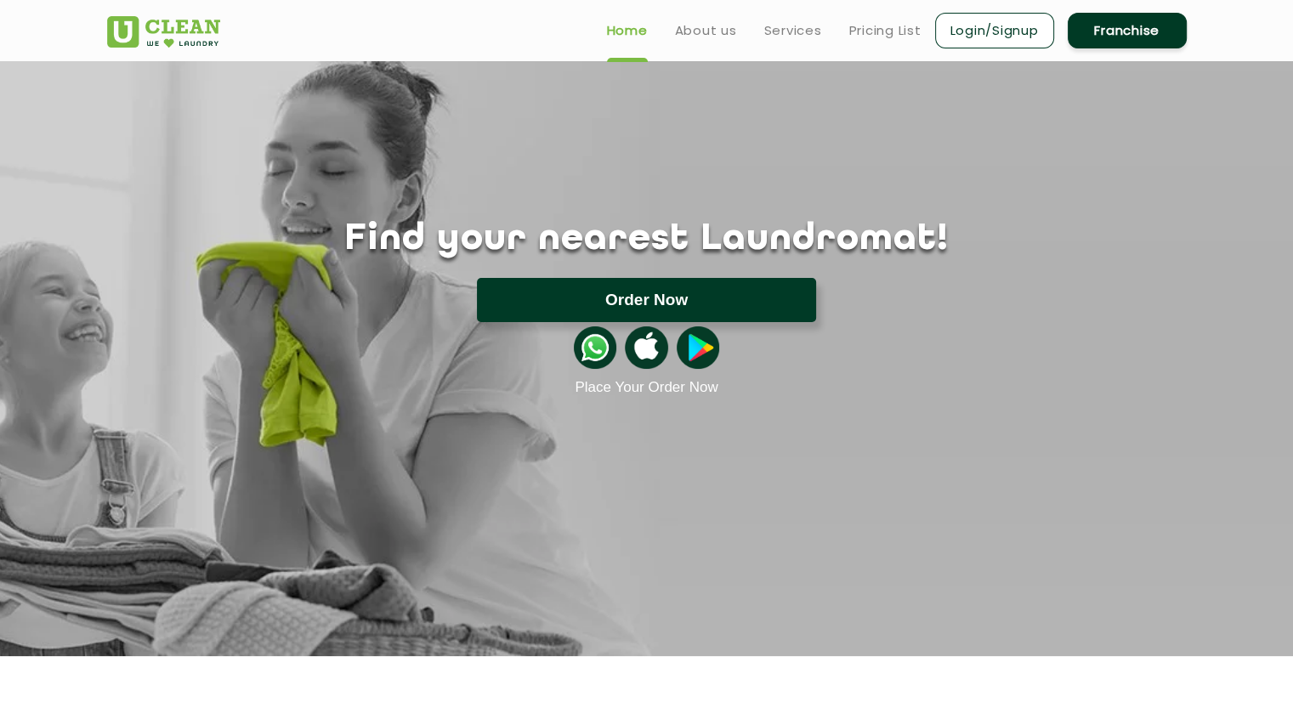
click at [682, 303] on button "Order Now" at bounding box center [646, 300] width 339 height 44
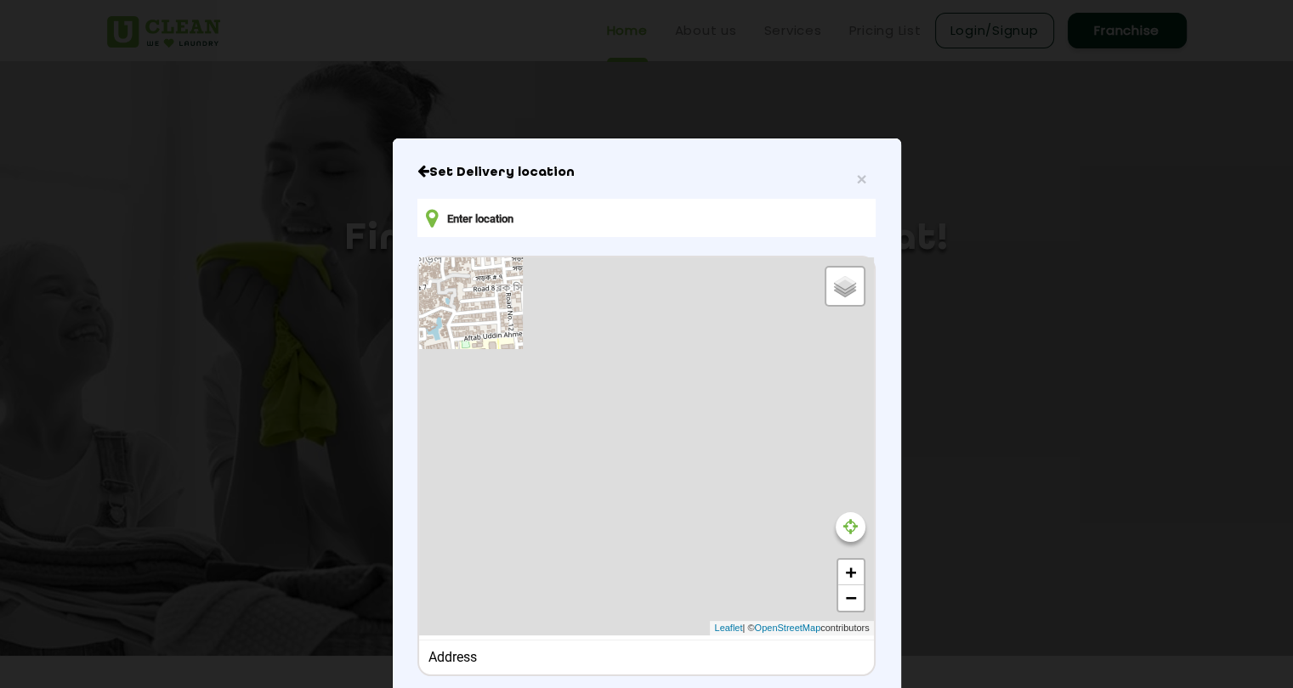
type input "RC9F+V8H, [GEOGRAPHIC_DATA], [GEOGRAPHIC_DATA]"
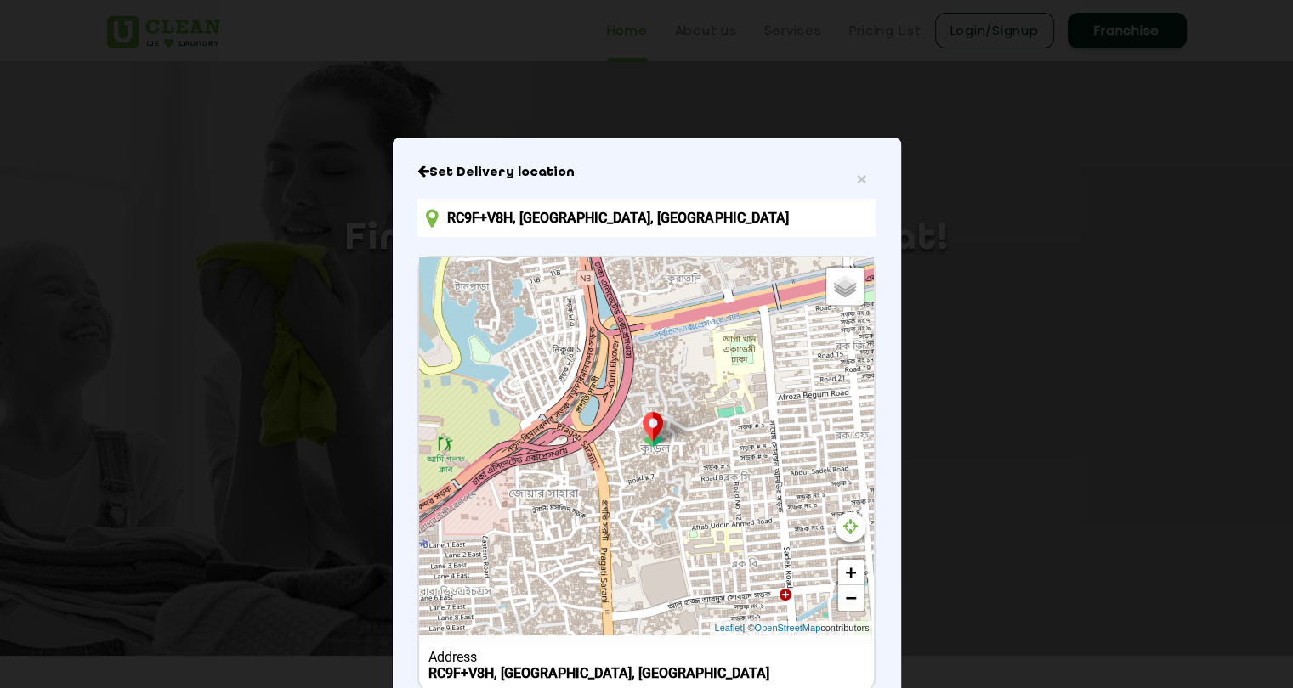
scroll to position [116, 0]
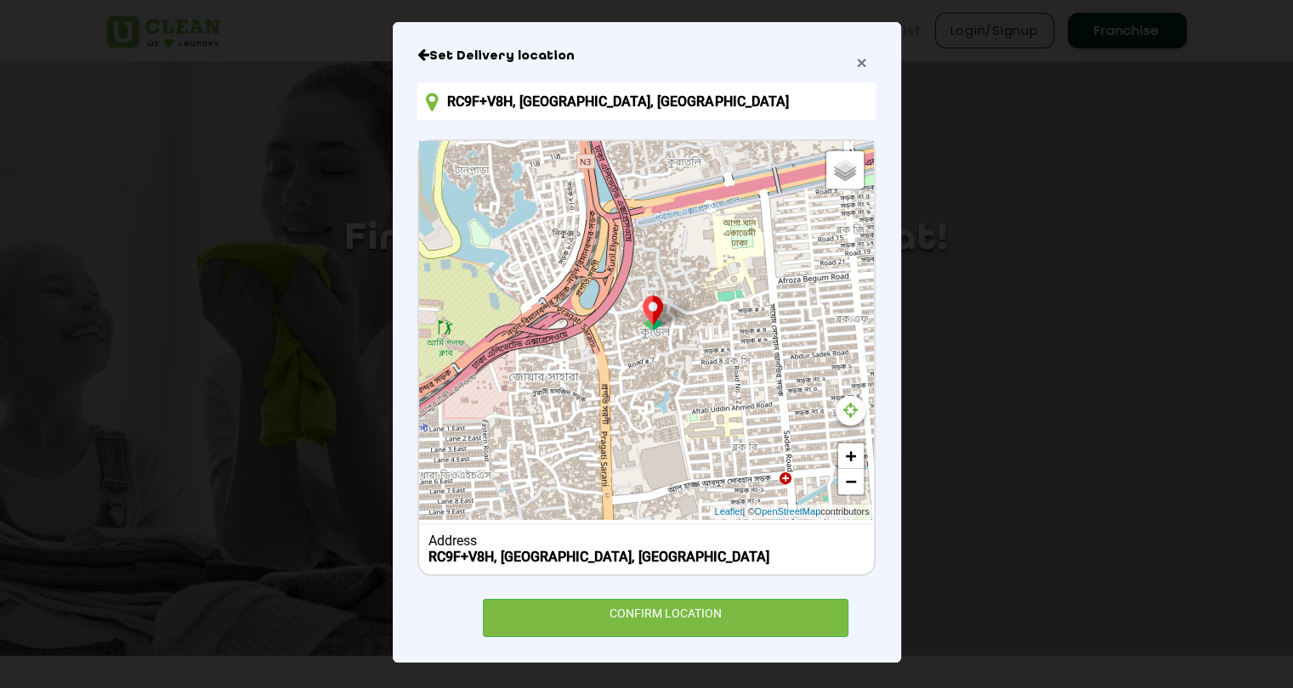
click at [856, 64] on span "×" at bounding box center [861, 63] width 10 height 20
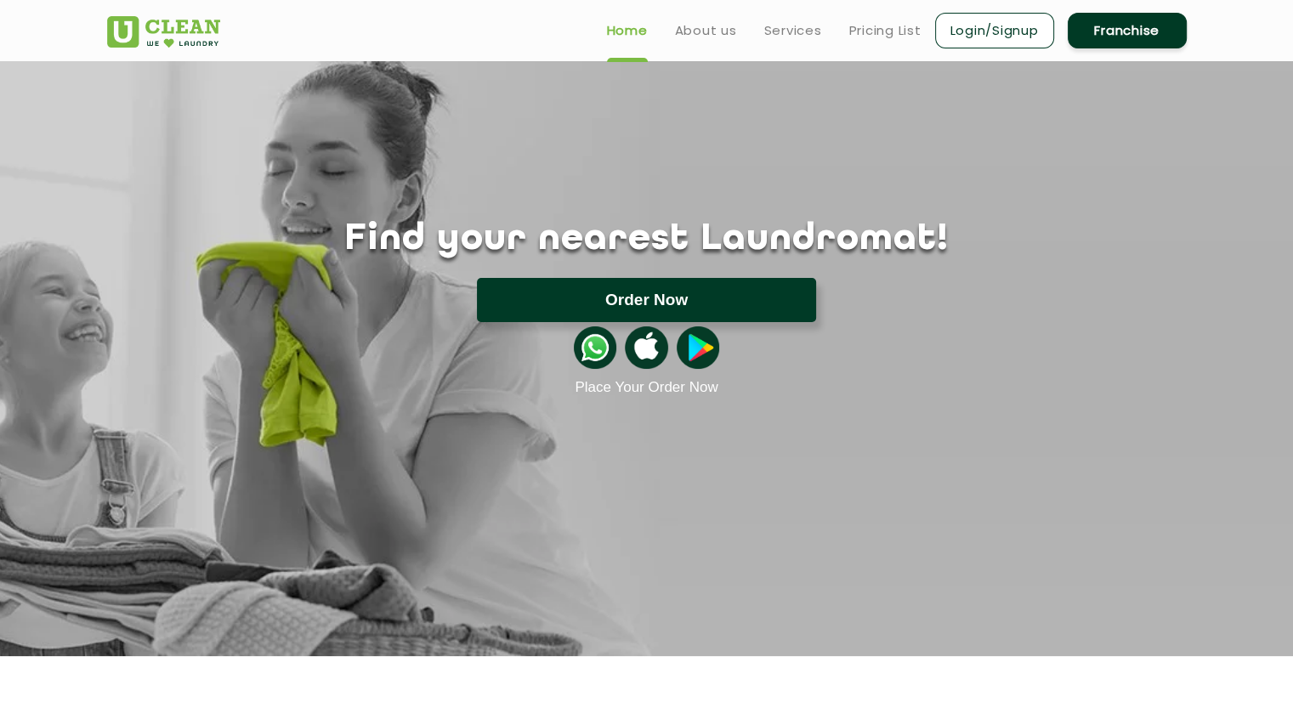
click at [709, 296] on button "Order Now" at bounding box center [646, 300] width 339 height 44
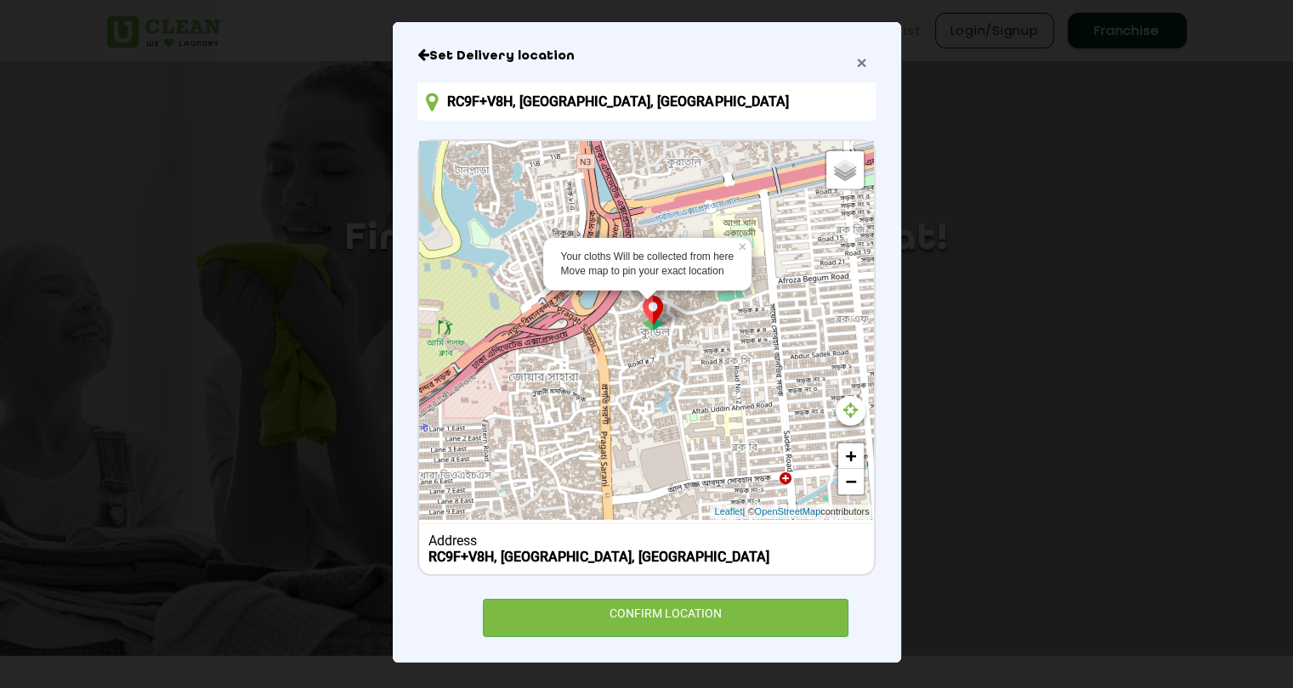
click at [857, 64] on span "×" at bounding box center [861, 63] width 10 height 20
